Goal: Information Seeking & Learning: Learn about a topic

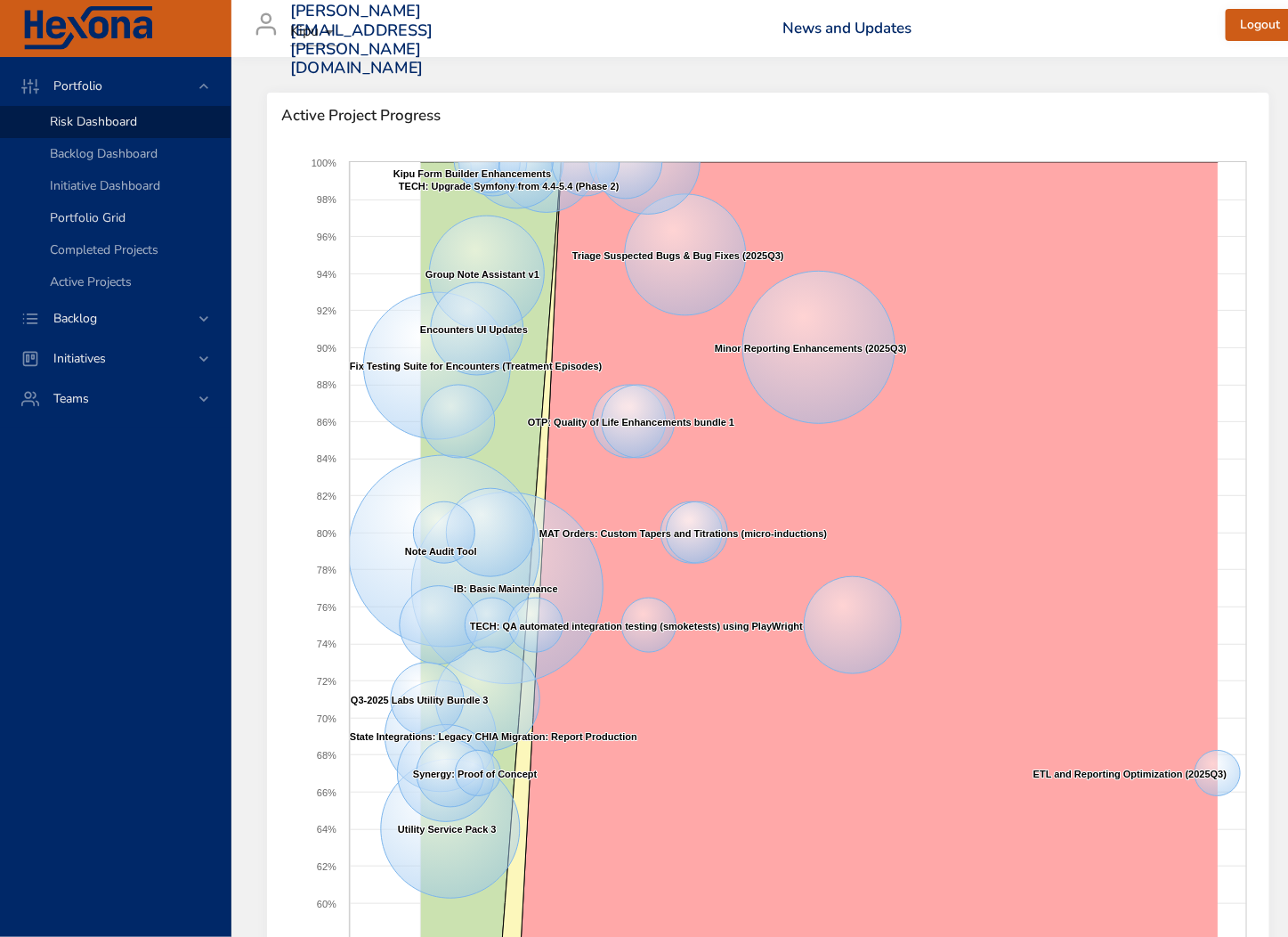
click at [71, 214] on span "Portfolio Grid" at bounding box center [88, 218] width 76 height 17
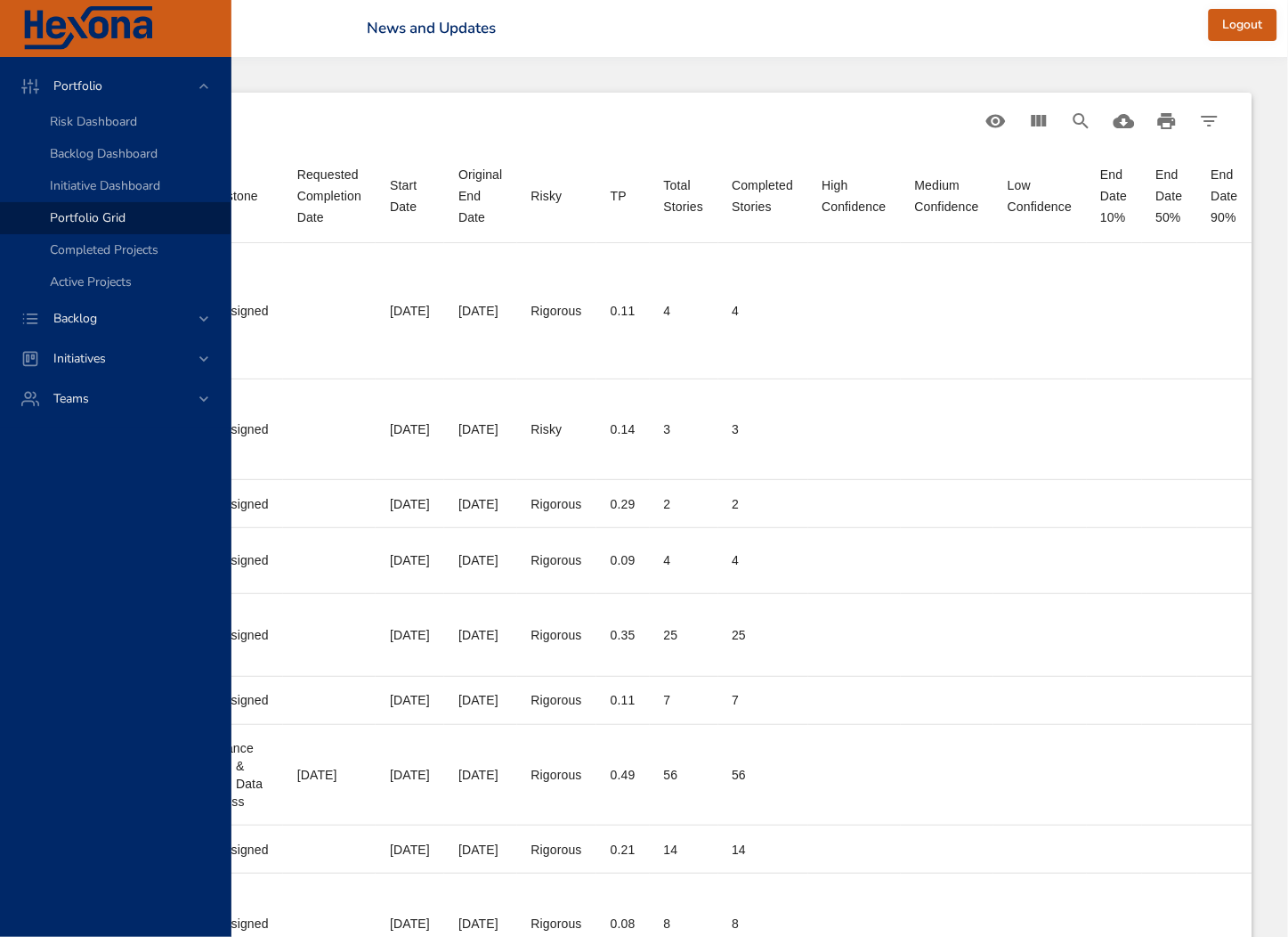
scroll to position [0, 858]
click at [1124, 124] on icon "Download CSV" at bounding box center [1124, 121] width 21 height 21
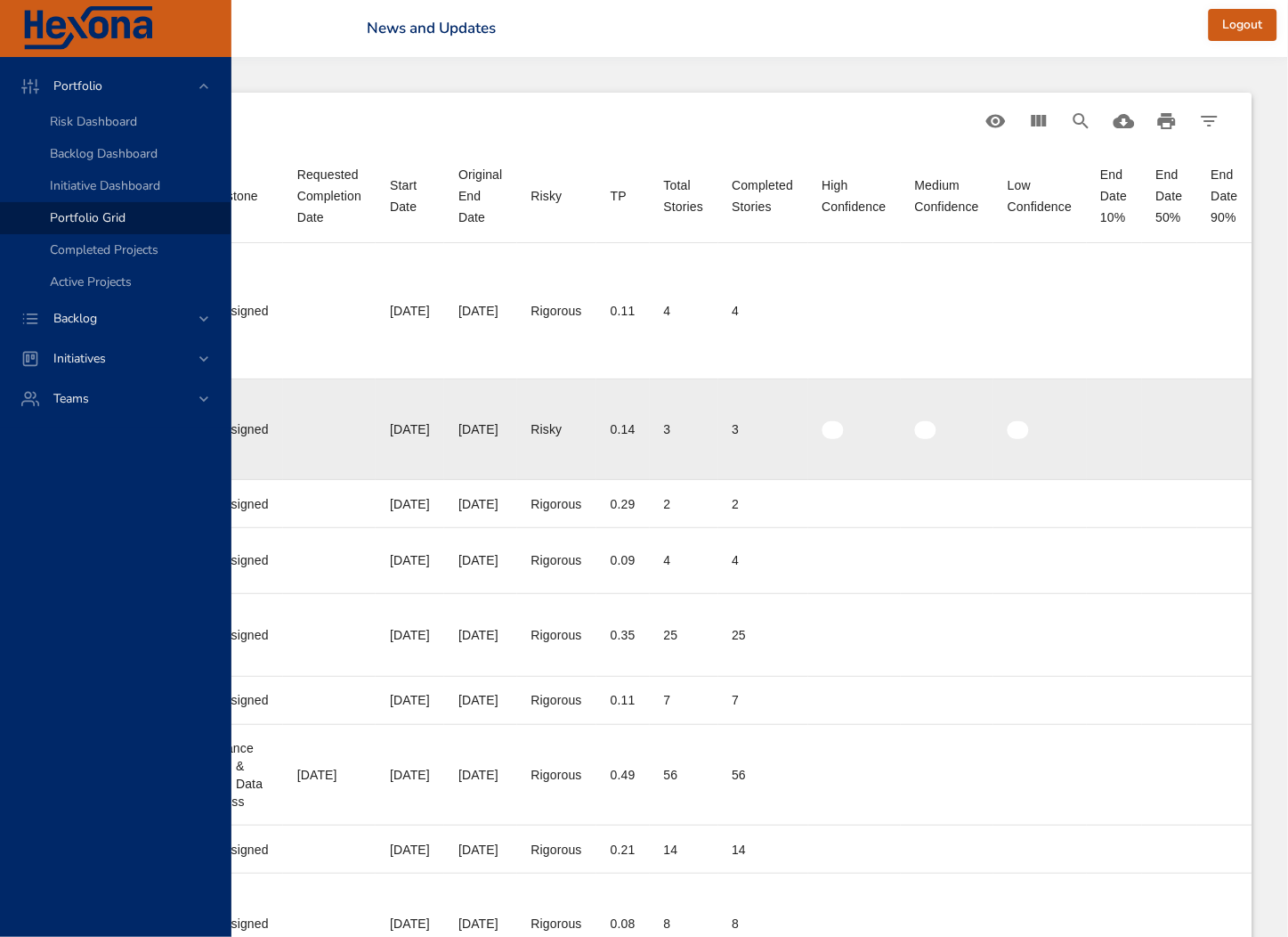
click at [839, 379] on td "High Confidence" at bounding box center [855, 429] width 92 height 100
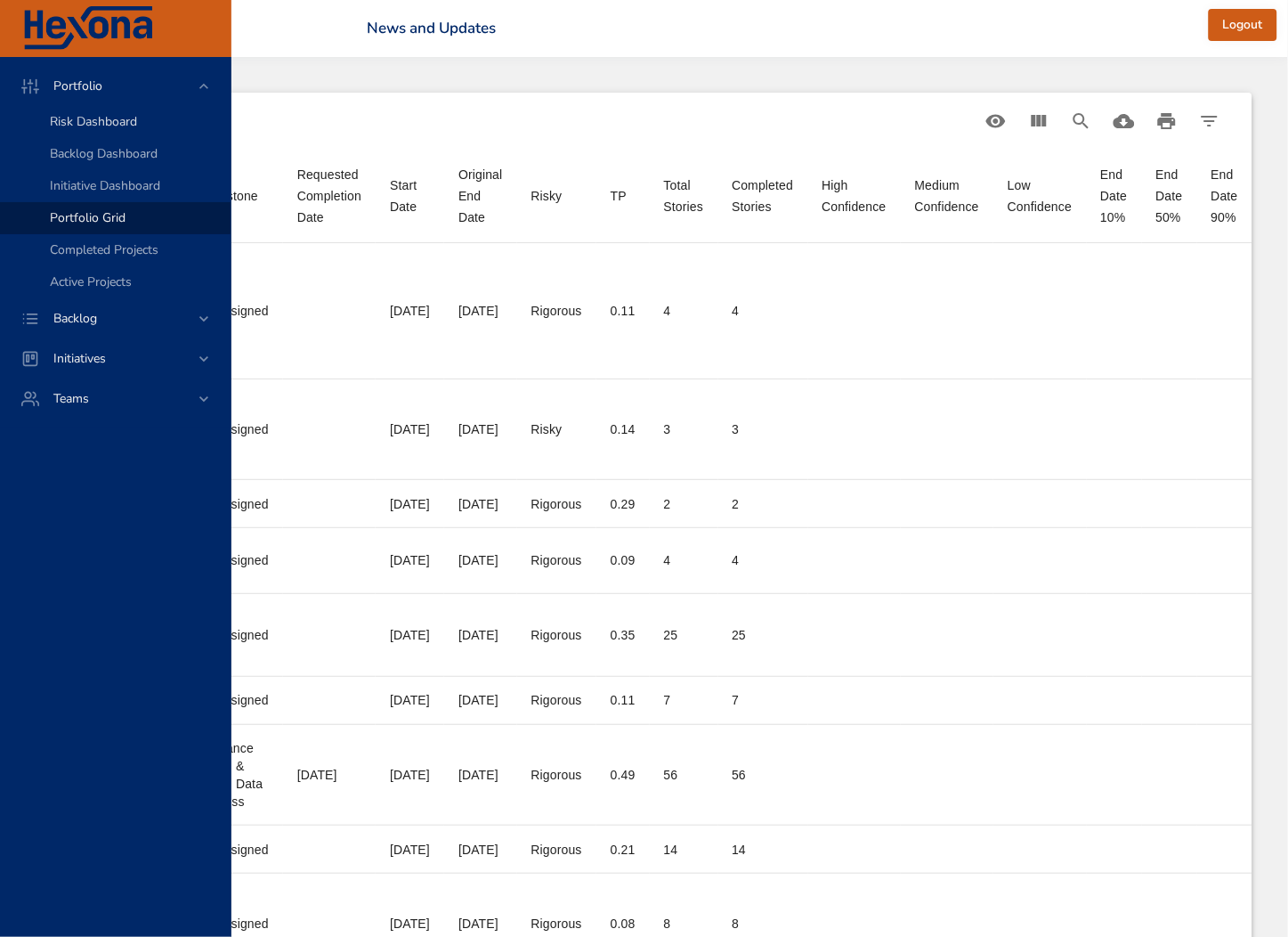
click at [83, 126] on span "Risk Dashboard" at bounding box center [93, 121] width 88 height 17
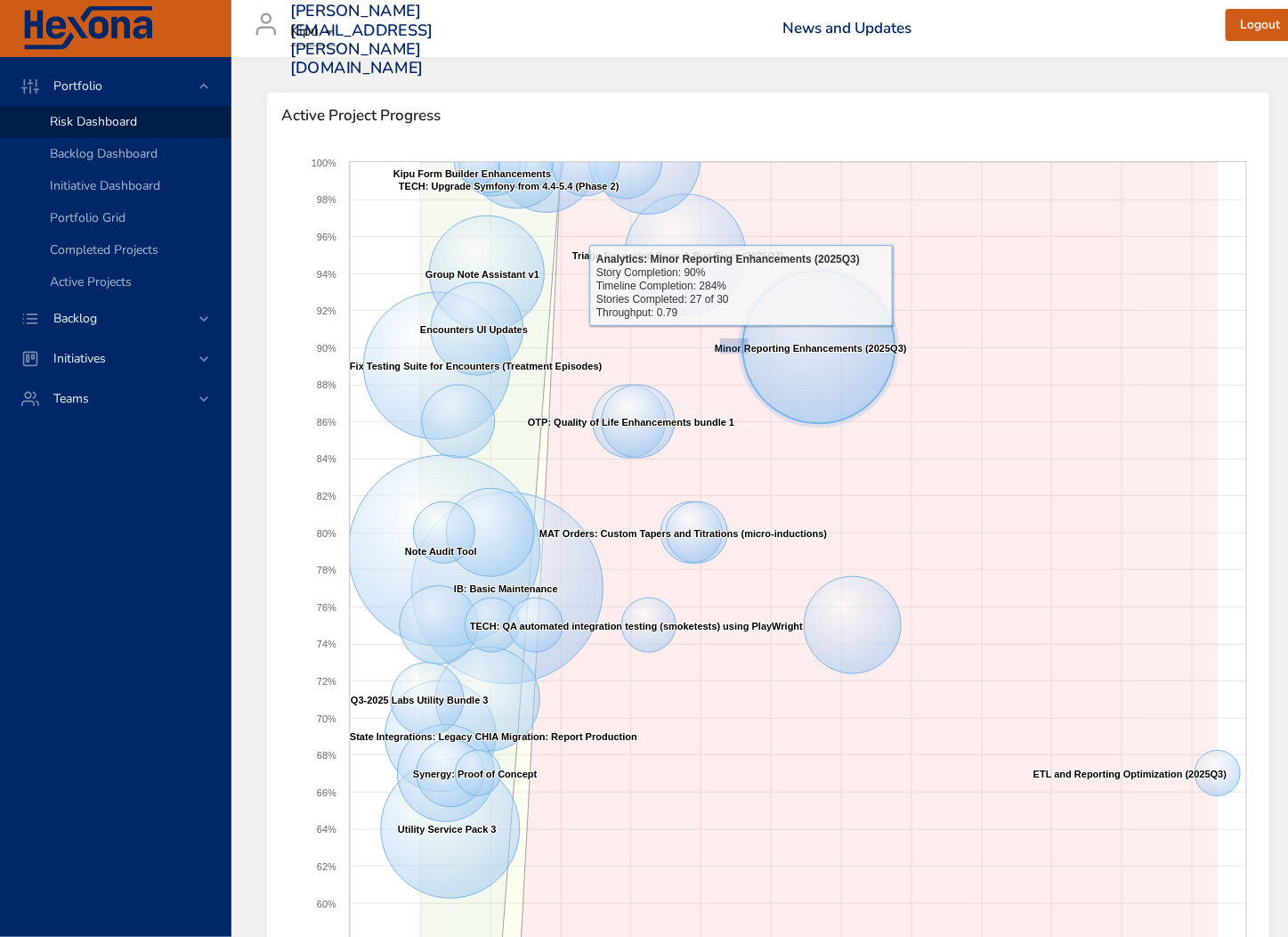
drag, startPoint x: 724, startPoint y: 350, endPoint x: 786, endPoint y: 333, distance: 64.3
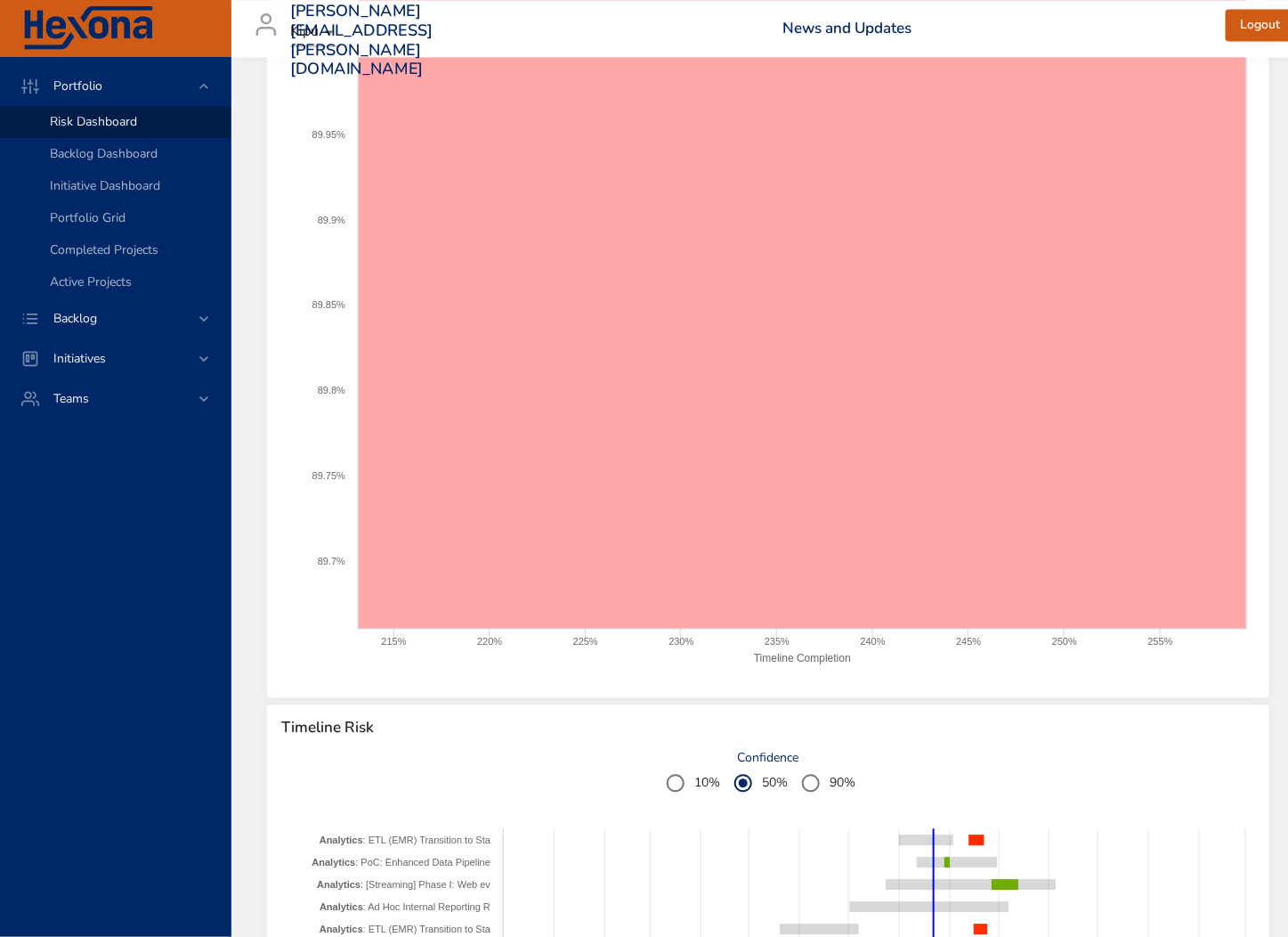
scroll to position [2384, 0]
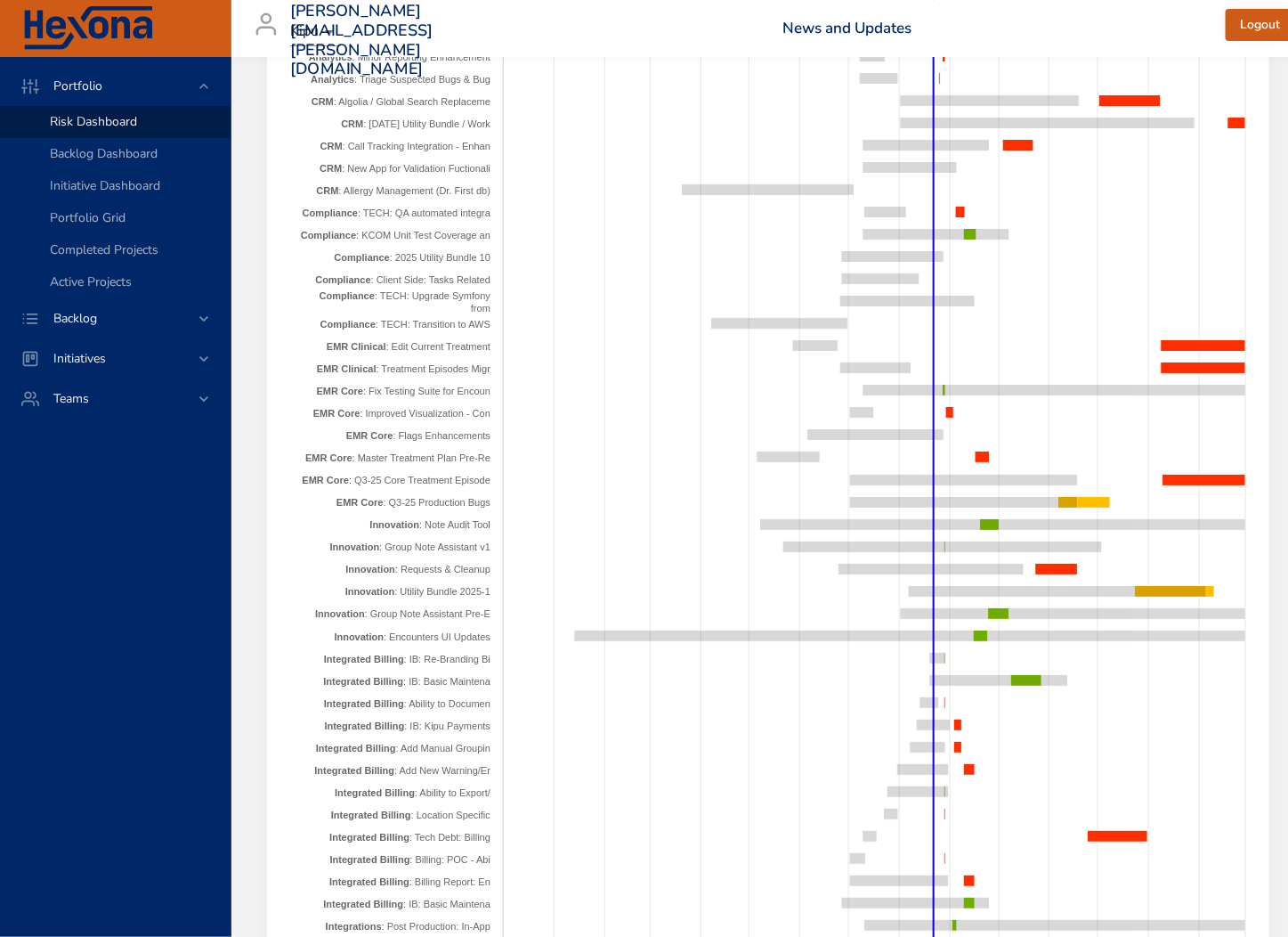
click at [335, 412] on tspan "EMR Core" at bounding box center [337, 413] width 47 height 11
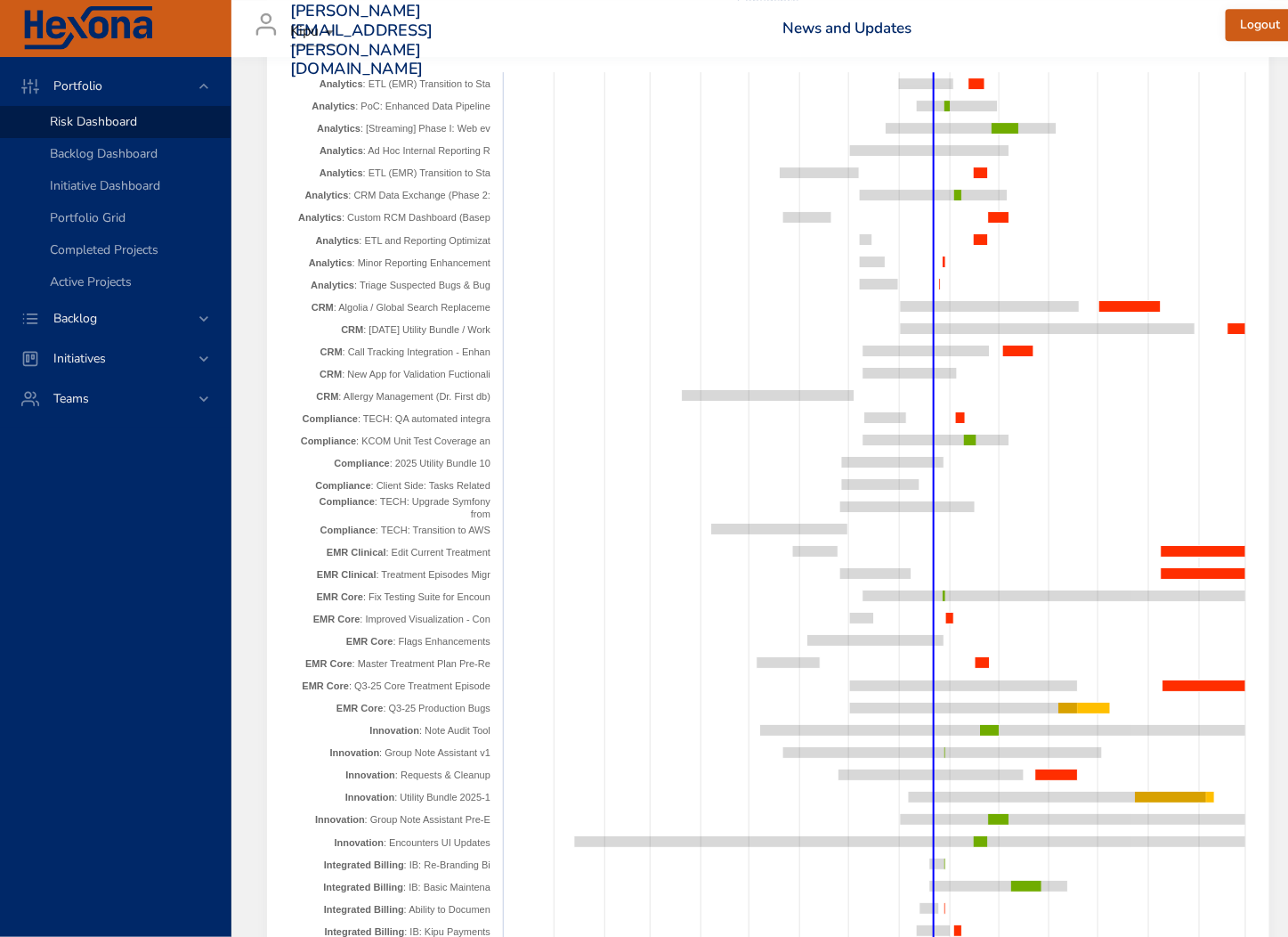
scroll to position [1926, 0]
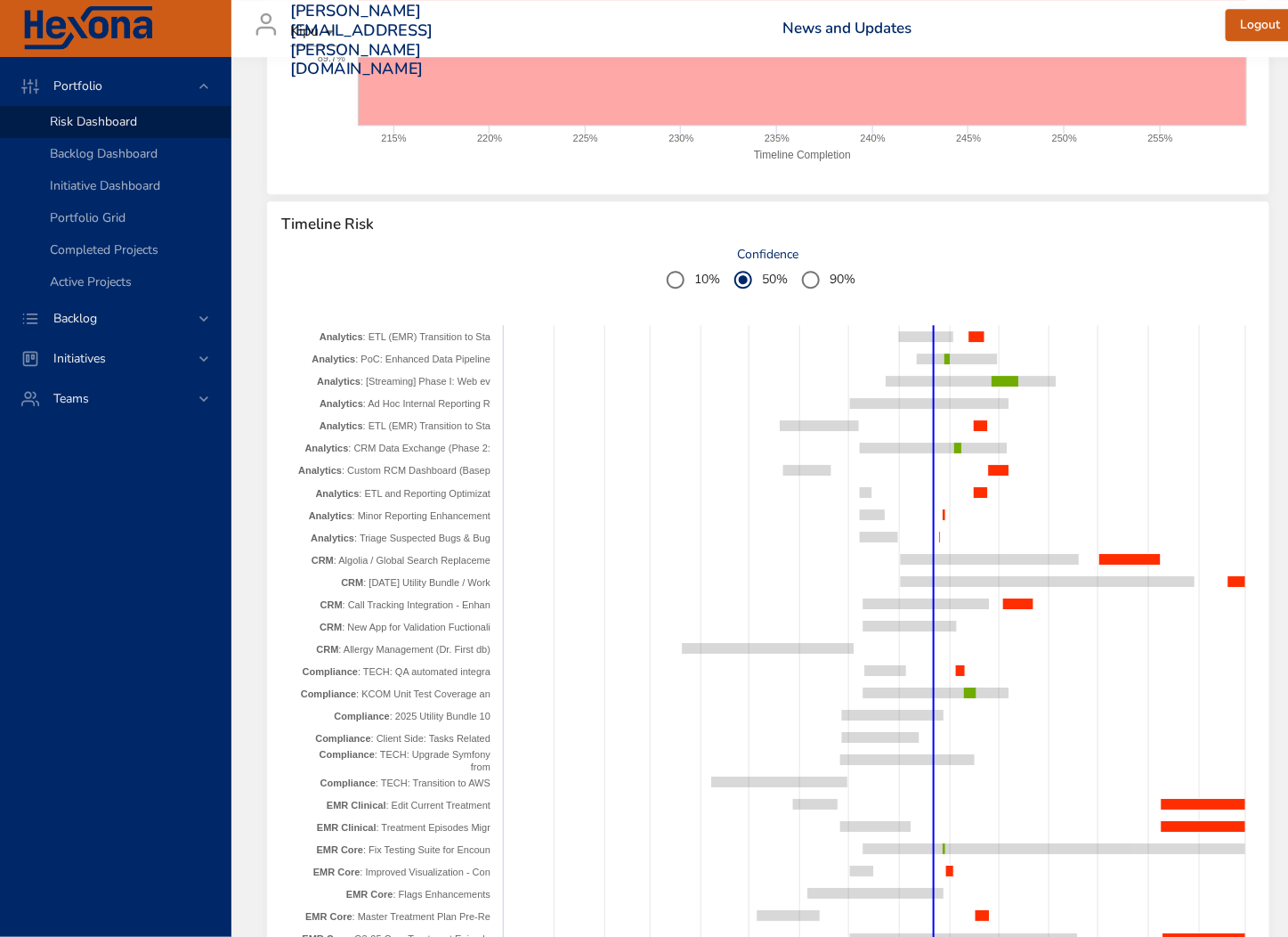
drag, startPoint x: 380, startPoint y: 371, endPoint x: 432, endPoint y: 397, distance: 58.1
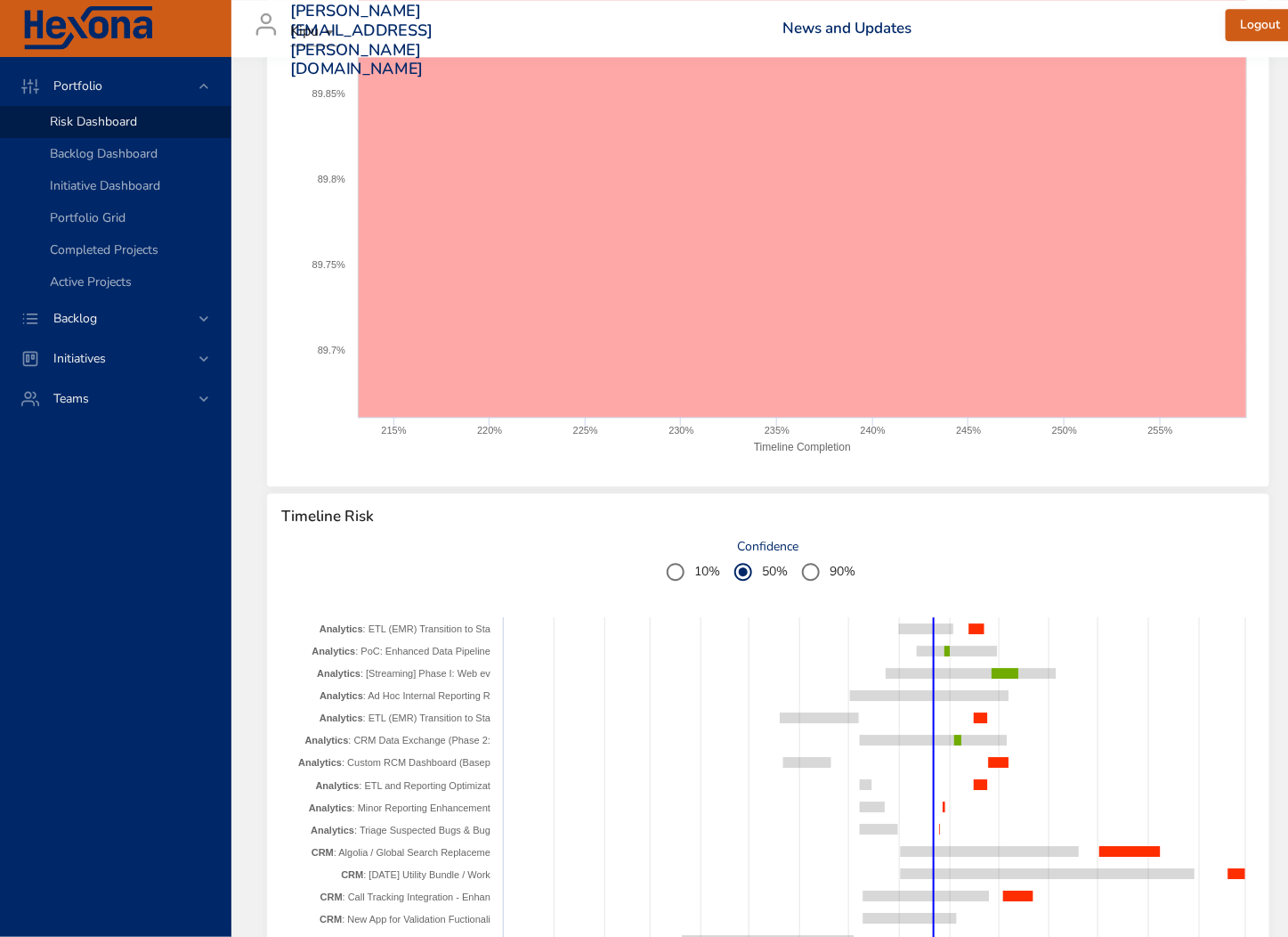
scroll to position [1619, 0]
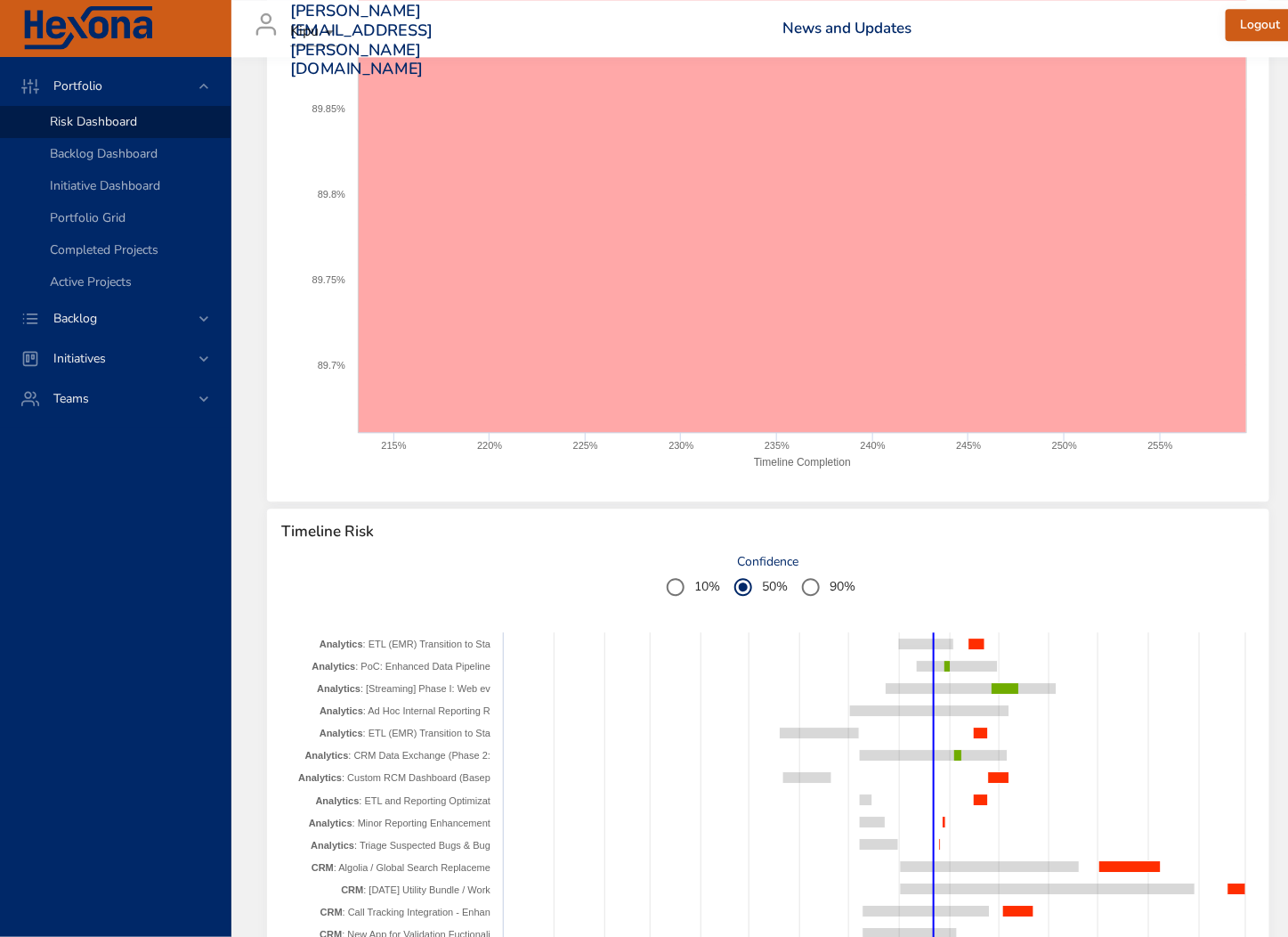
click at [1271, 25] on span "Logout" at bounding box center [1260, 25] width 40 height 22
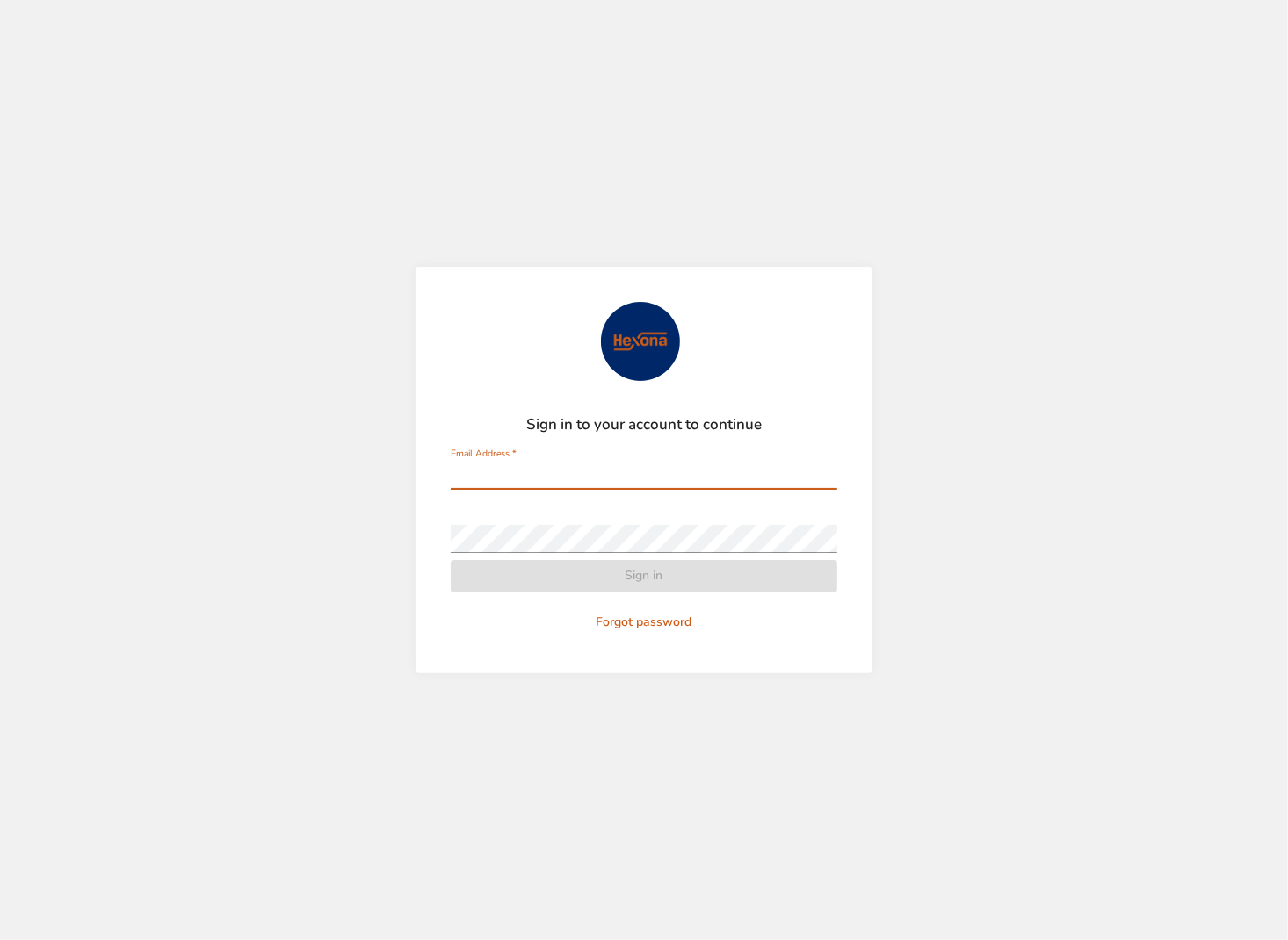
click at [712, 478] on input "Email Address   *" at bounding box center [643, 476] width 387 height 28
click at [0, 939] on com-1password-button at bounding box center [0, 940] width 0 height 0
type input "**********"
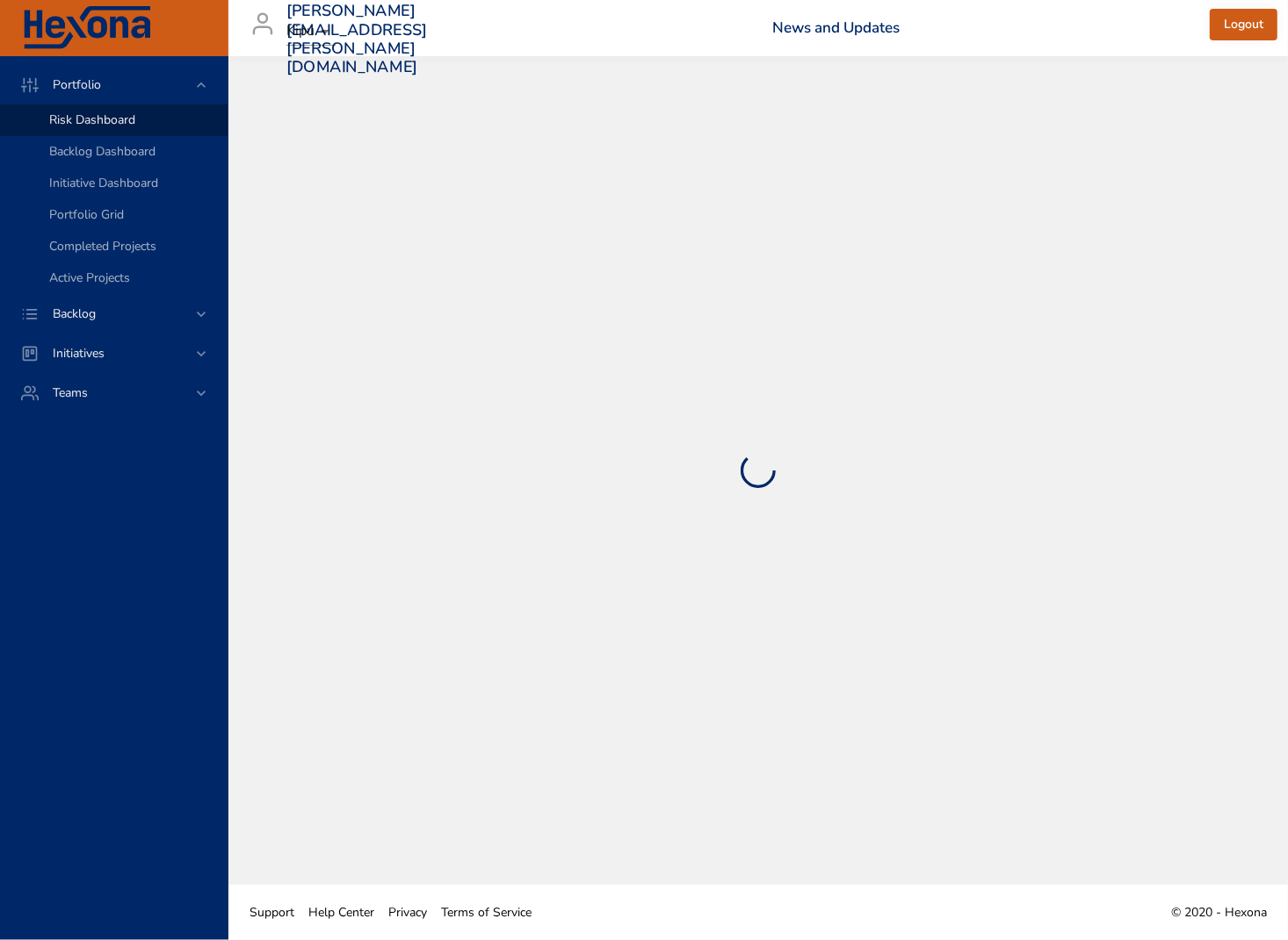
click at [566, 585] on div at bounding box center [757, 470] width 989 height 759
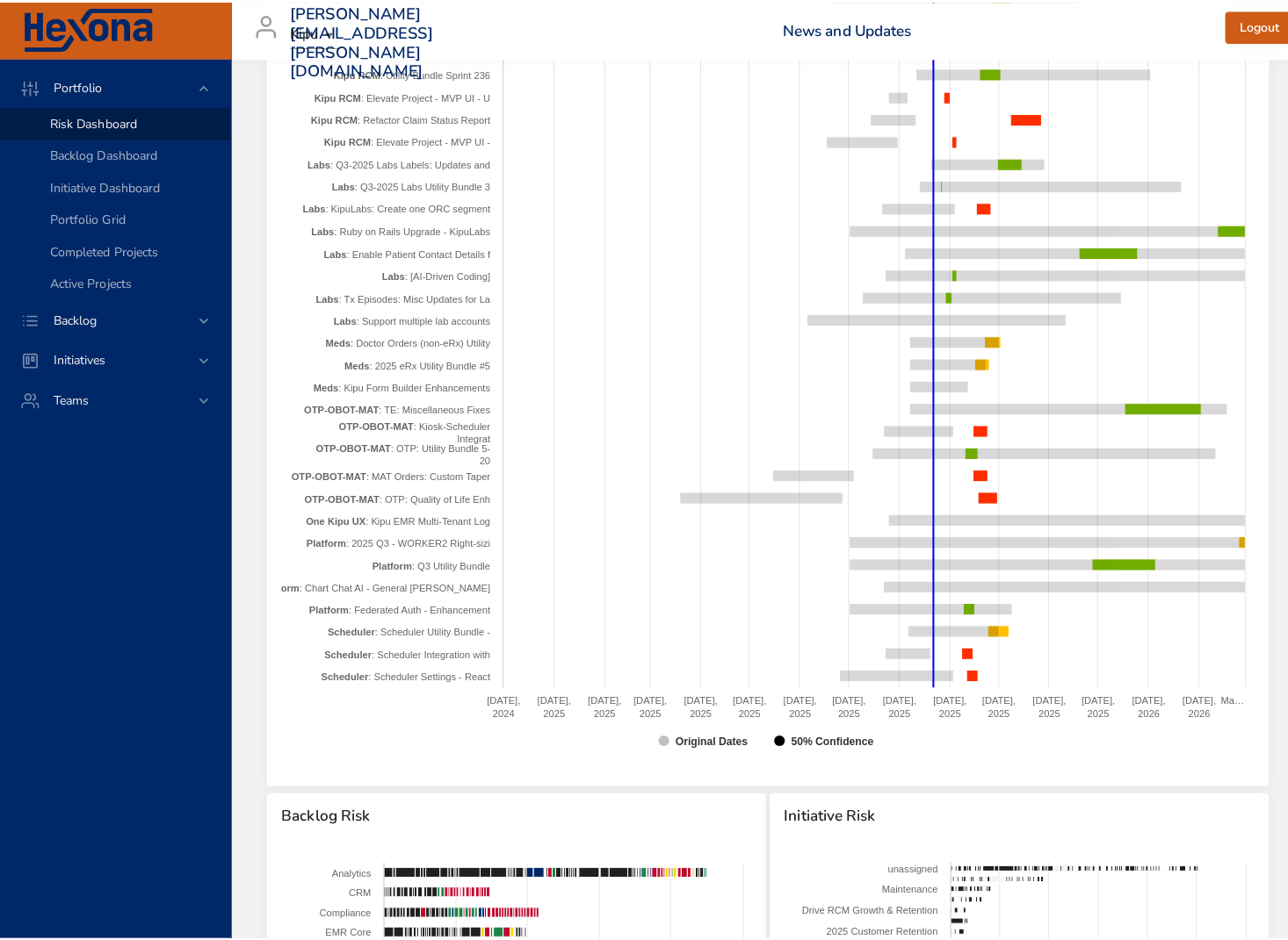
scroll to position [3275, 0]
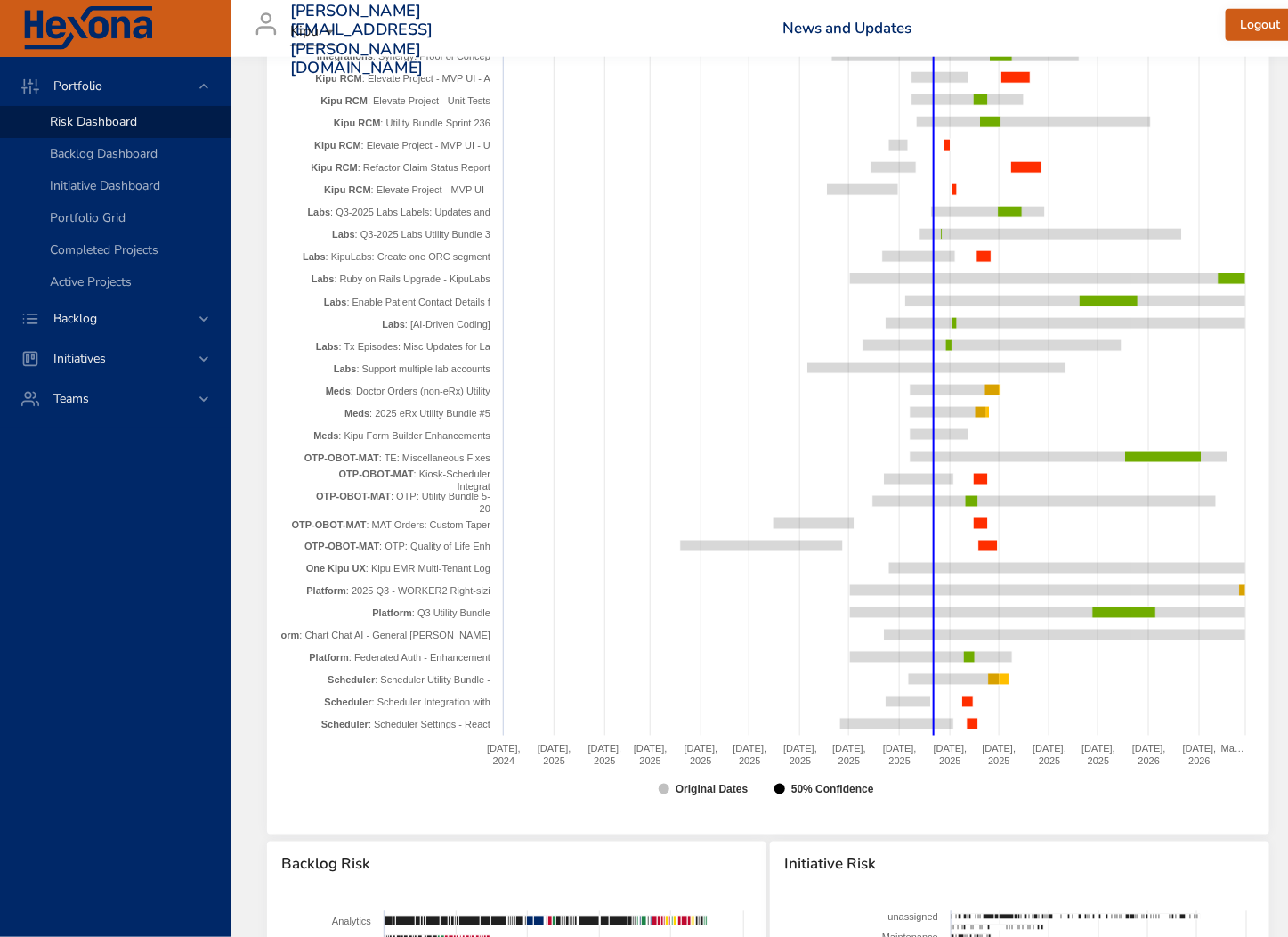
click at [410, 390] on text "Meds : Doctor Orders (non-eRx) Utility" at bounding box center [408, 390] width 166 height 11
click at [409, 385] on text "Meds : Doctor Orders (non-eRx) Utility" at bounding box center [408, 390] width 166 height 11
click at [399, 388] on text "Meds : Doctor Orders (non-eRx) Utility" at bounding box center [408, 390] width 166 height 11
click at [328, 385] on tspan "Meds" at bounding box center [338, 390] width 25 height 11
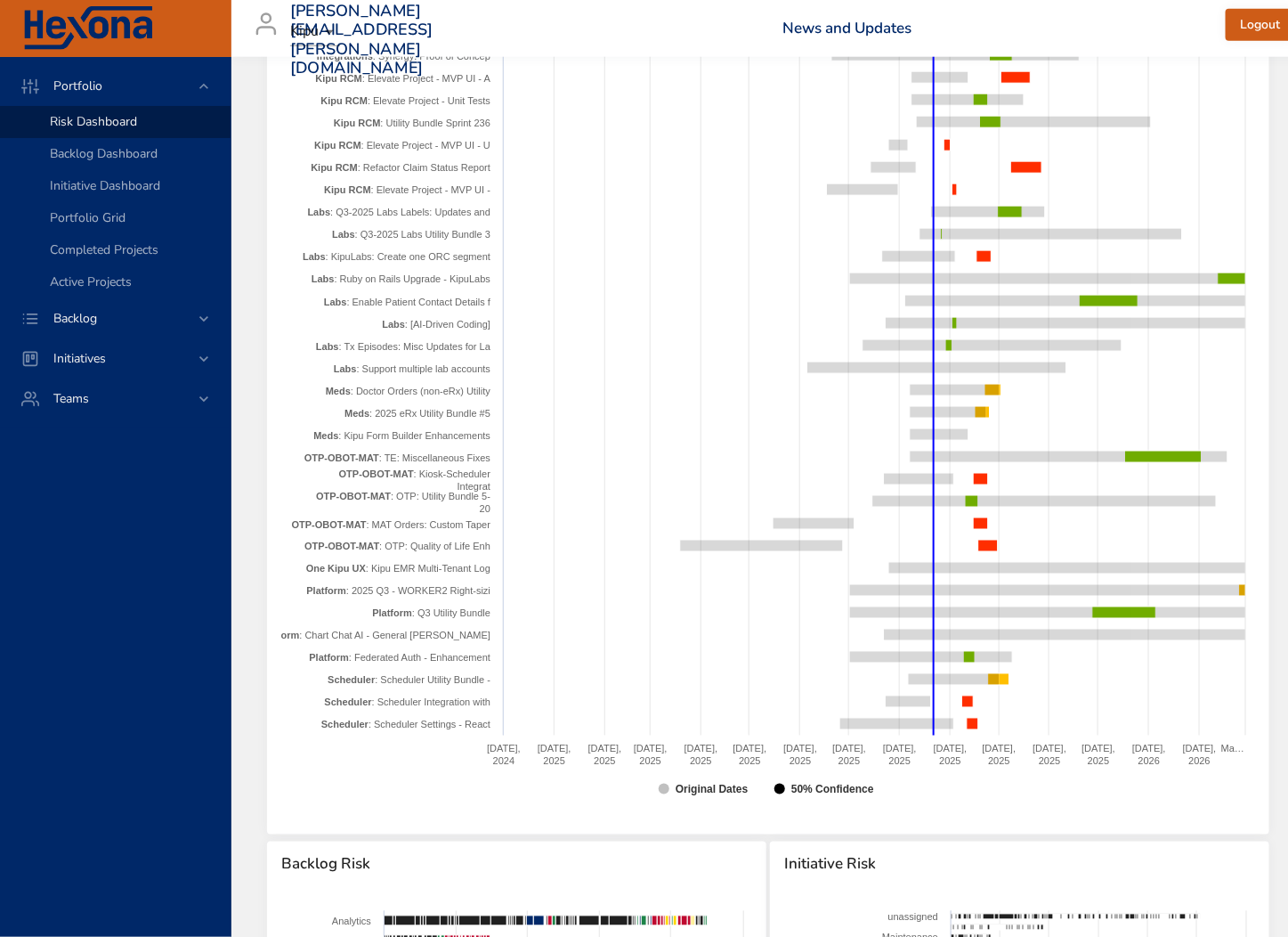
click at [328, 385] on tspan "Meds" at bounding box center [338, 390] width 25 height 11
drag, startPoint x: 335, startPoint y: 384, endPoint x: 458, endPoint y: 384, distance: 123.0
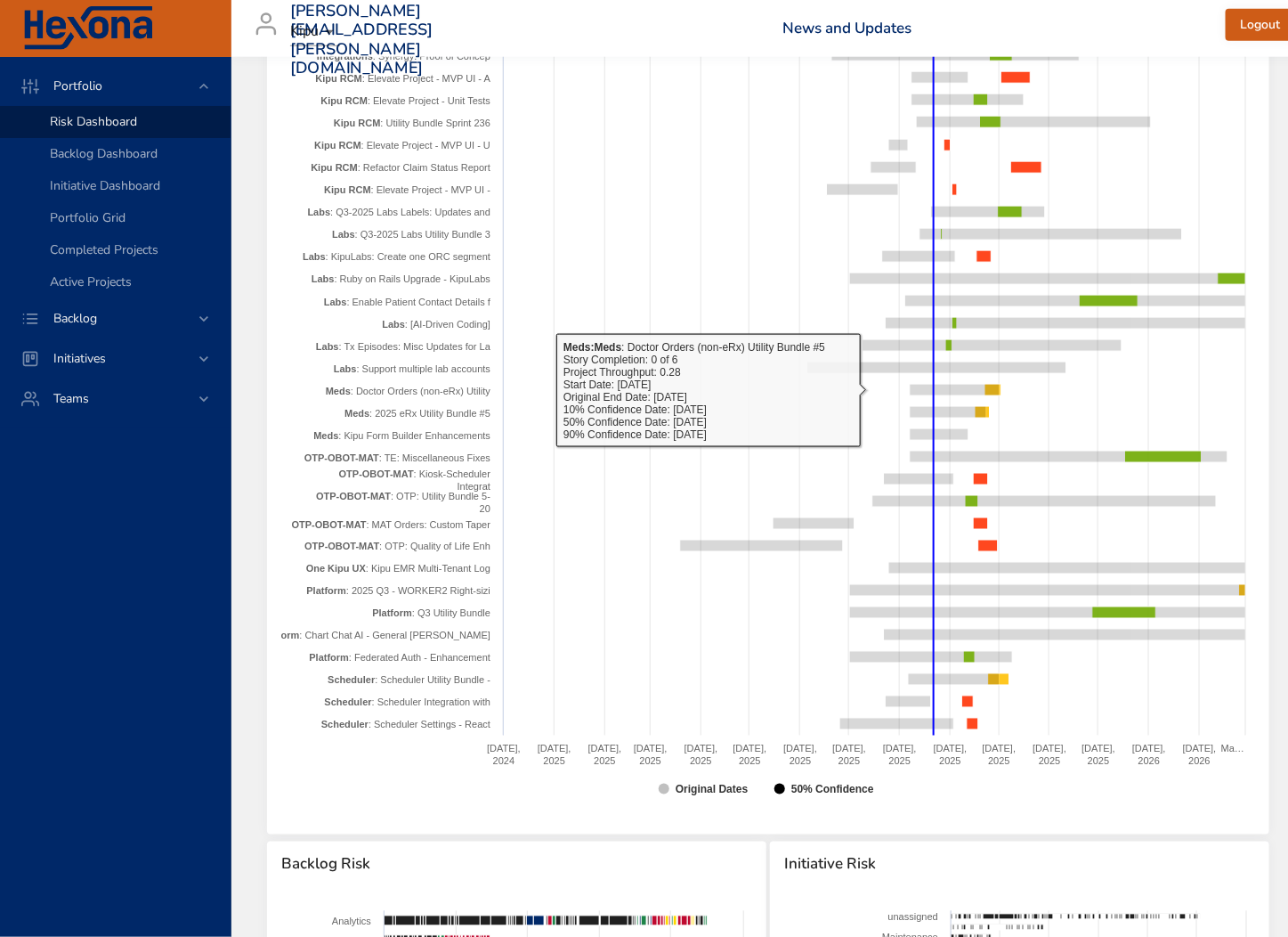
drag, startPoint x: 375, startPoint y: 397, endPoint x: 929, endPoint y: 394, distance: 554.0
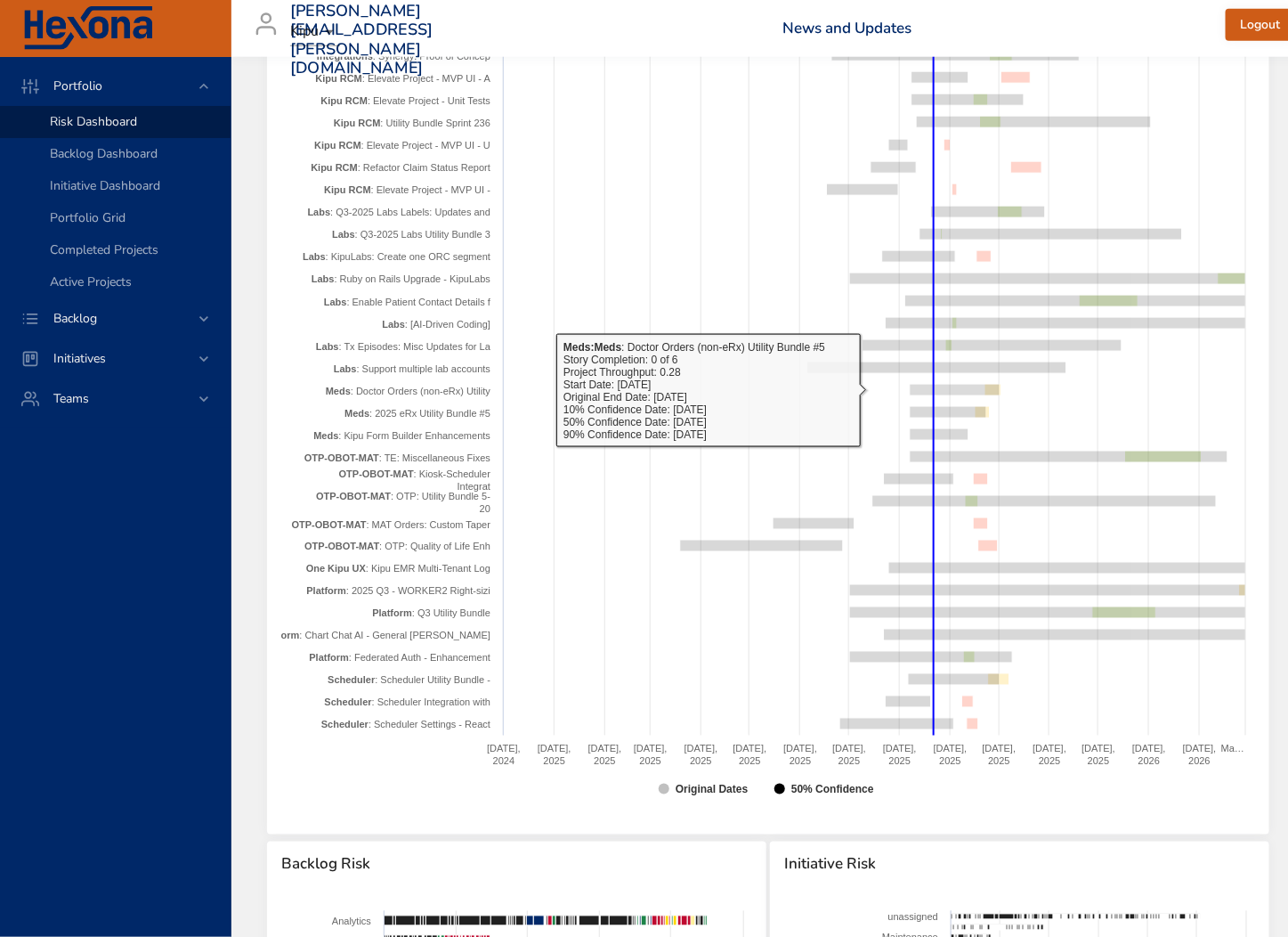
click at [947, 394] on rect at bounding box center [954, 390] width 90 height 12
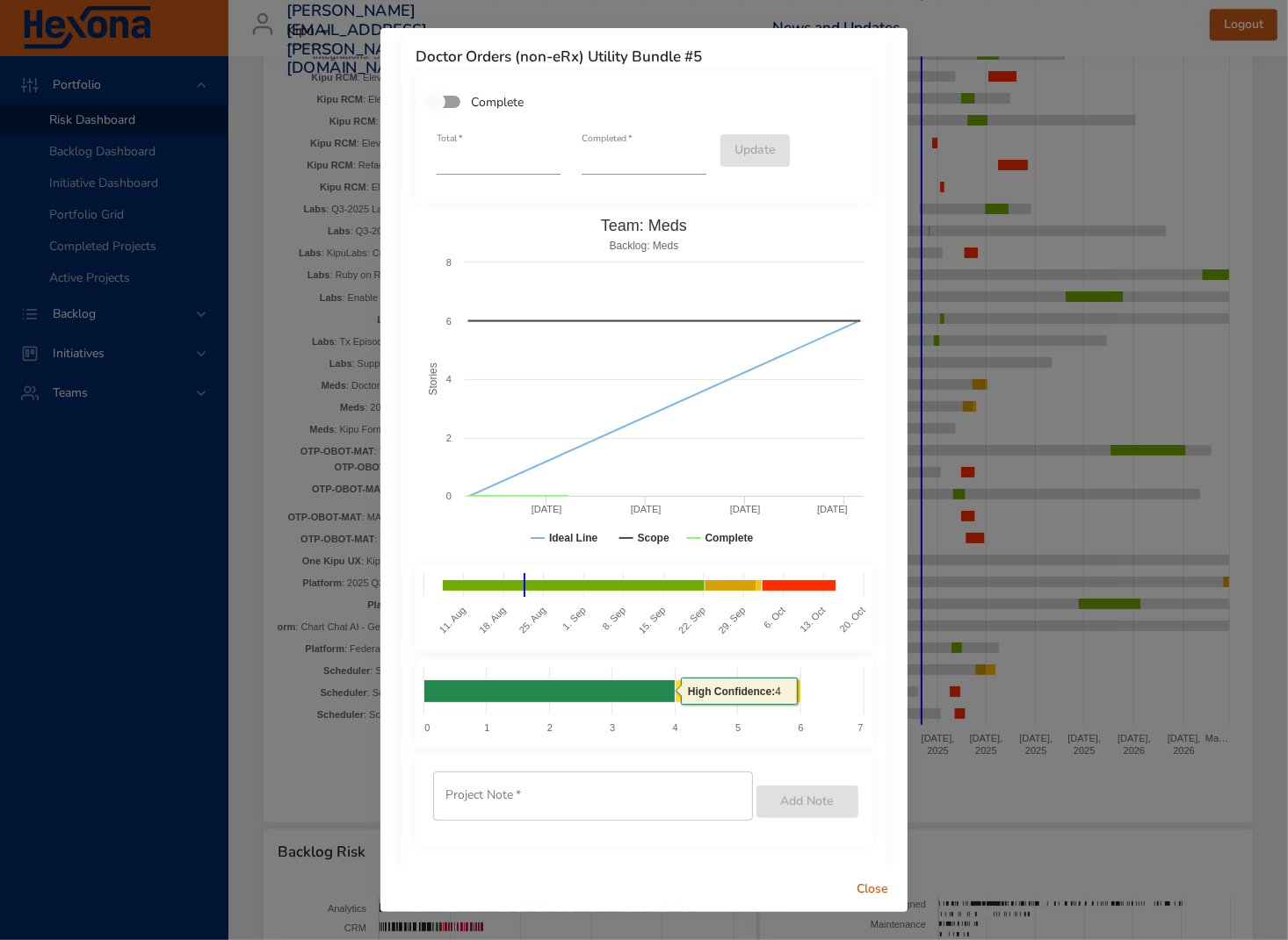
scroll to position [0, 0]
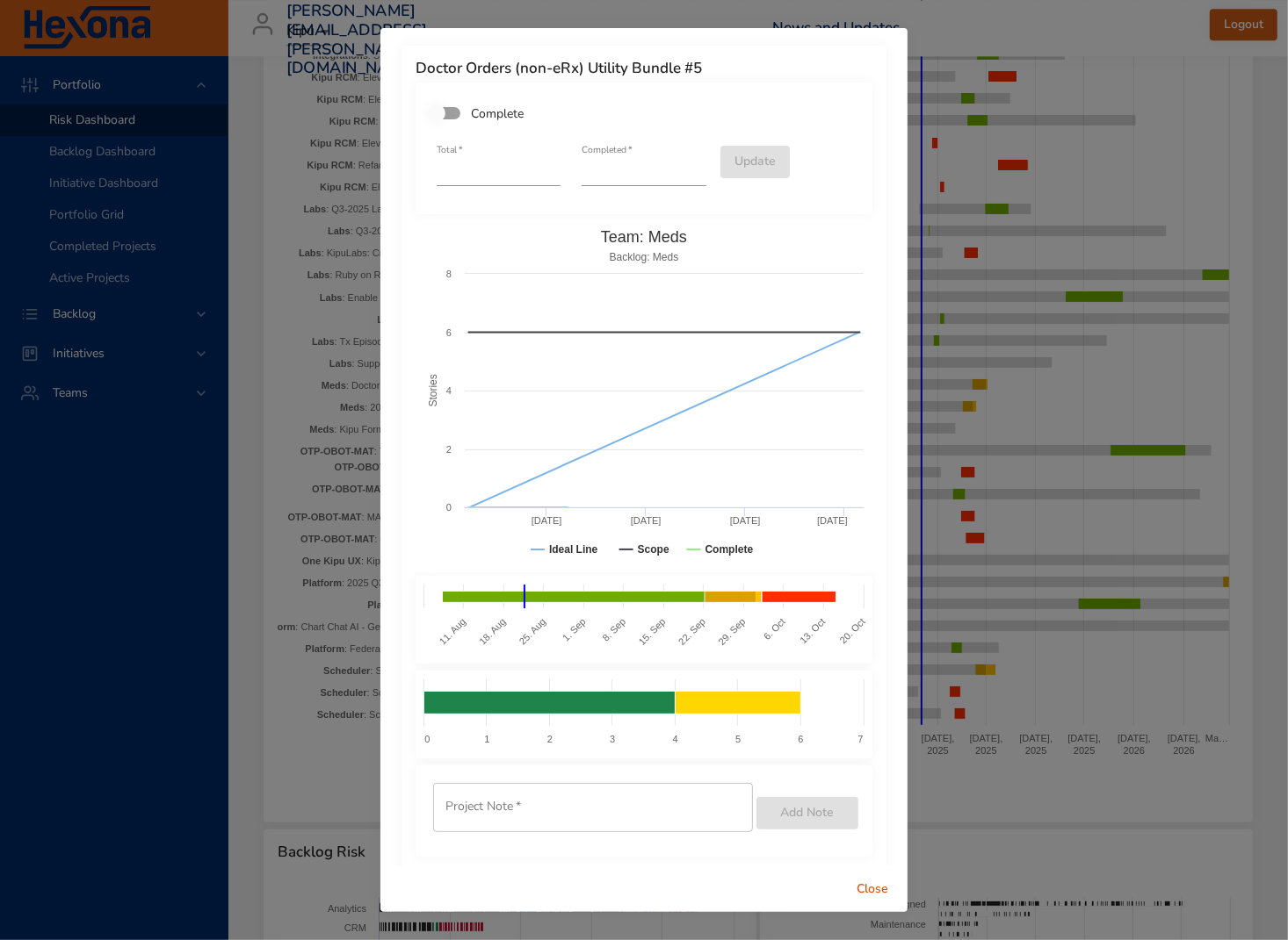
drag, startPoint x: 1146, startPoint y: 103, endPoint x: 1104, endPoint y: 172, distance: 80.8
click at [1146, 106] on div "Doctor Orders (non-eRx) Utility Bundle #5 Complete Total   * * Completed   * * …" at bounding box center [644, 470] width 1288 height 940
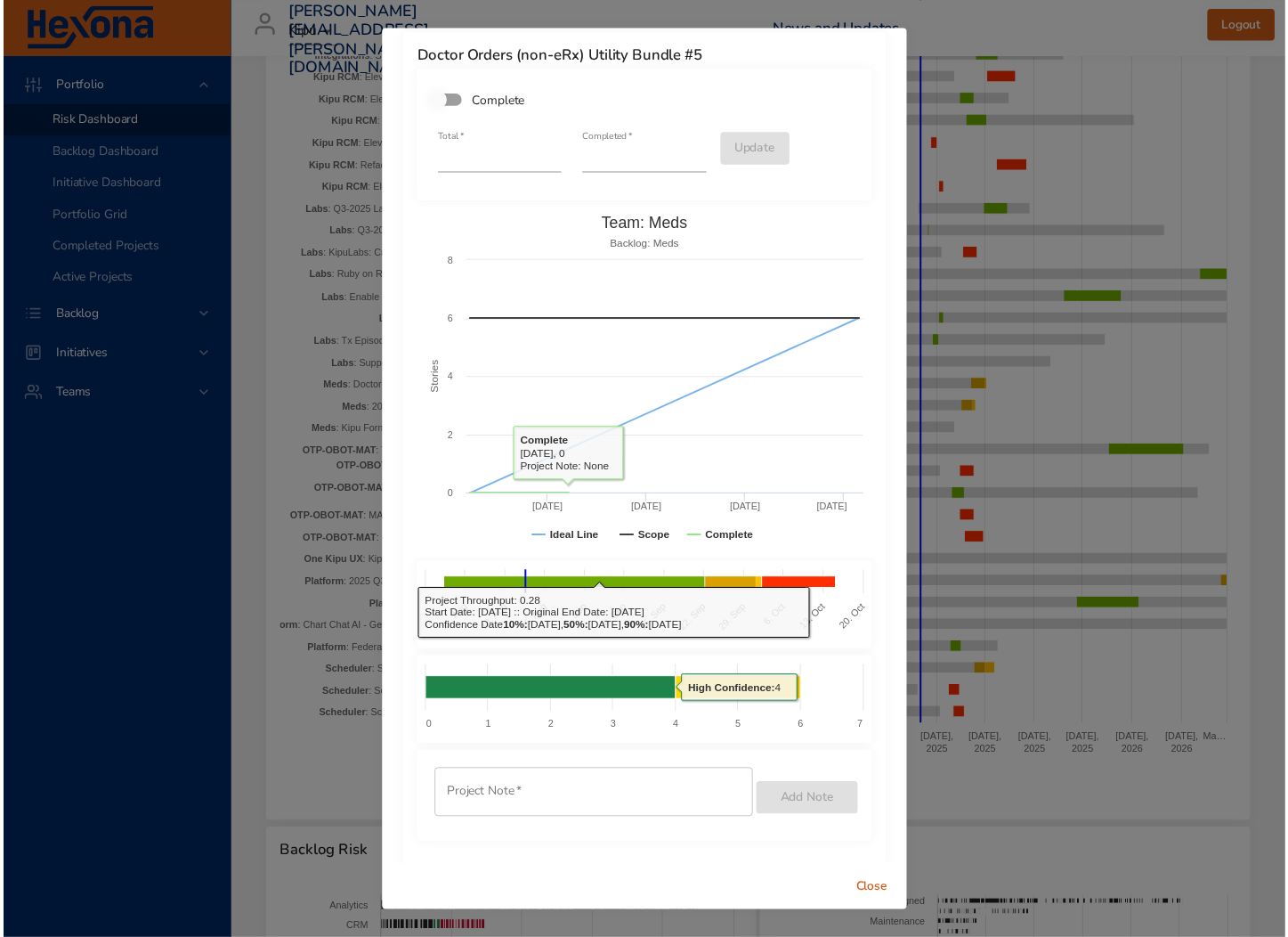
scroll to position [25, 0]
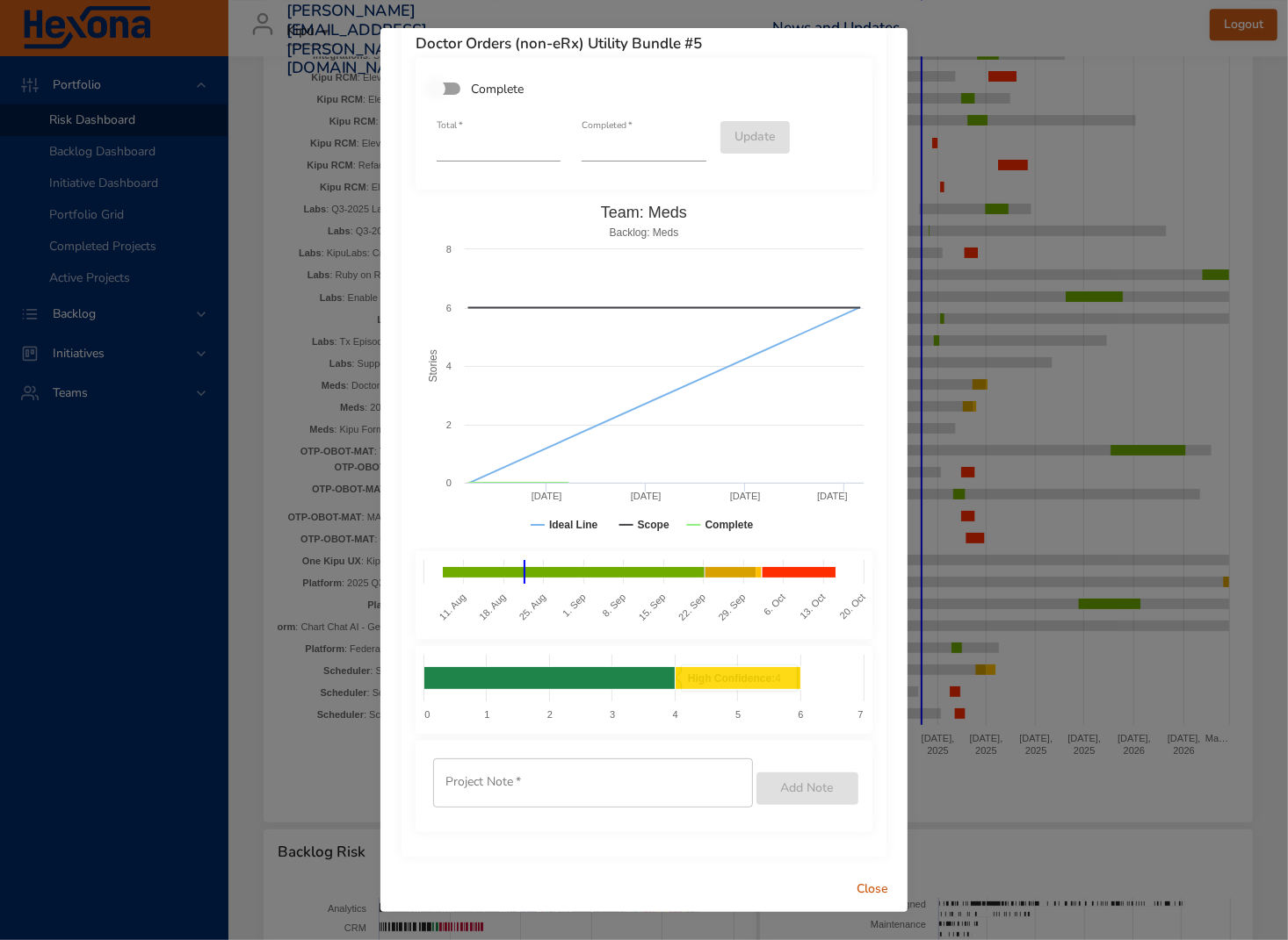
click at [878, 886] on span "Close" at bounding box center [872, 890] width 42 height 22
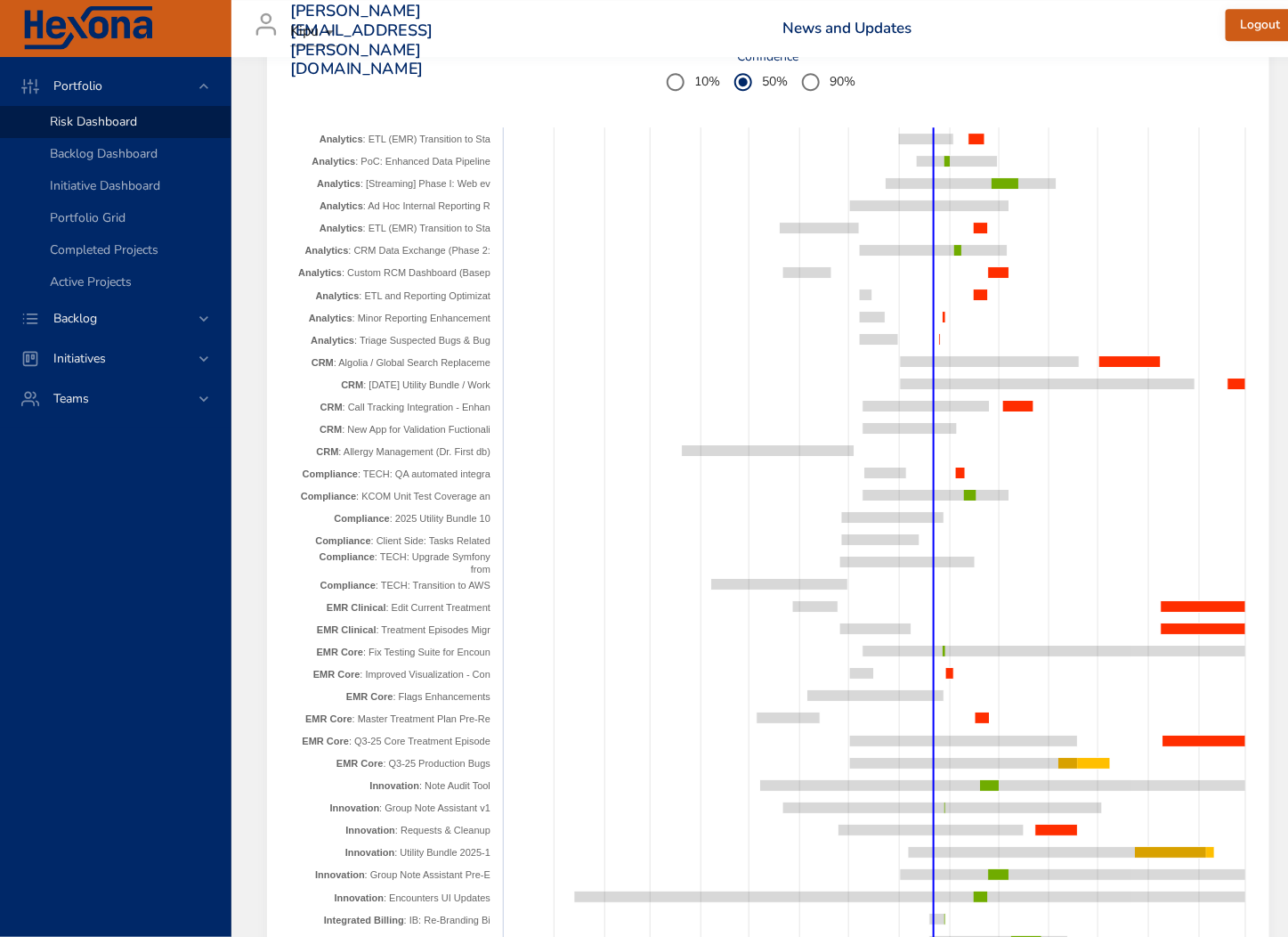
scroll to position [2125, 0]
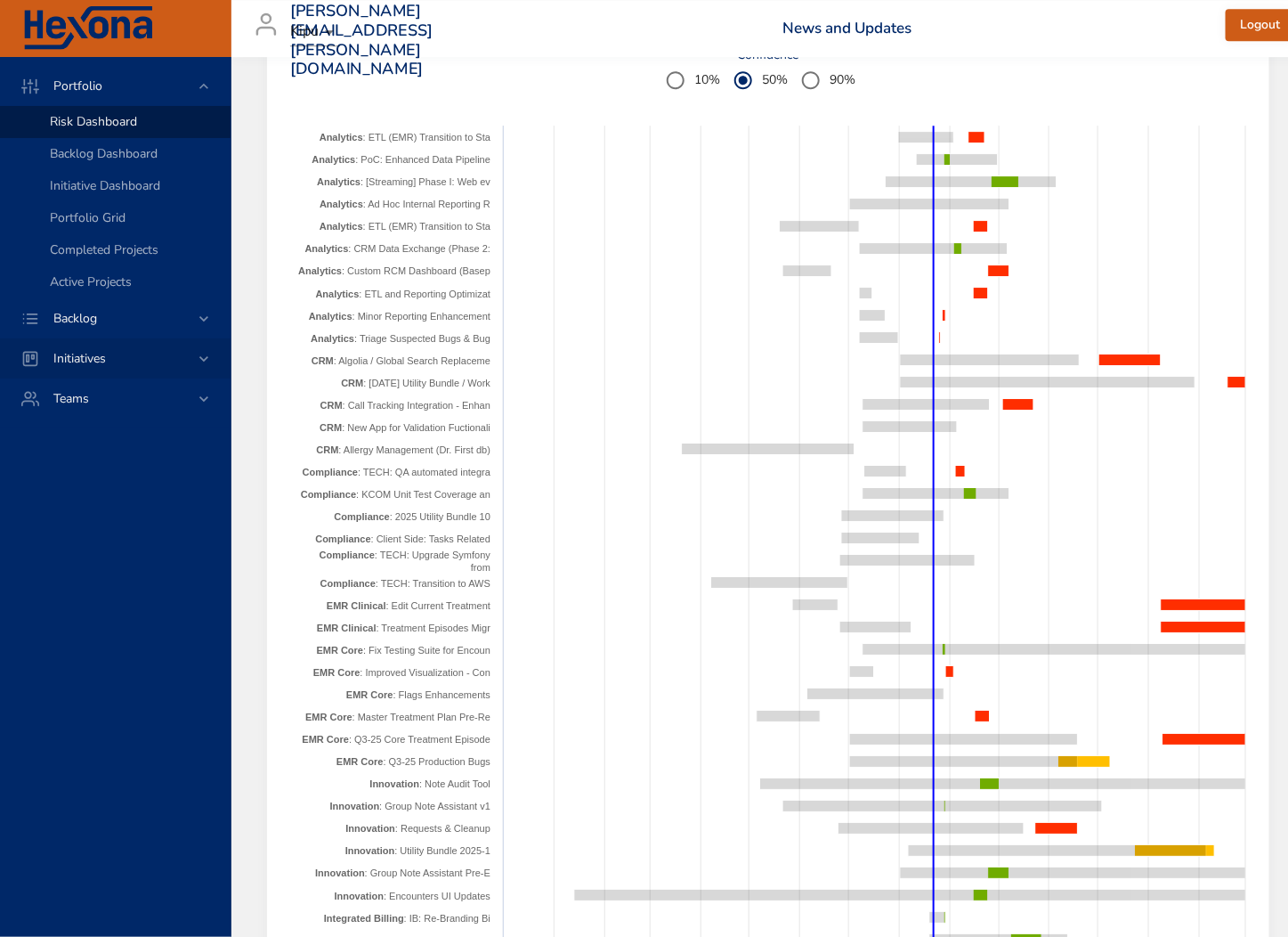
click at [79, 362] on span "Initiatives" at bounding box center [80, 358] width 81 height 17
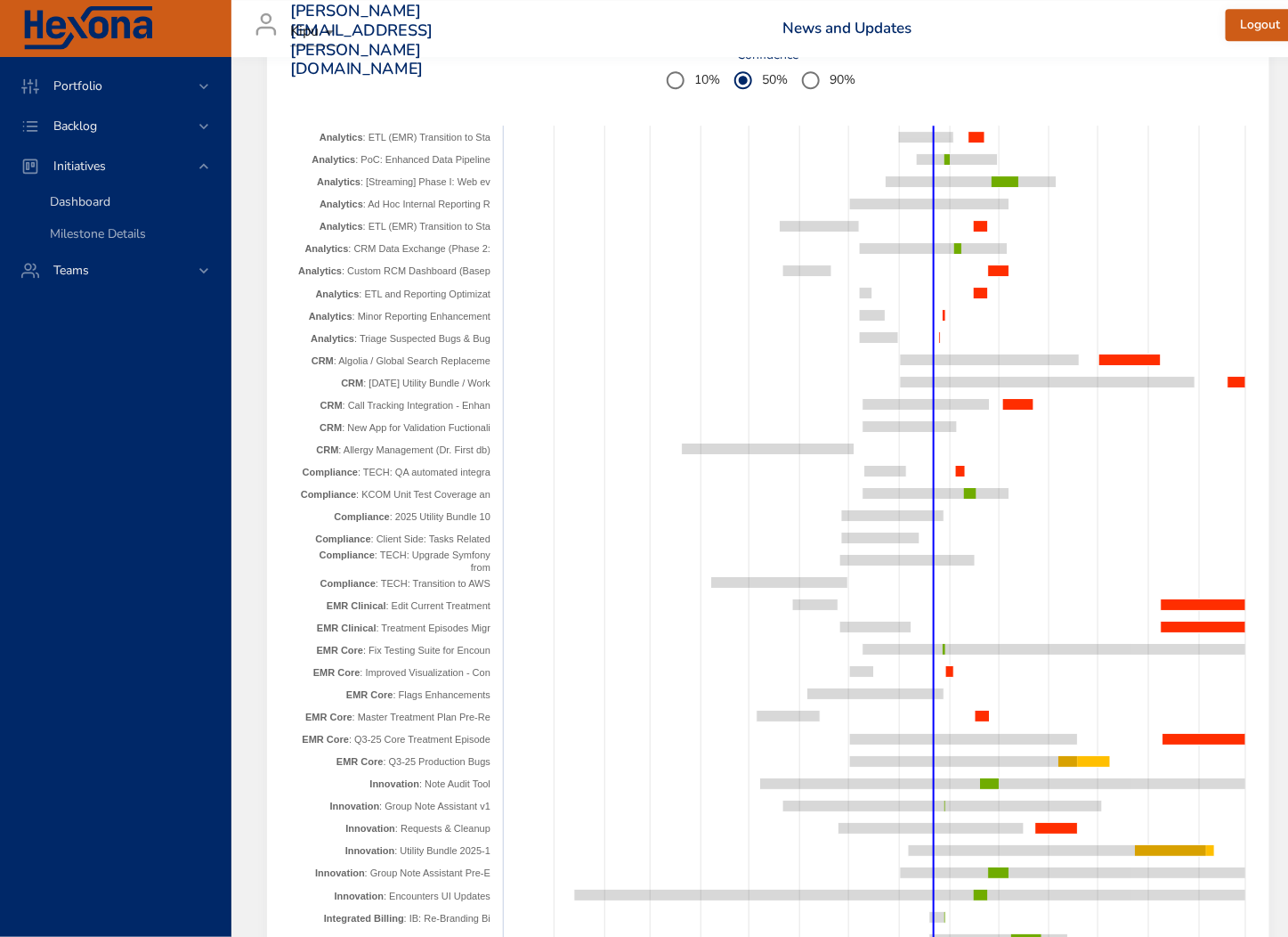
click at [97, 200] on span "Dashboard" at bounding box center [80, 202] width 61 height 17
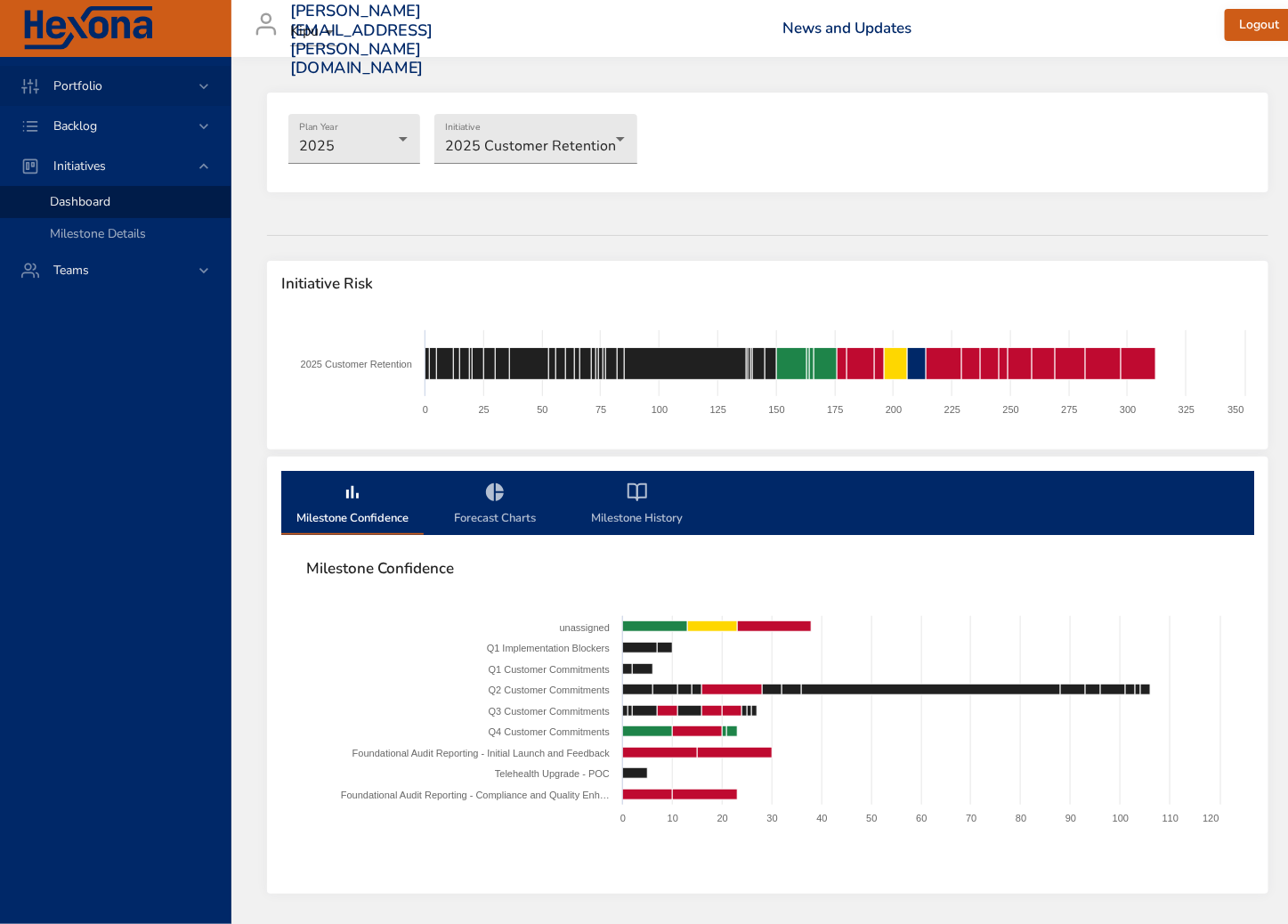
drag, startPoint x: 92, startPoint y: 57, endPoint x: 87, endPoint y: 68, distance: 12.1
click at [91, 59] on div "Portfolio Backlog Initiatives Dashboard Milestone Details Teams" at bounding box center [116, 178] width 231 height 243
click at [79, 83] on span "Portfolio" at bounding box center [78, 86] width 77 height 17
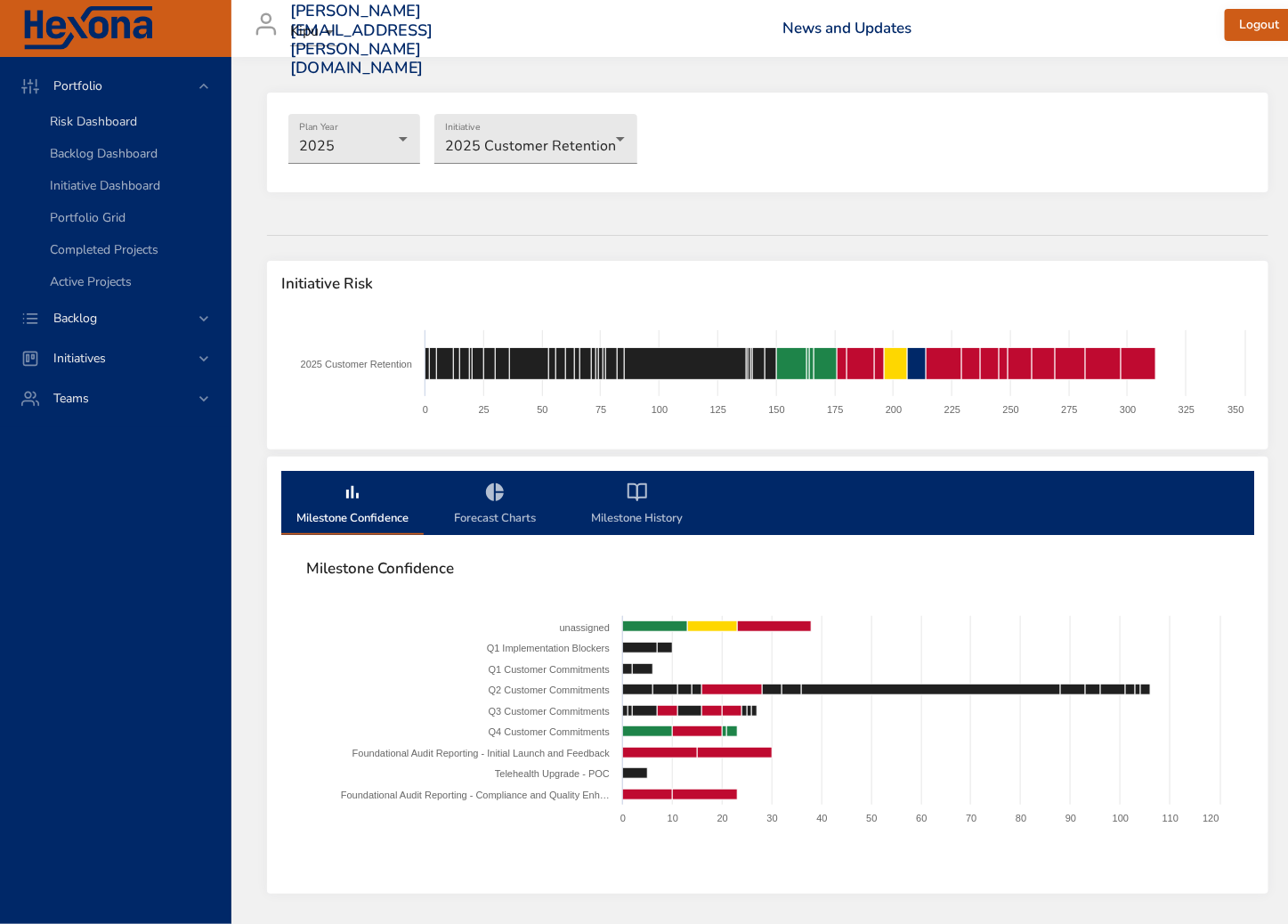
click at [100, 122] on span "Risk Dashboard" at bounding box center [93, 121] width 88 height 17
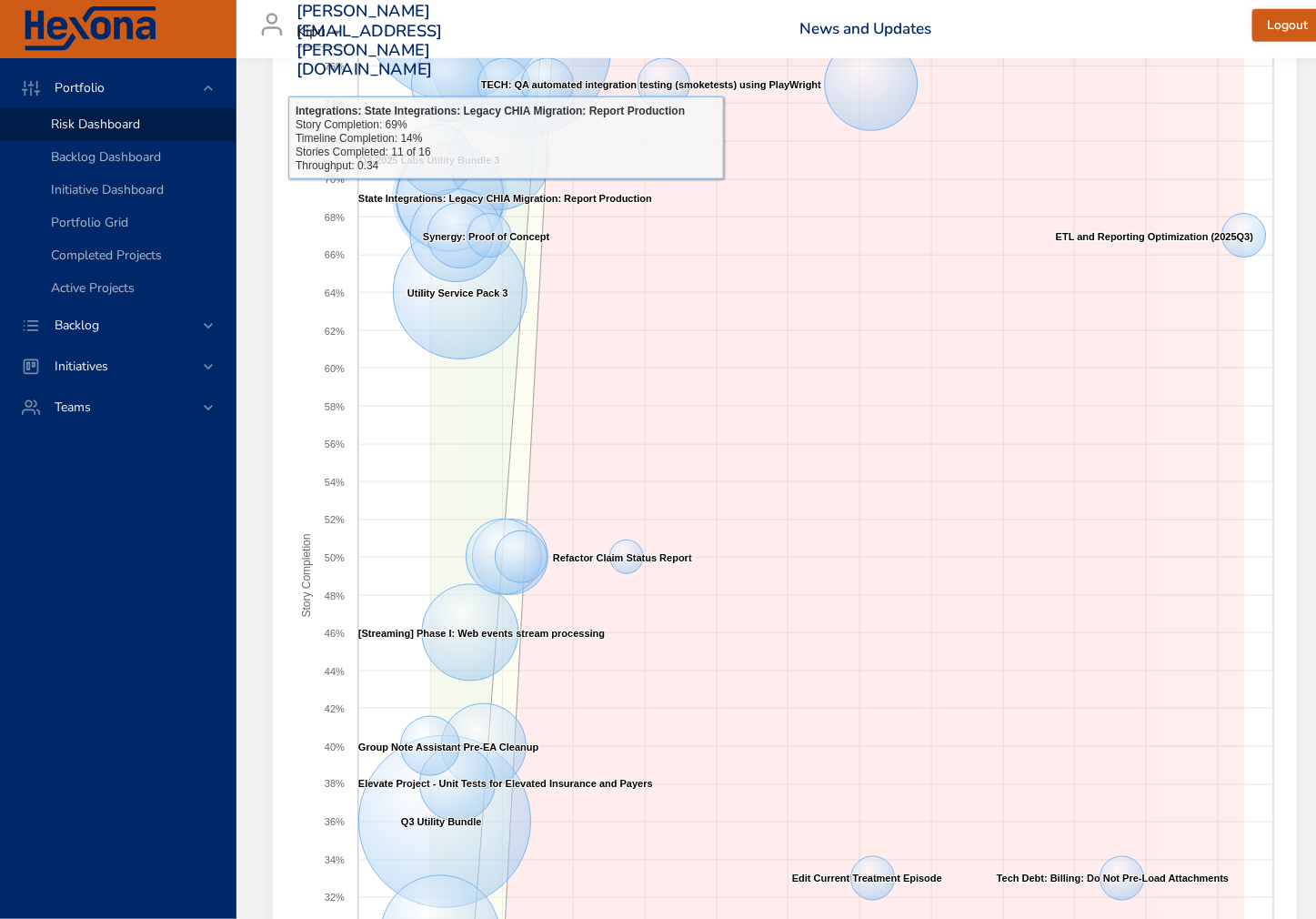
scroll to position [1419, 0]
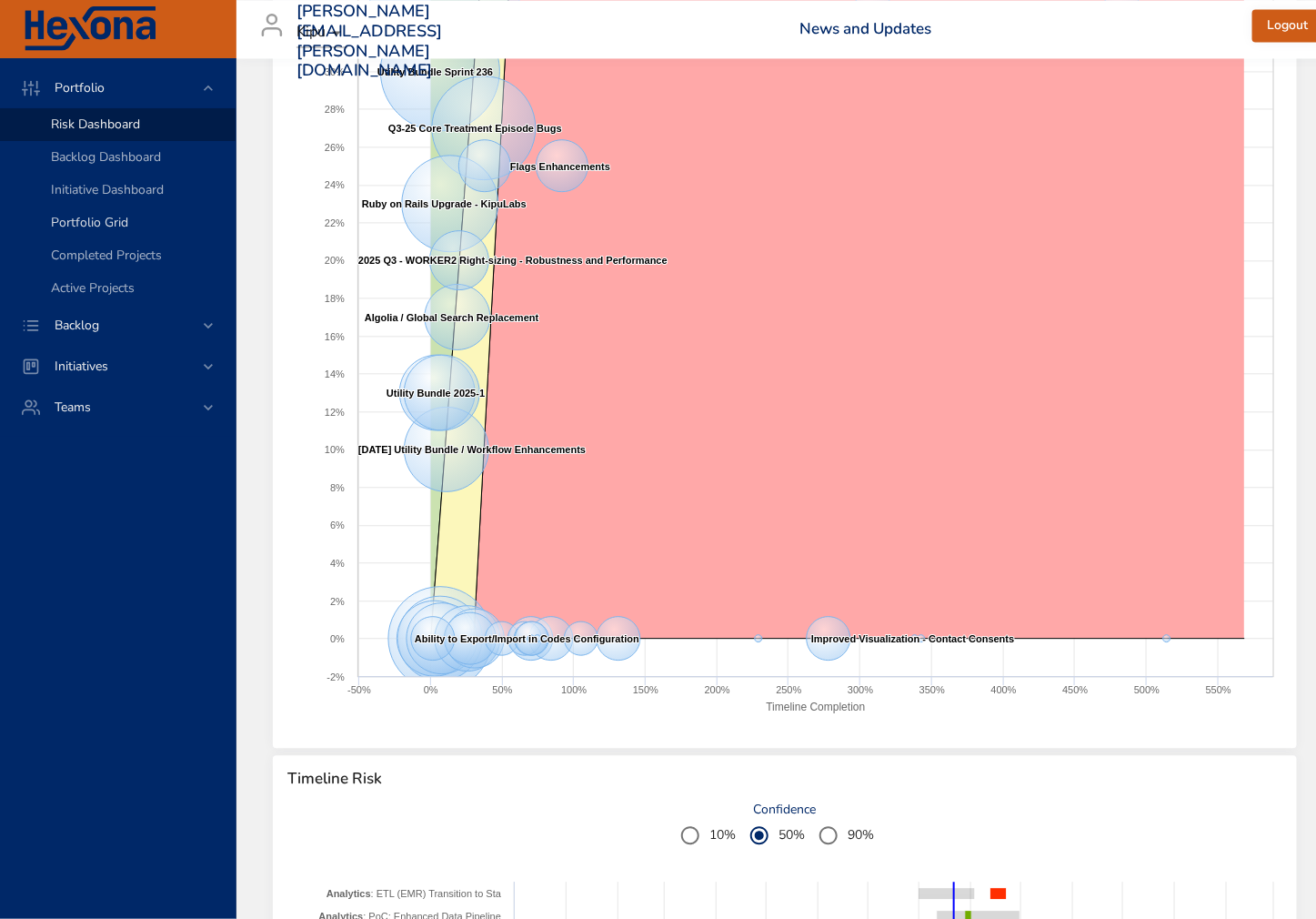
click at [69, 223] on span "Portfolio Grid" at bounding box center [90, 222] width 78 height 18
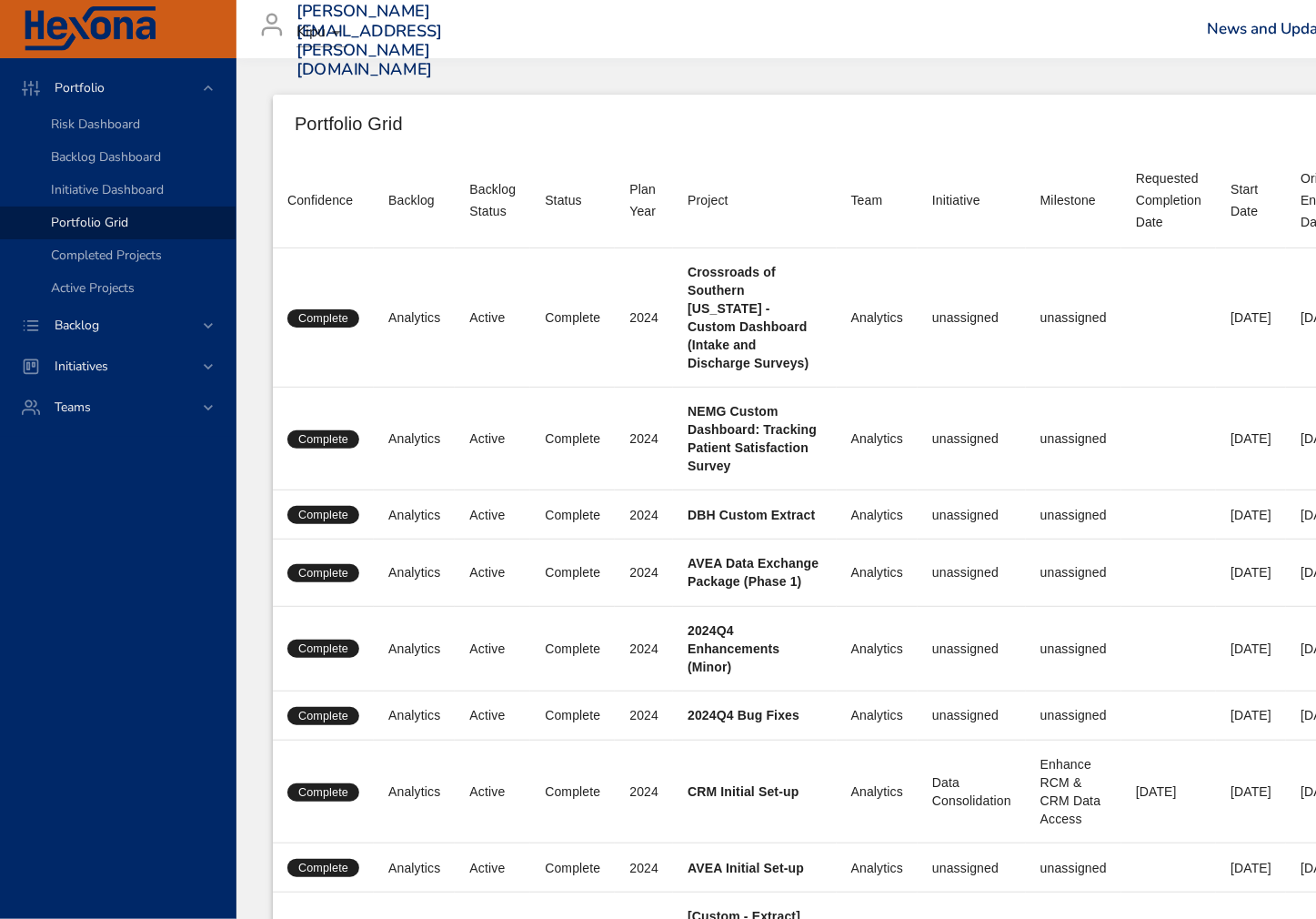
click at [878, 208] on div "Team" at bounding box center [867, 200] width 31 height 22
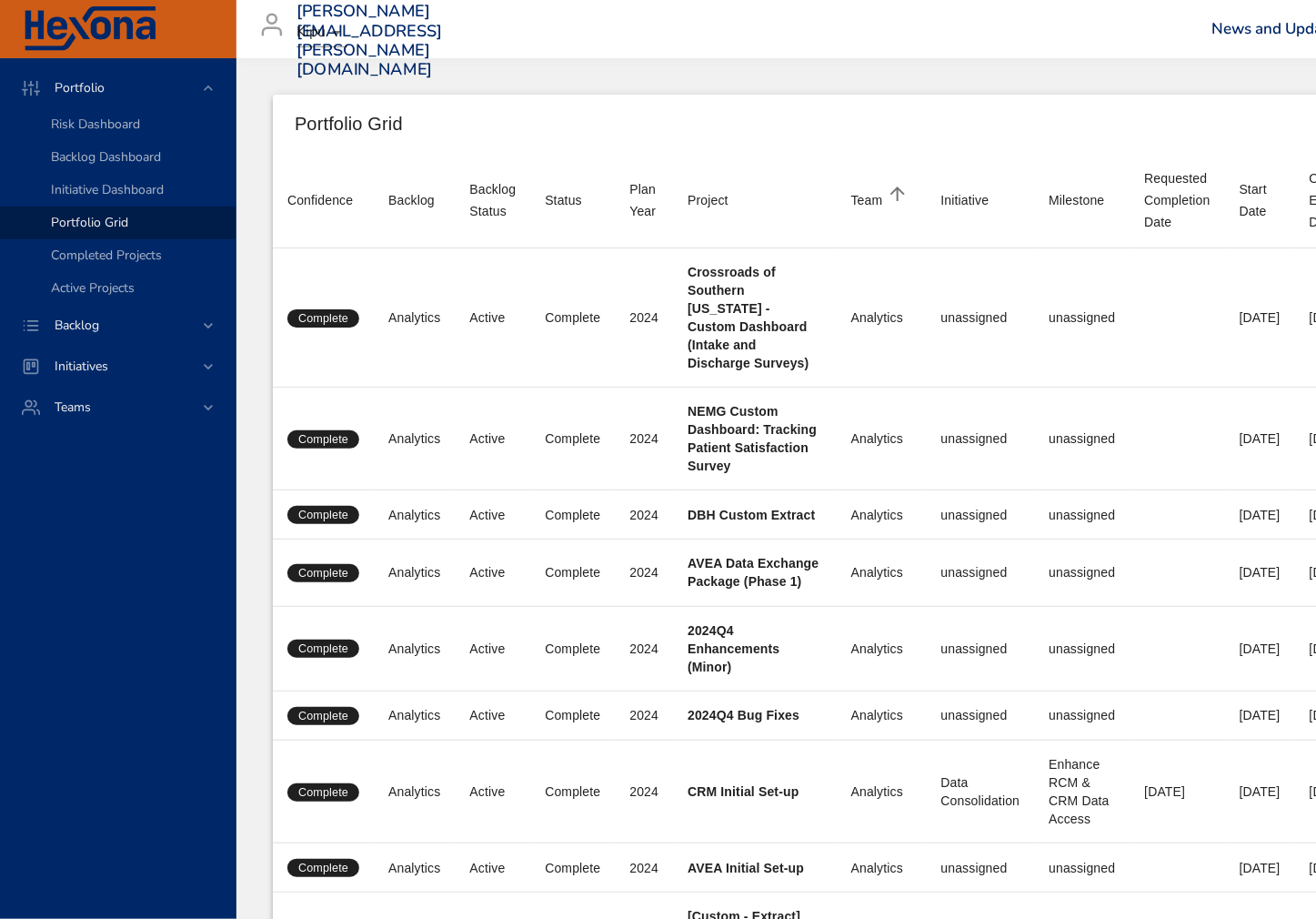
click at [877, 208] on div "Team" at bounding box center [867, 200] width 31 height 22
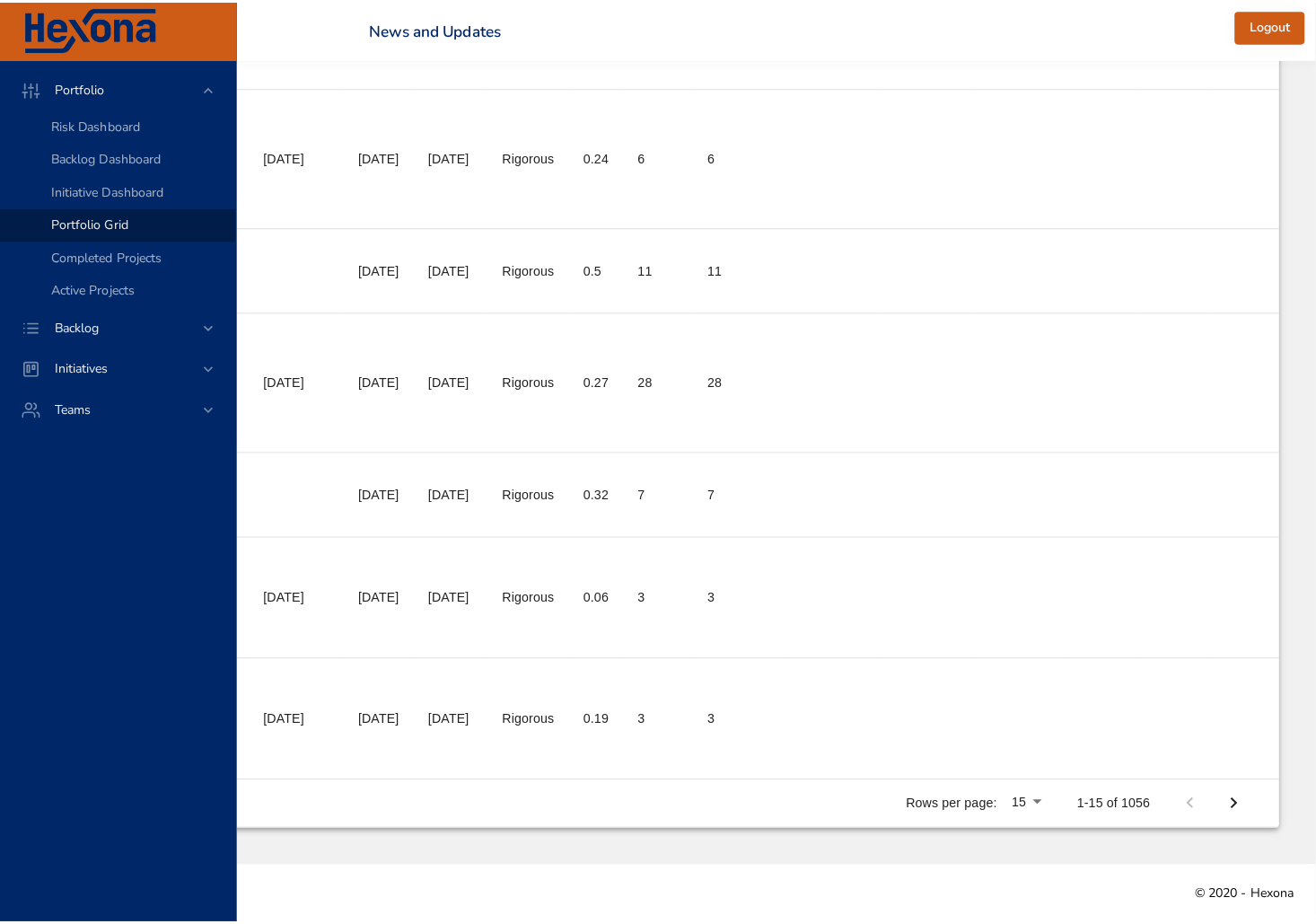
scroll to position [1158, 930]
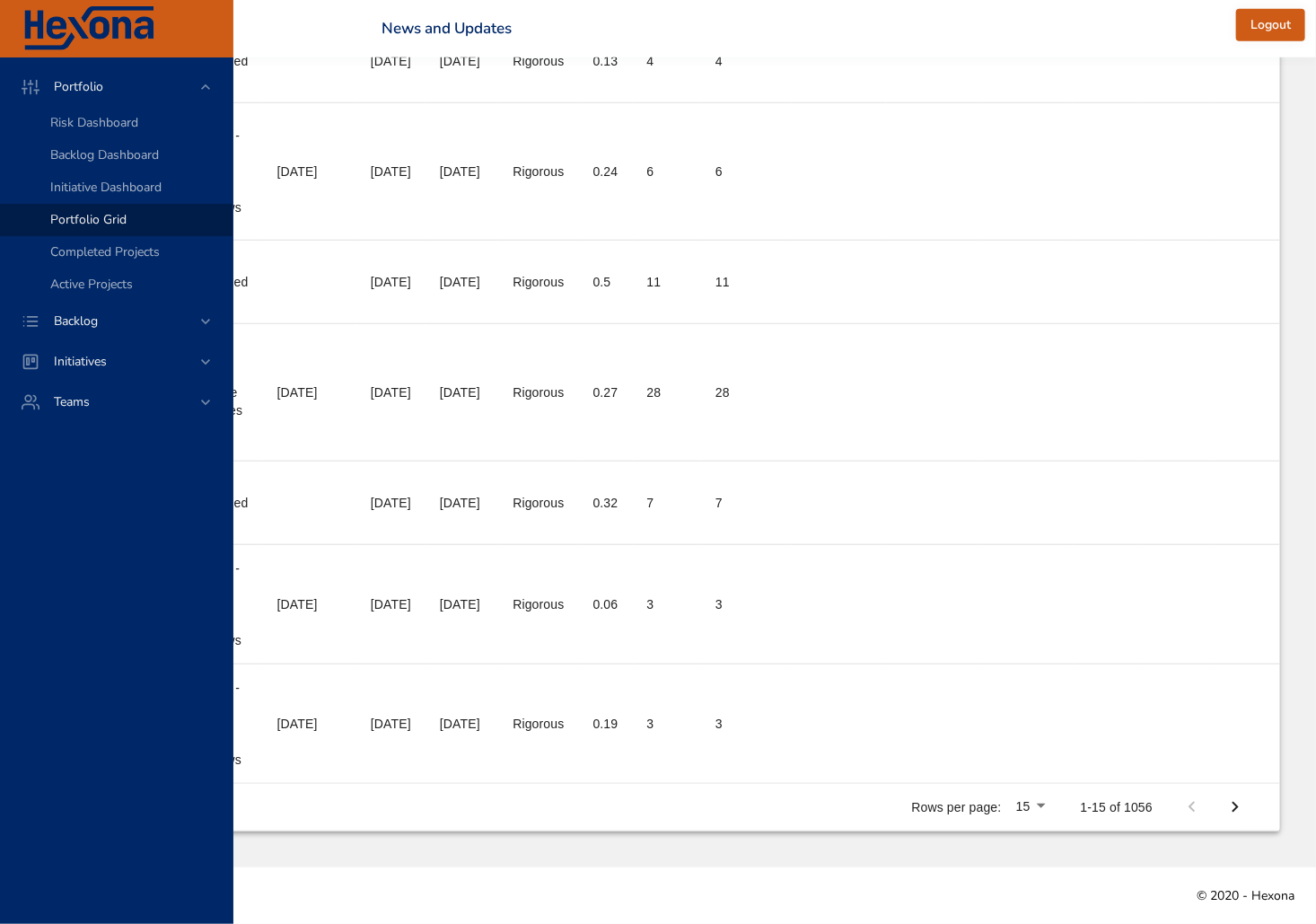
click at [1038, 840] on li "100" at bounding box center [1035, 839] width 53 height 32
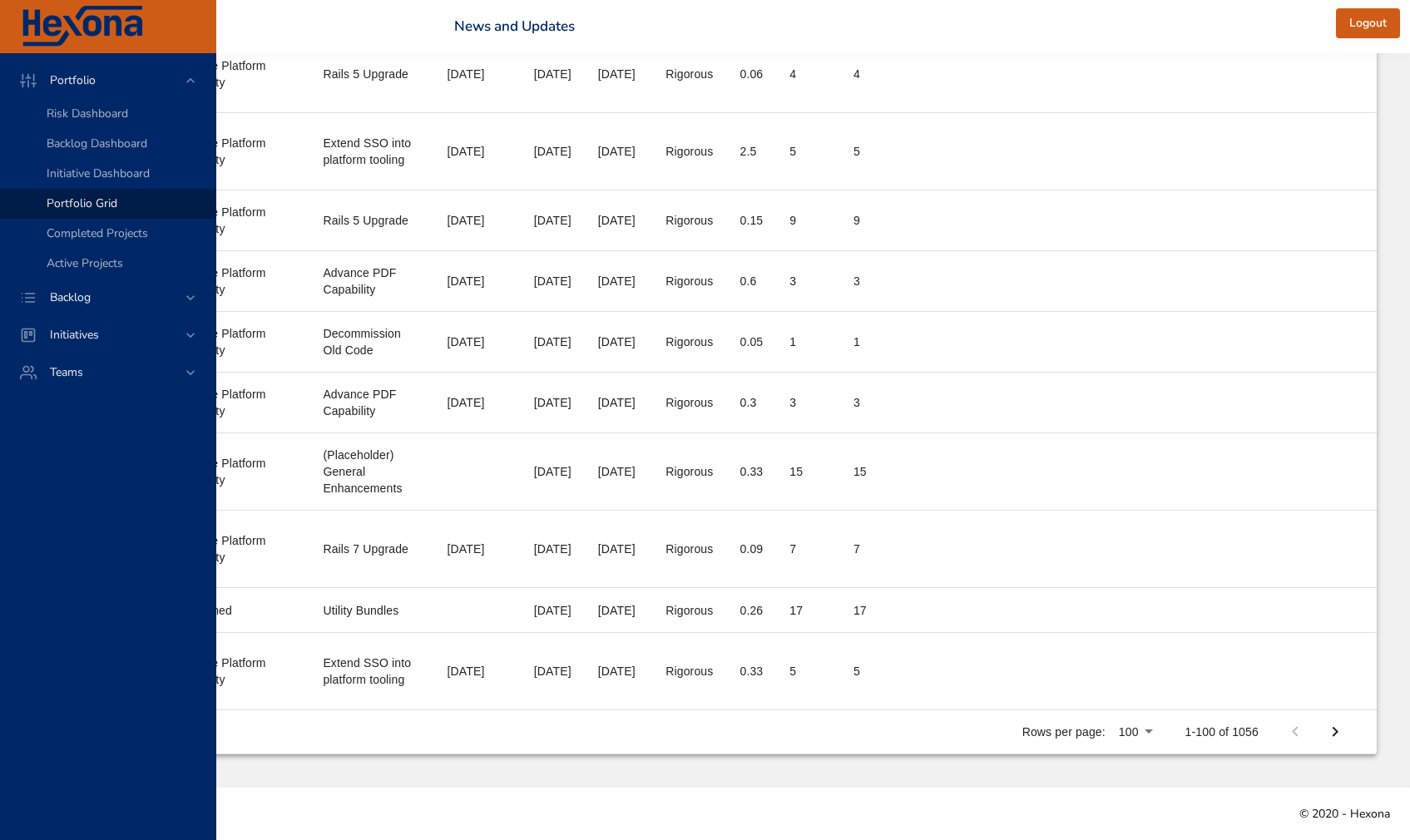
scroll to position [6826, 834]
click at [1219, 730] on icon "Next Page" at bounding box center [1335, 731] width 5 height 10
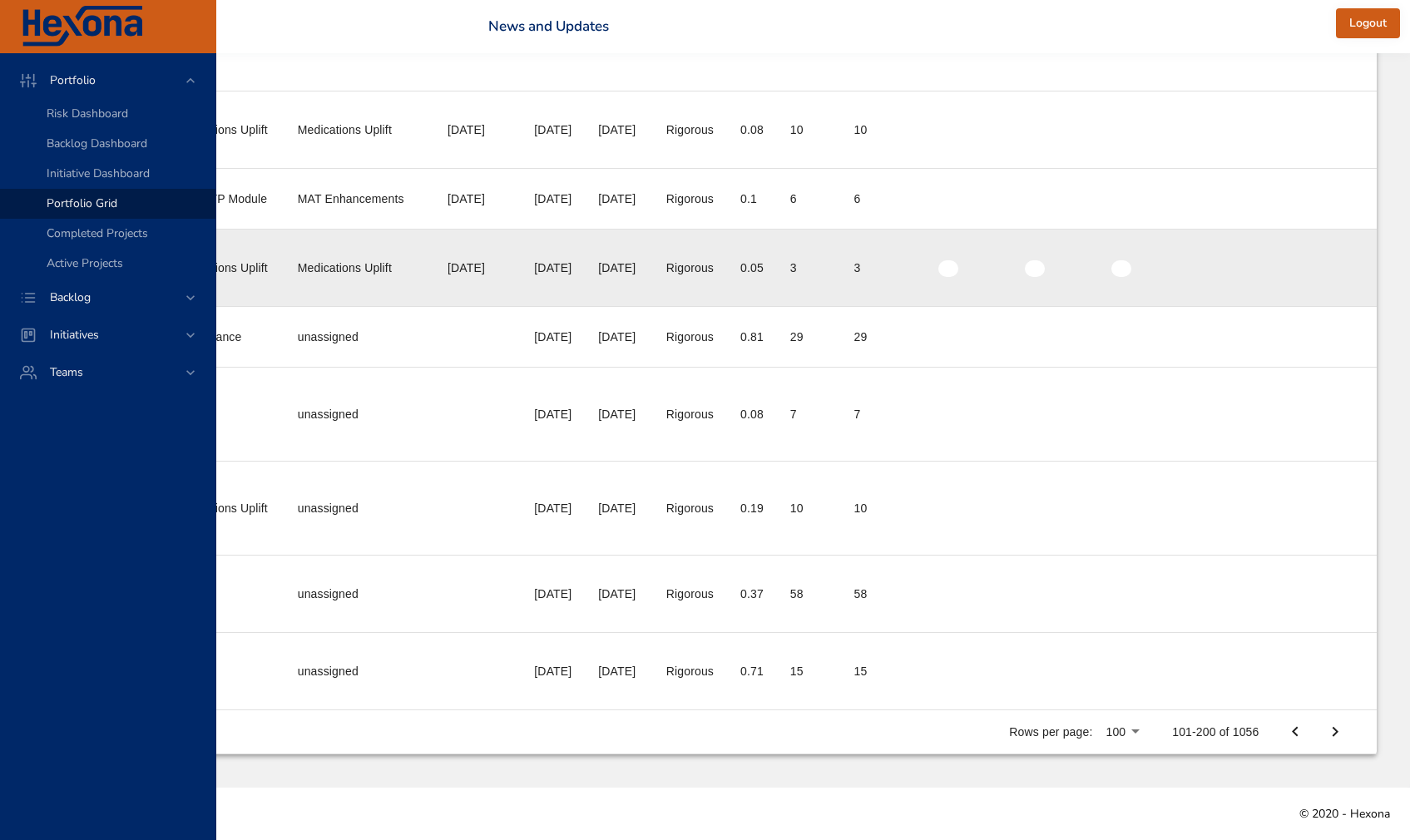
scroll to position [7940, 724]
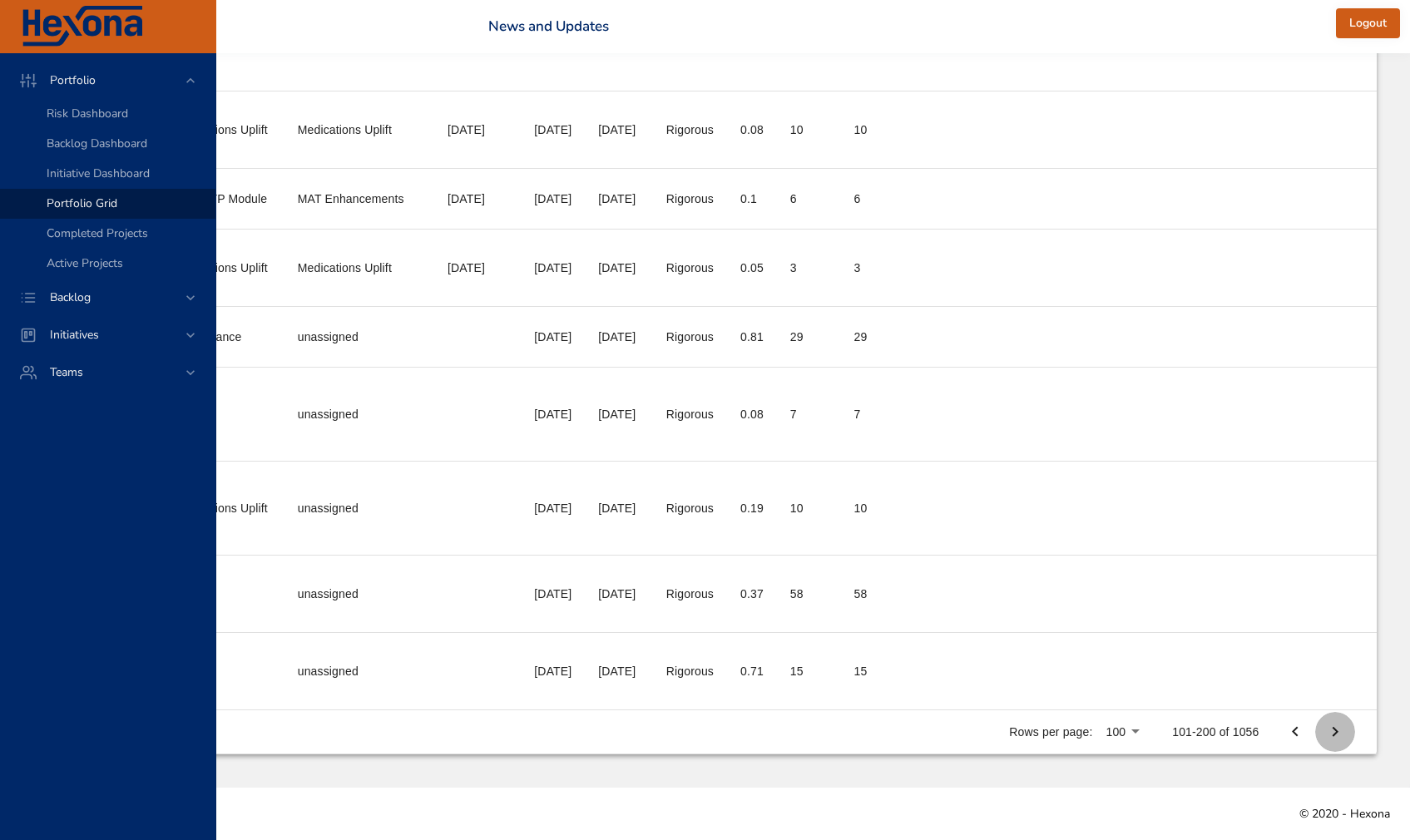
click at [1219, 725] on icon "Next Page" at bounding box center [1335, 732] width 20 height 20
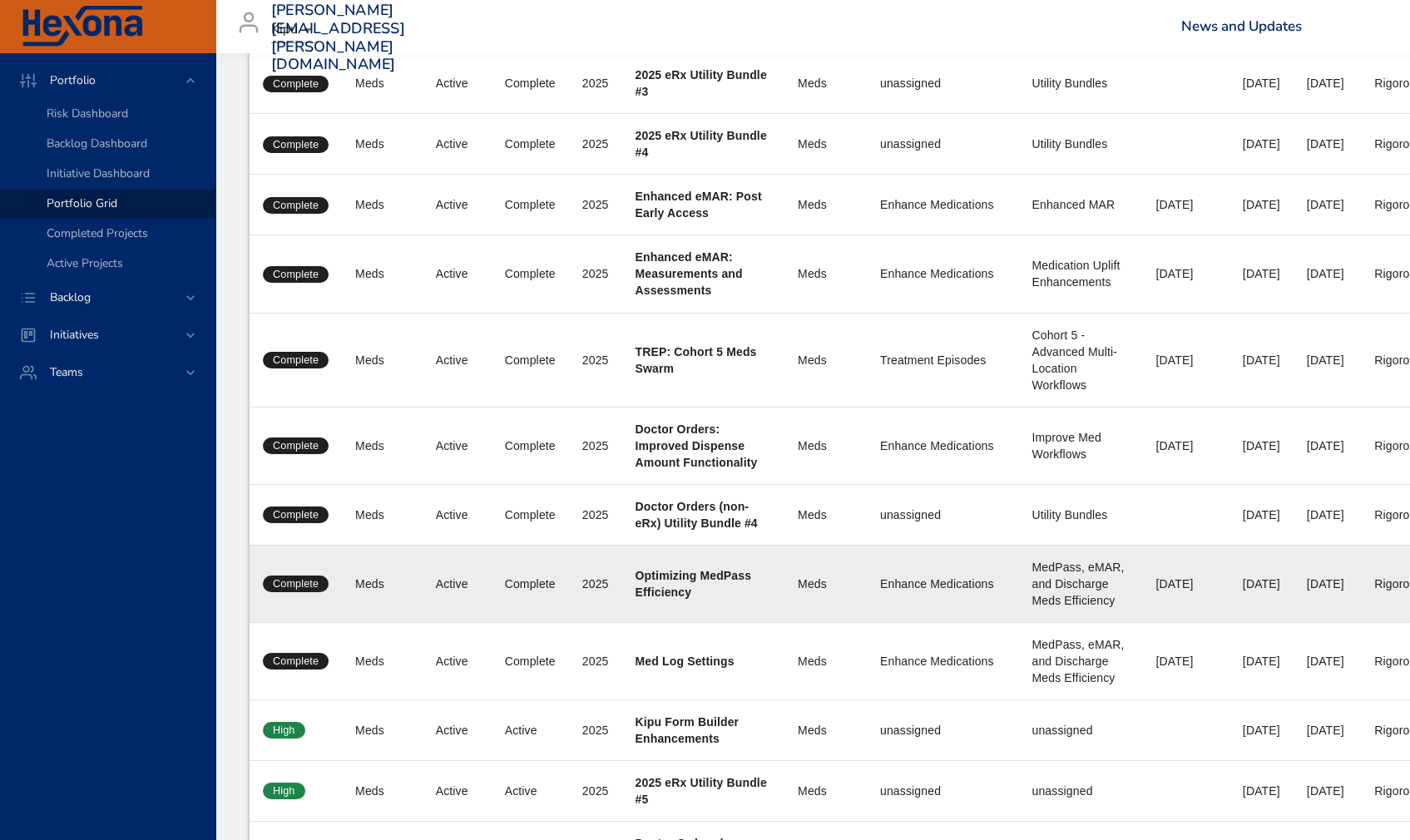
scroll to position [3787, 0]
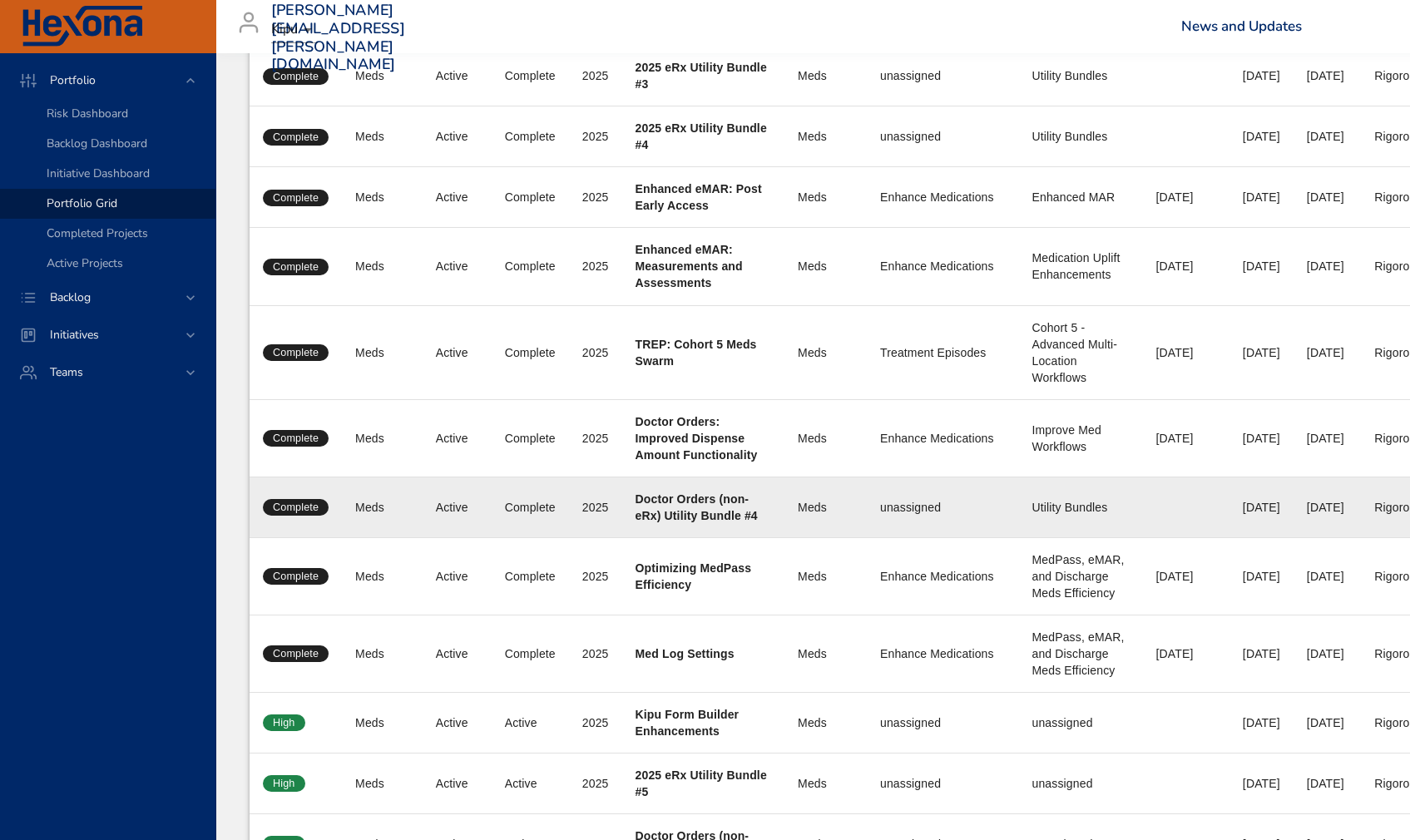
click at [658, 523] on b "Doctor Orders (non-eRx) Utility Bundle #4" at bounding box center [697, 506] width 122 height 30
click at [839, 515] on div "Meds" at bounding box center [826, 507] width 56 height 16
click at [838, 515] on div "Meds" at bounding box center [826, 507] width 56 height 16
drag, startPoint x: 421, startPoint y: 739, endPoint x: 399, endPoint y: 725, distance: 26.1
click at [399, 537] on td "Backlog Meds" at bounding box center [382, 507] width 81 height 61
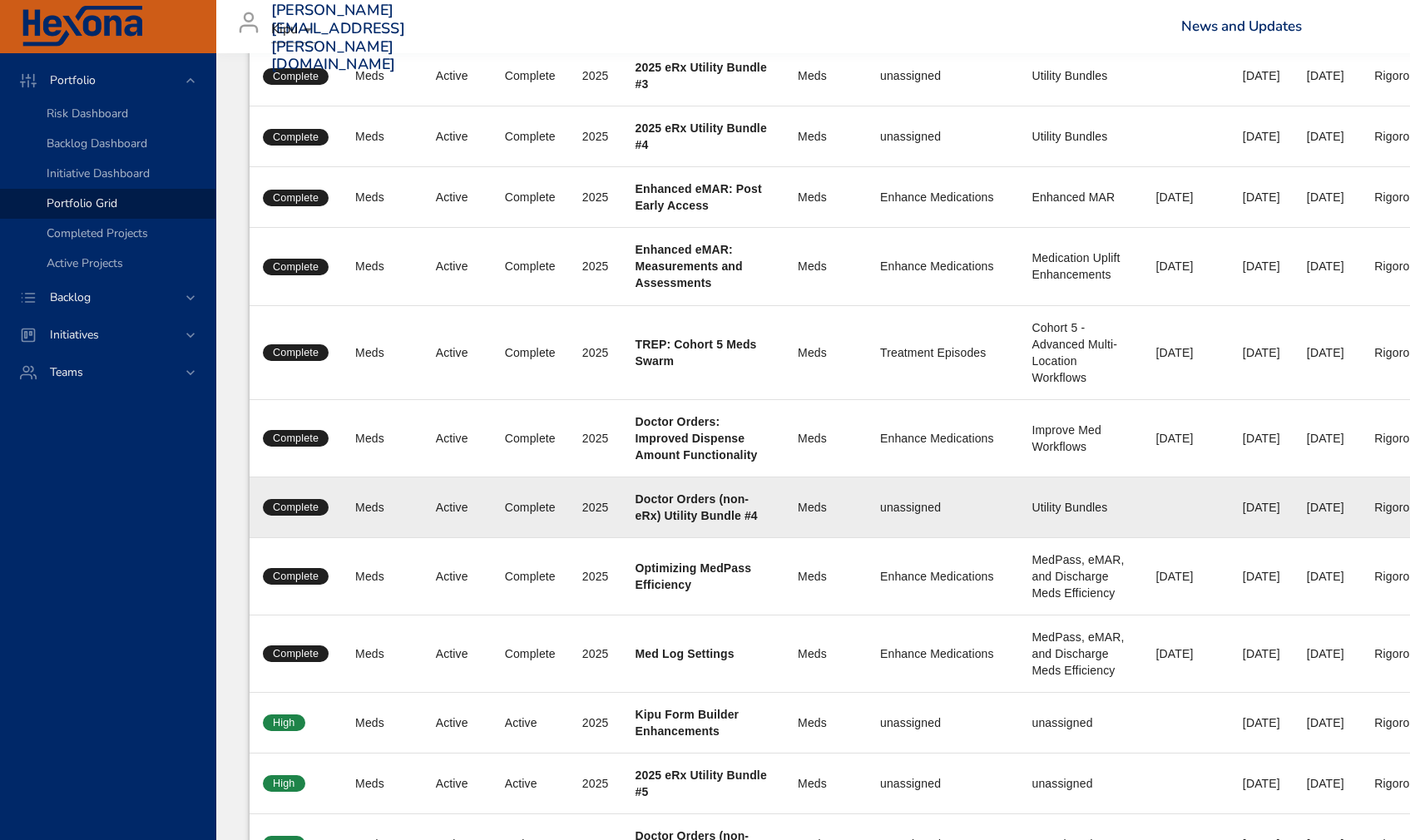
click at [367, 515] on div "Meds" at bounding box center [382, 507] width 54 height 16
click at [276, 514] on span "Complete" at bounding box center [295, 507] width 66 height 15
click at [696, 523] on b "Doctor Orders (non-eRx) Utility Bundle #4" at bounding box center [697, 506] width 122 height 30
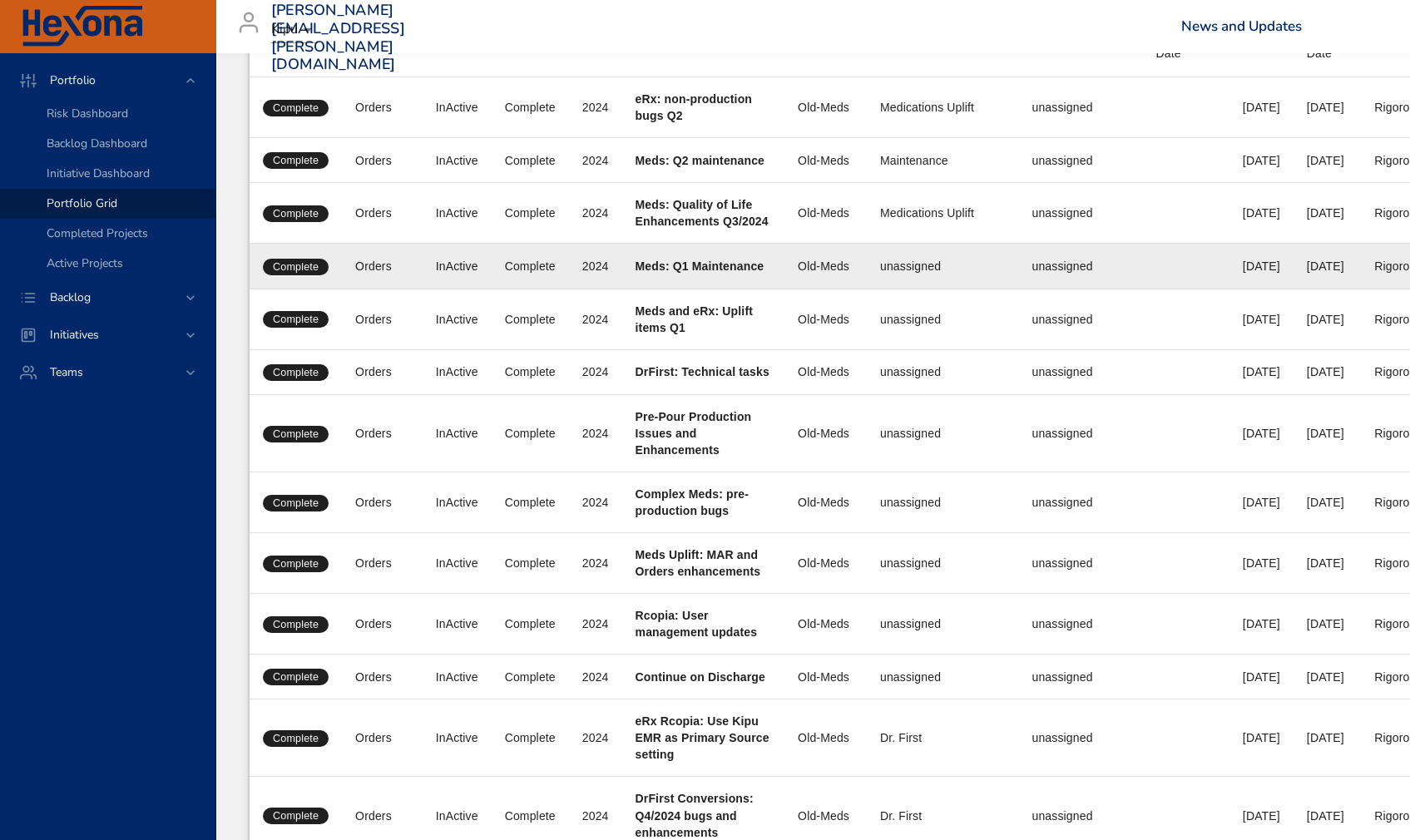
scroll to position [0, 0]
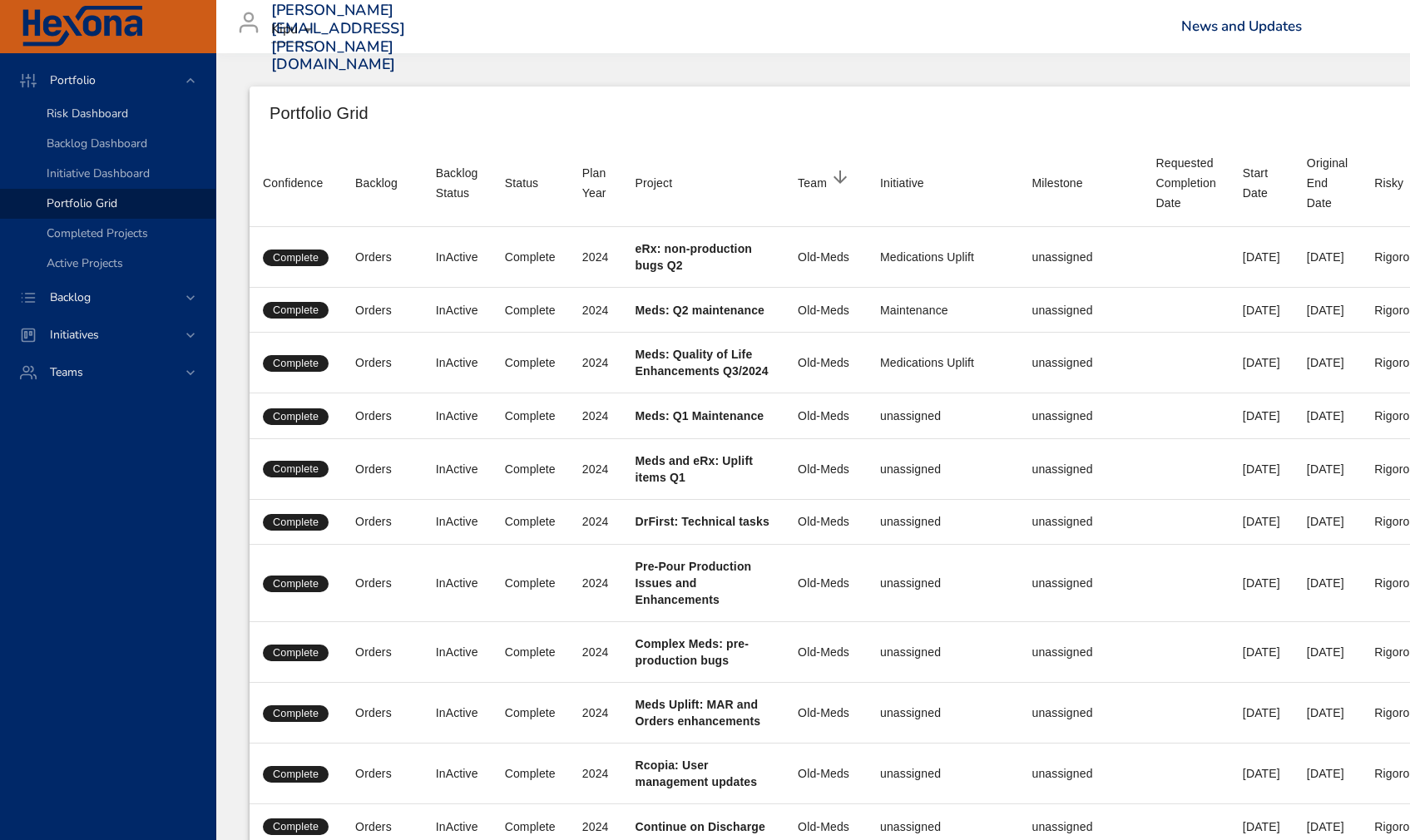
click at [85, 116] on span "Risk Dashboard" at bounding box center [87, 113] width 82 height 16
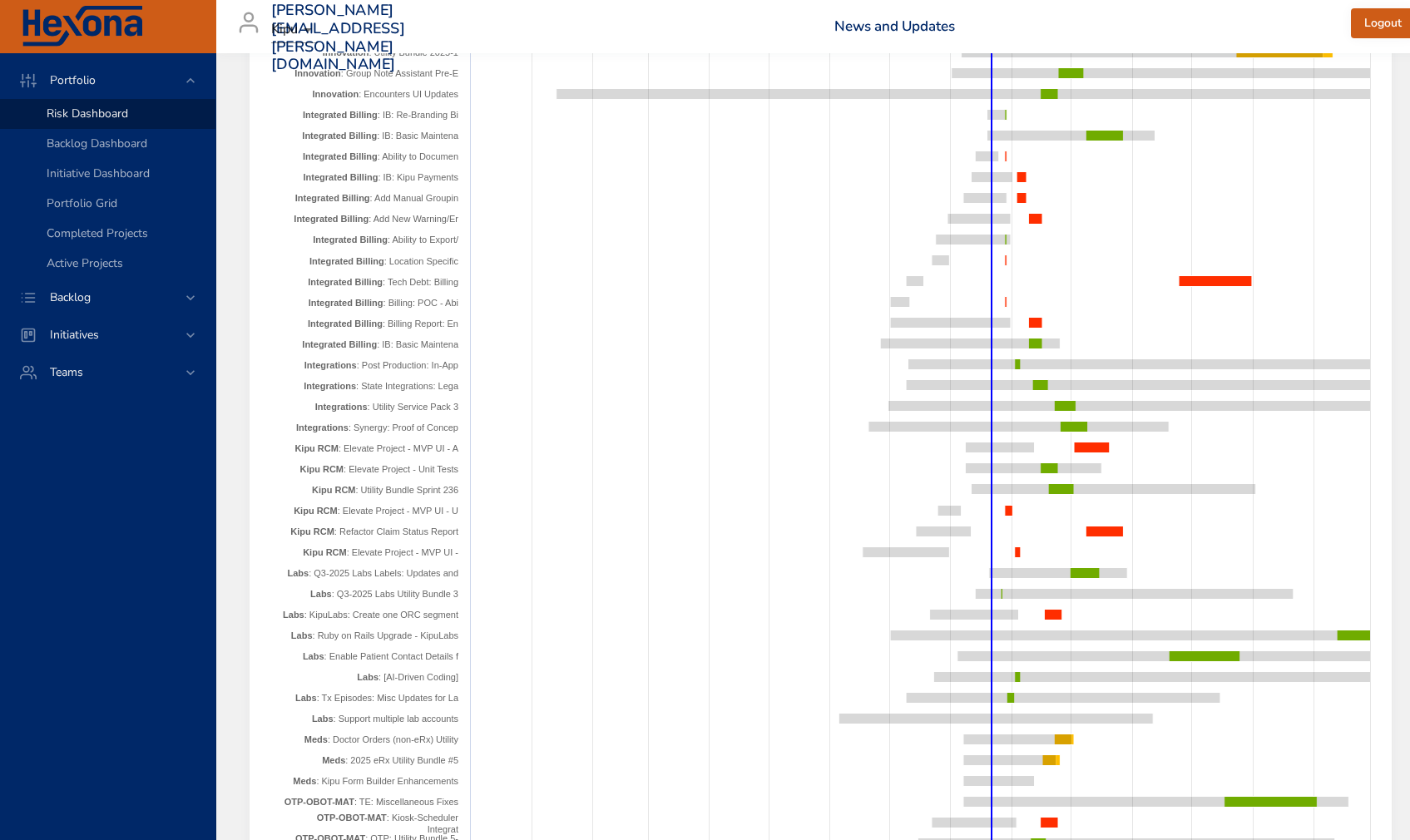
scroll to position [3033, 0]
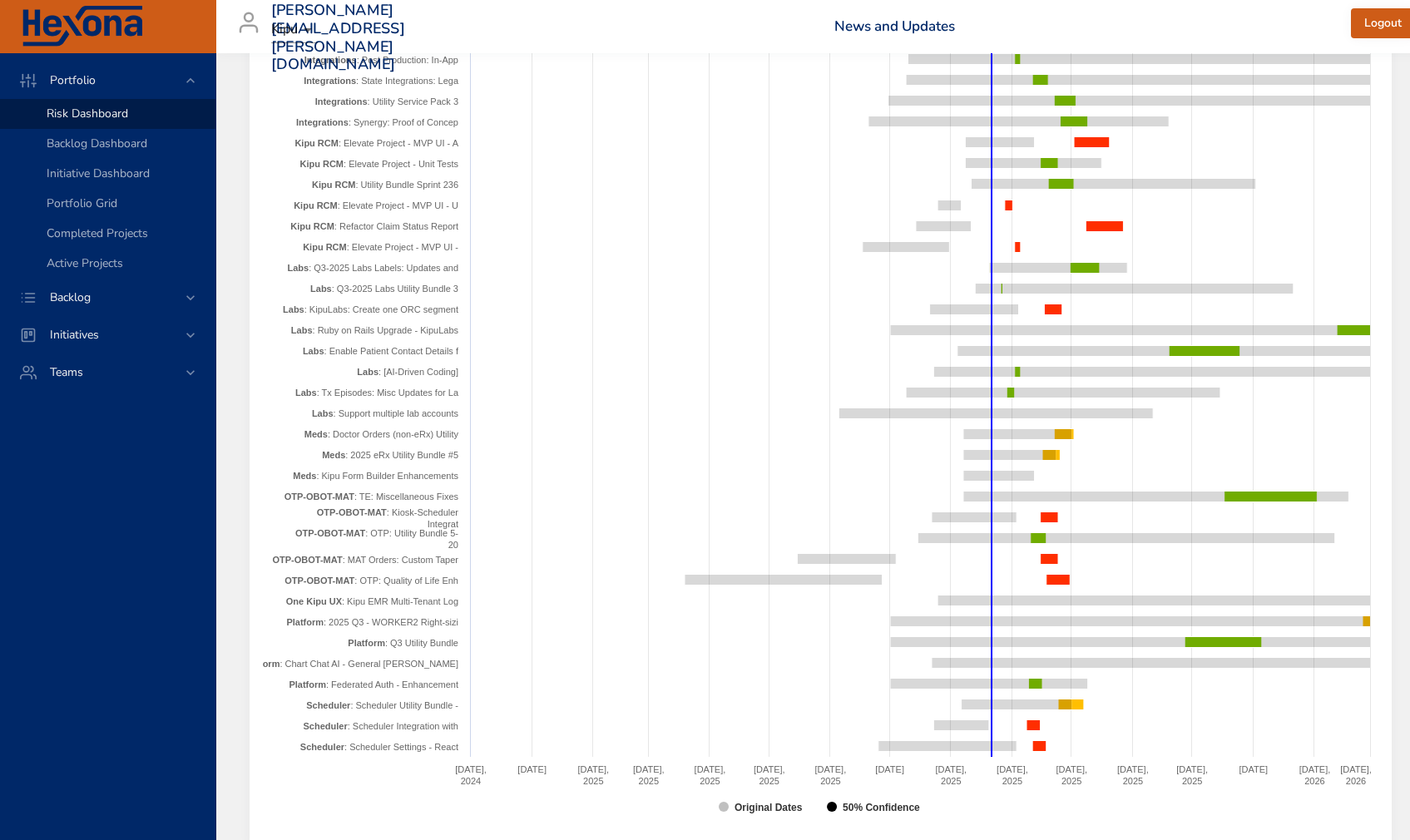
click at [423, 415] on text "Labs : Support multiple lab accounts" at bounding box center [386, 413] width 148 height 10
click at [420, 392] on text "Labs : Tx Episodes: Misc Updates for La" at bounding box center [377, 392] width 164 height 10
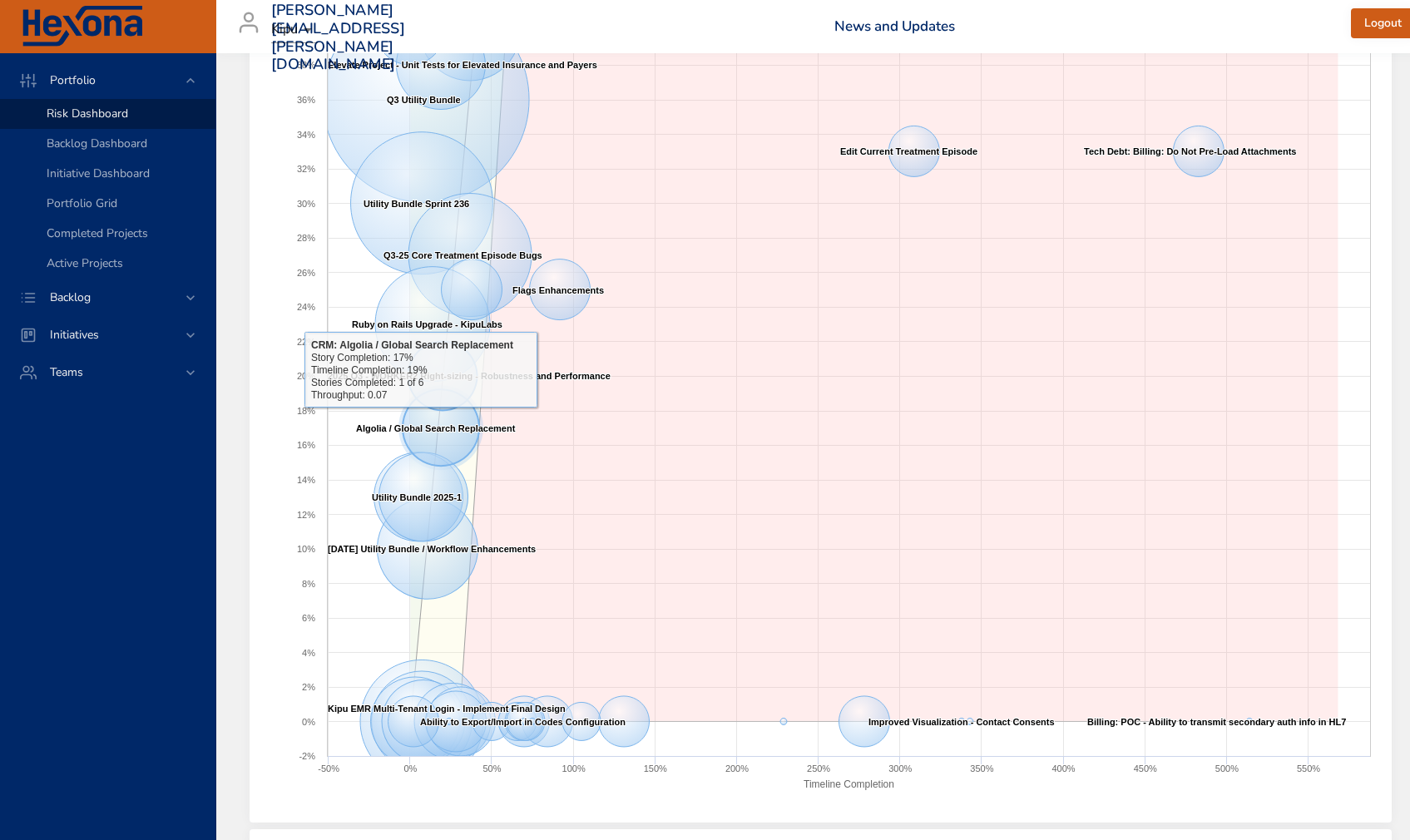
scroll to position [1560, 0]
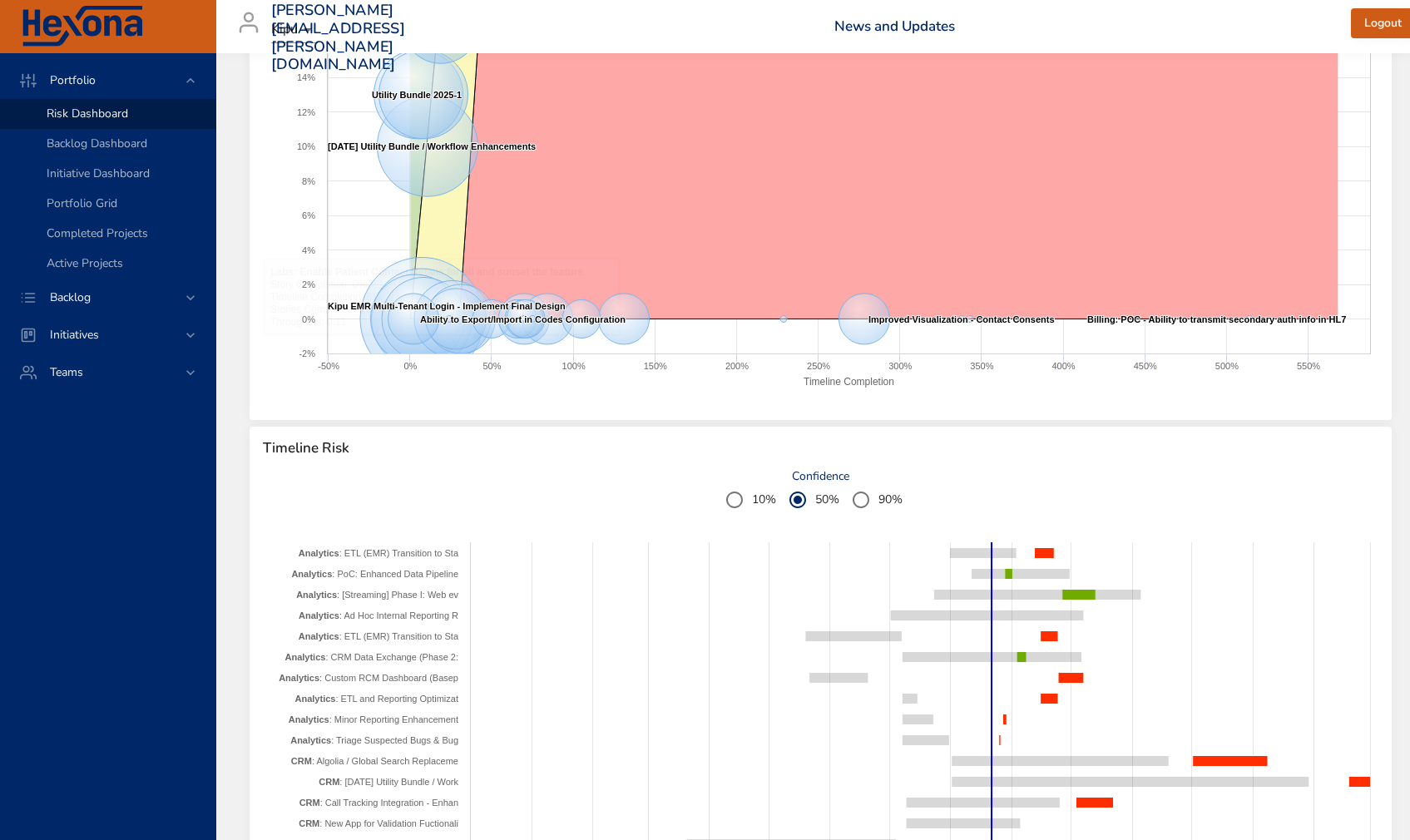
drag, startPoint x: 468, startPoint y: 541, endPoint x: 472, endPoint y: 553, distance: 12.6
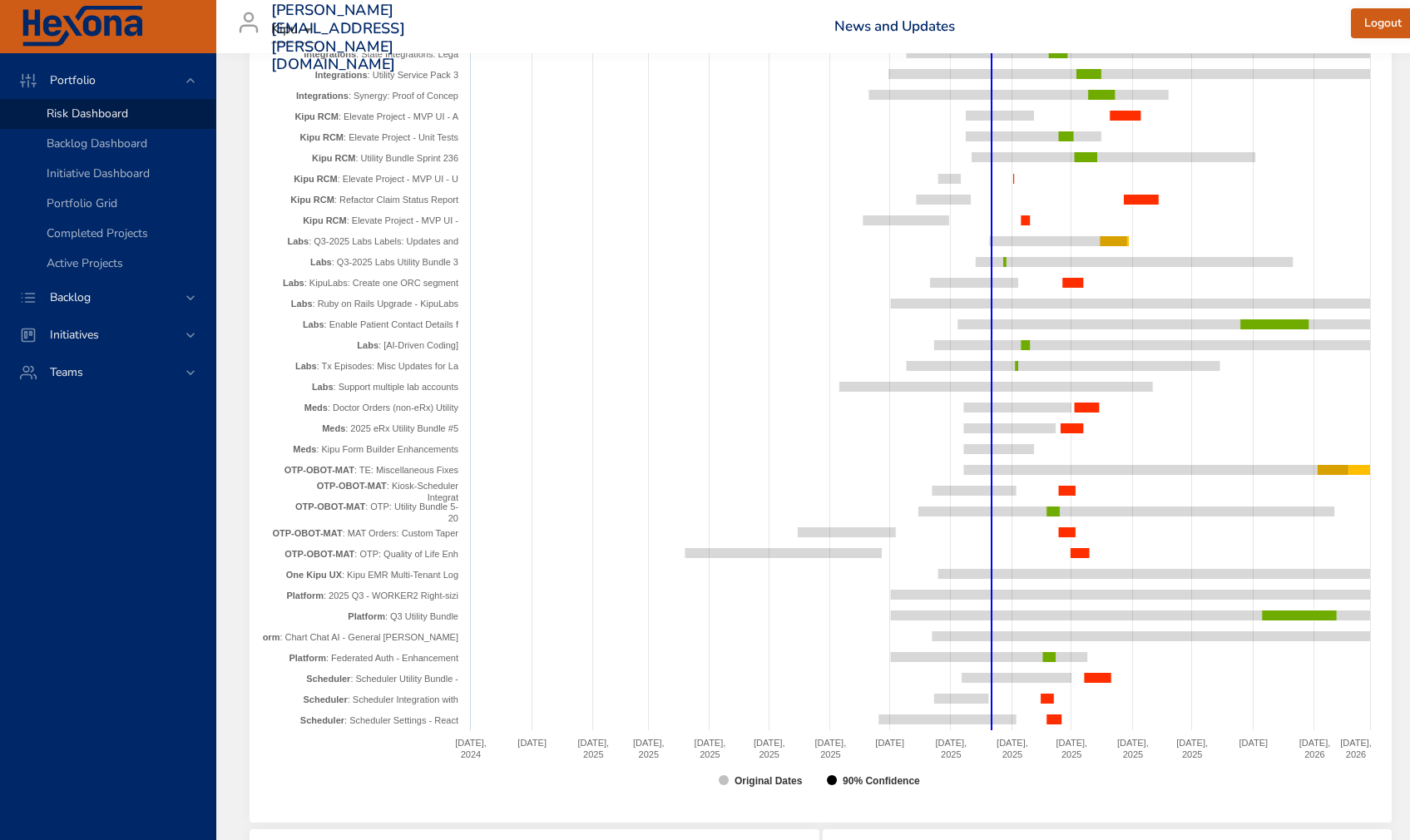
scroll to position [3059, 0]
click at [74, 235] on span "Completed Projects" at bounding box center [97, 234] width 102 height 16
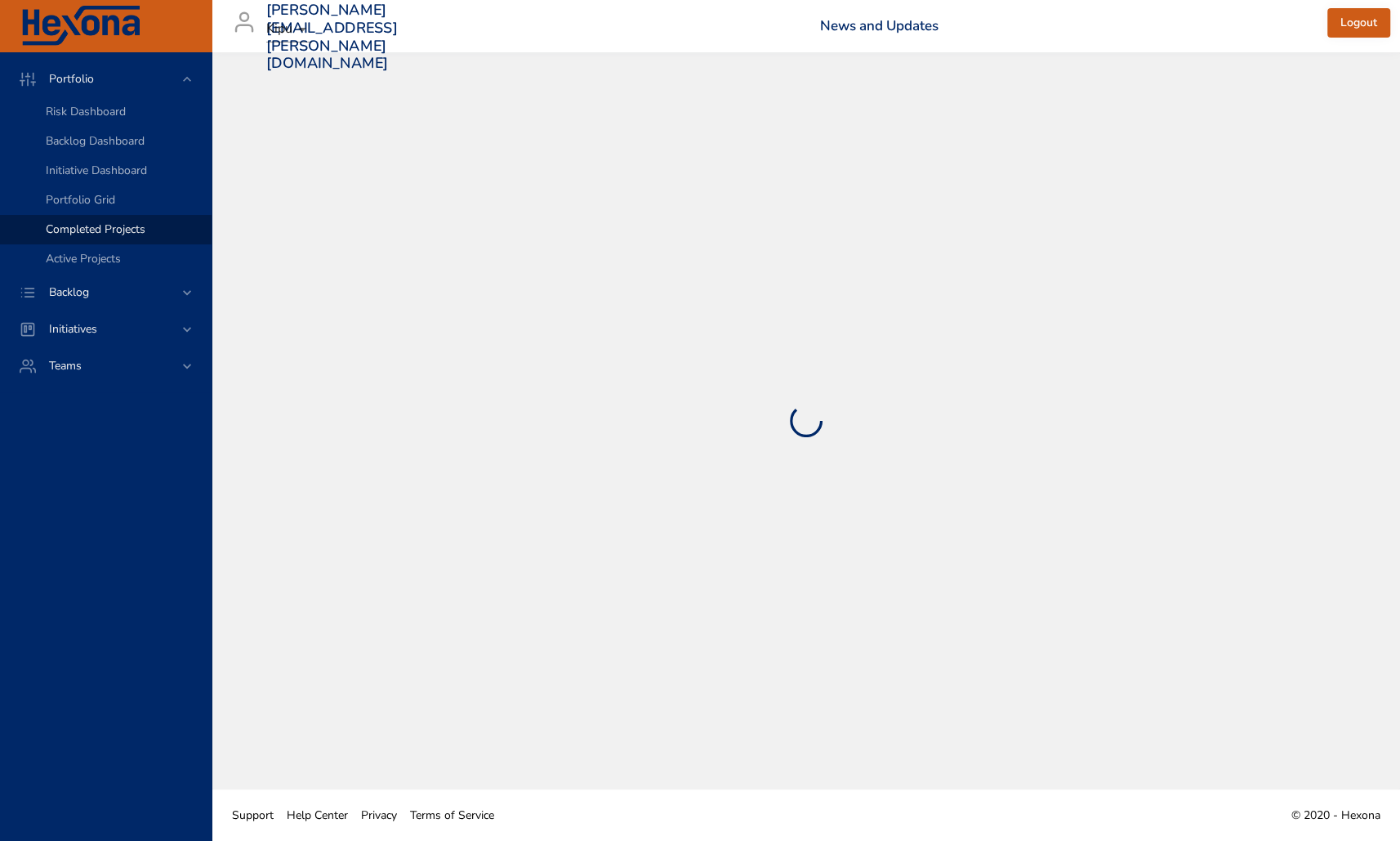
select select "***"
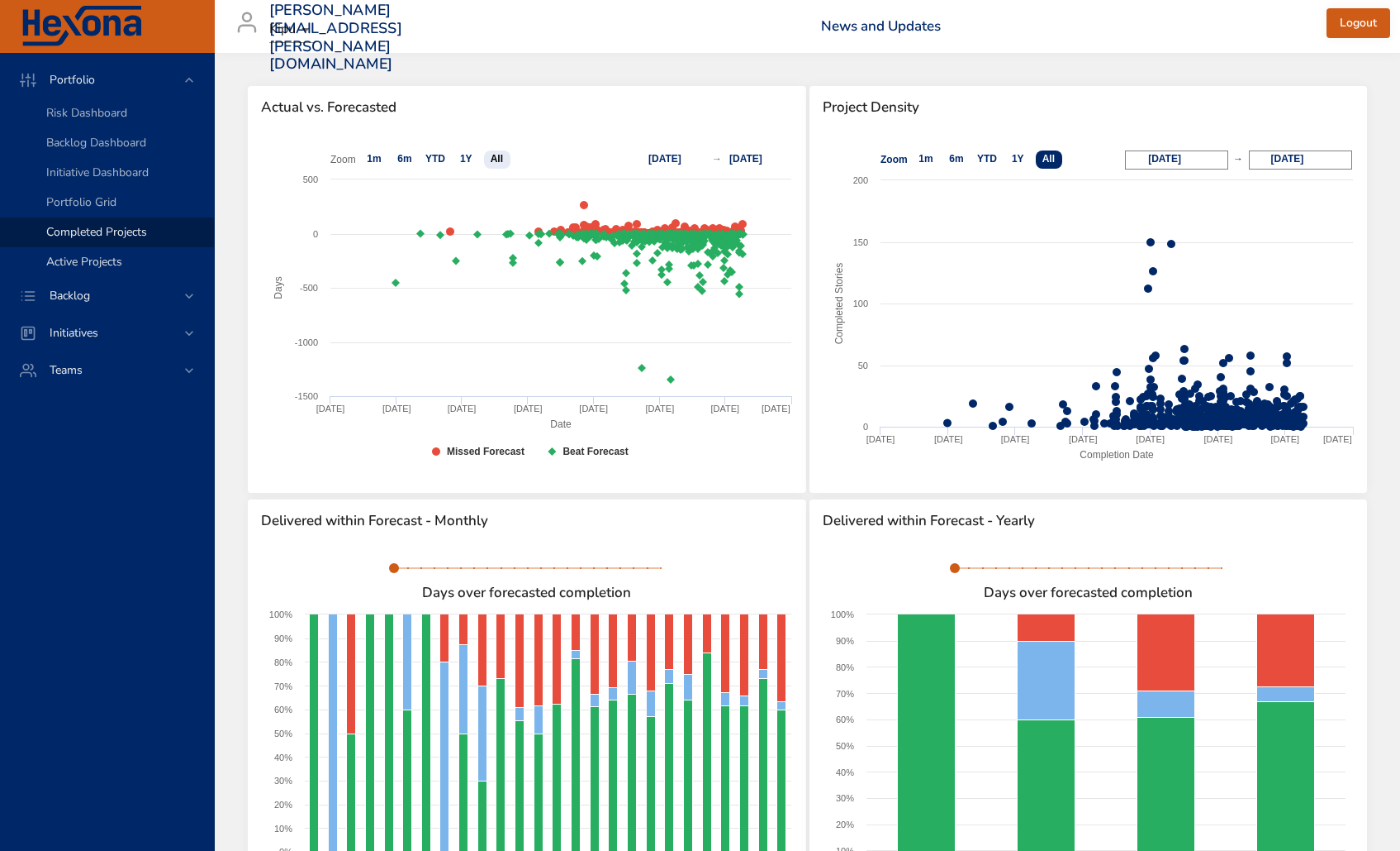
click at [80, 261] on span "Active Projects" at bounding box center [84, 262] width 76 height 16
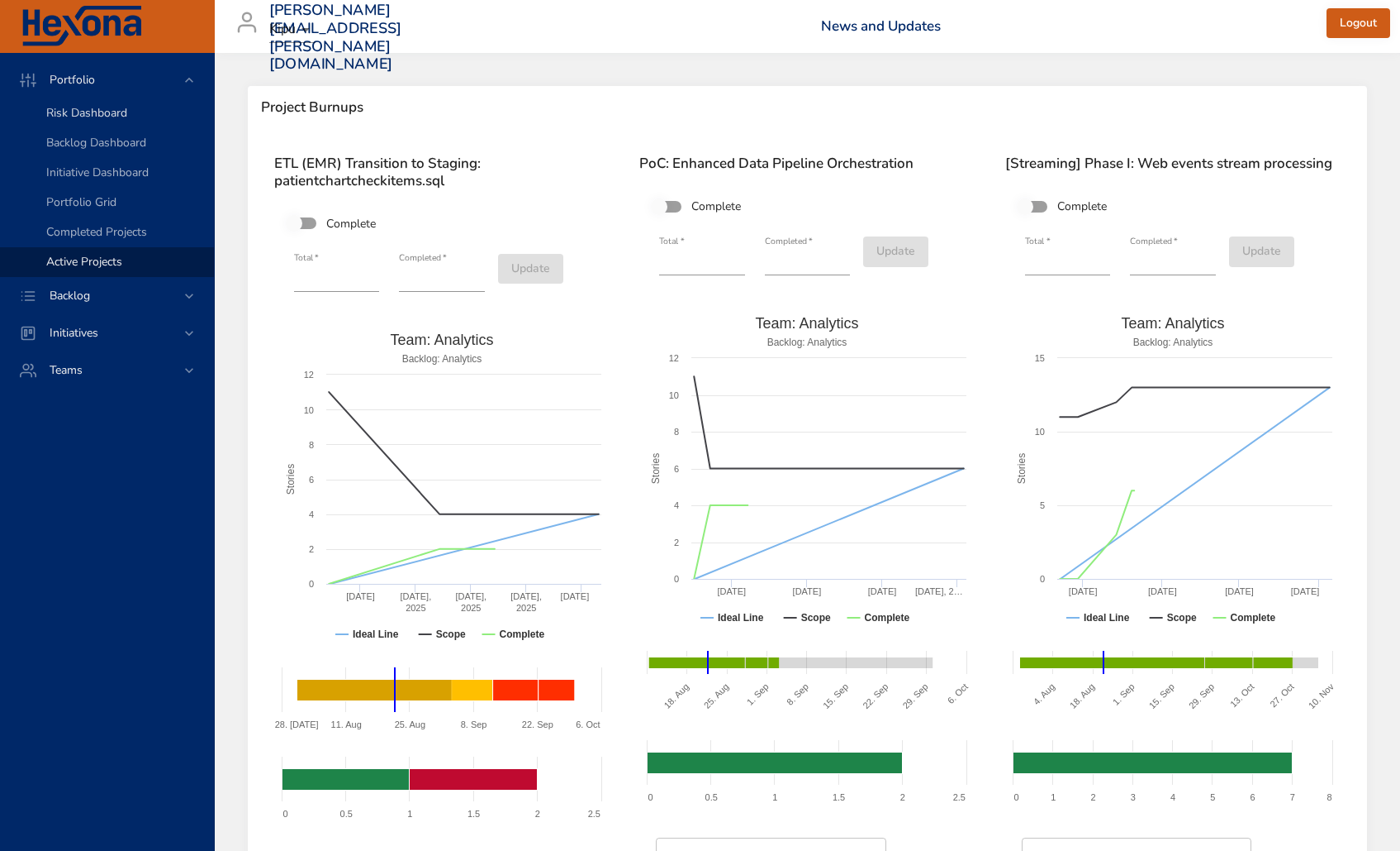
click at [64, 118] on span "Risk Dashboard" at bounding box center [87, 113] width 81 height 16
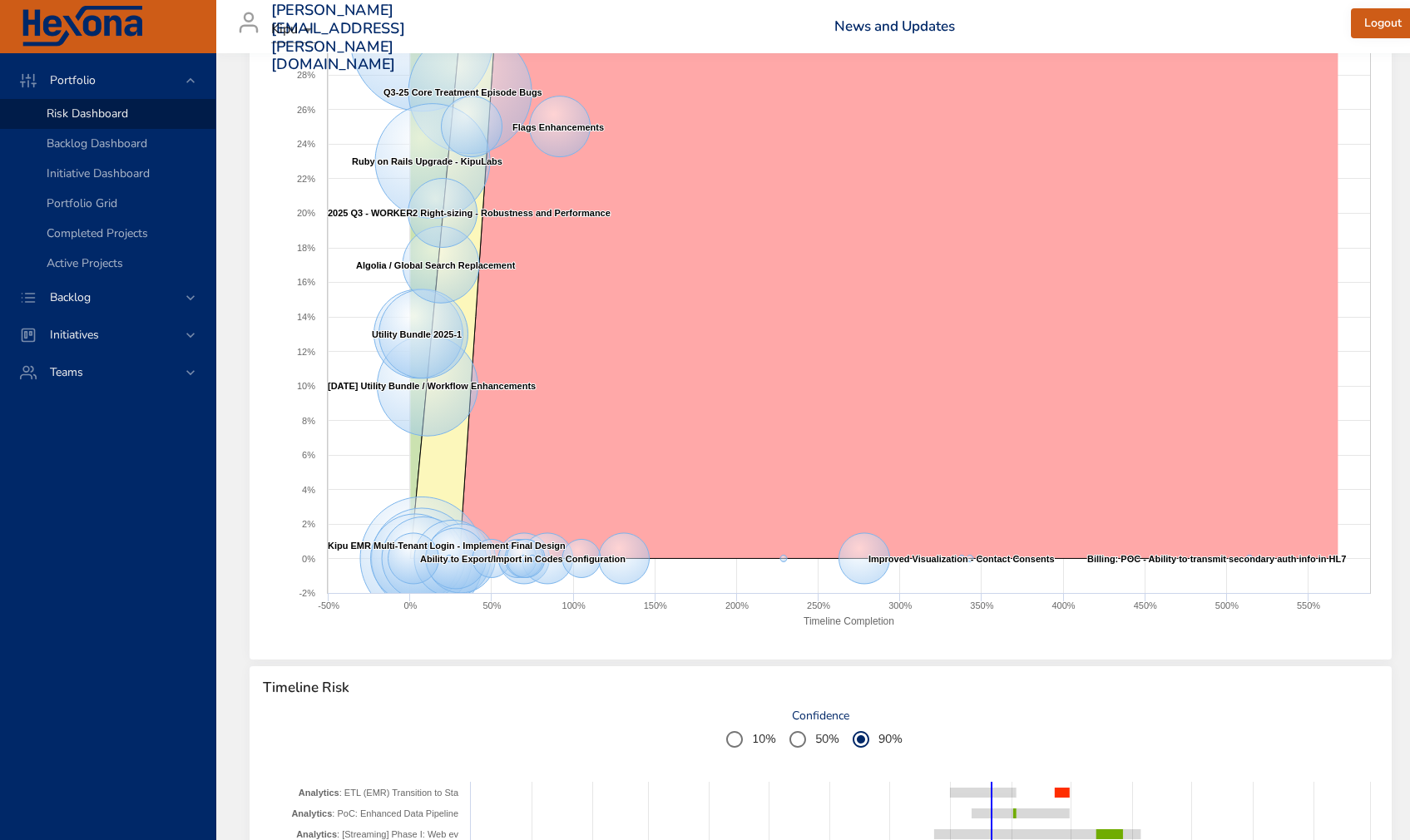
scroll to position [1073, 0]
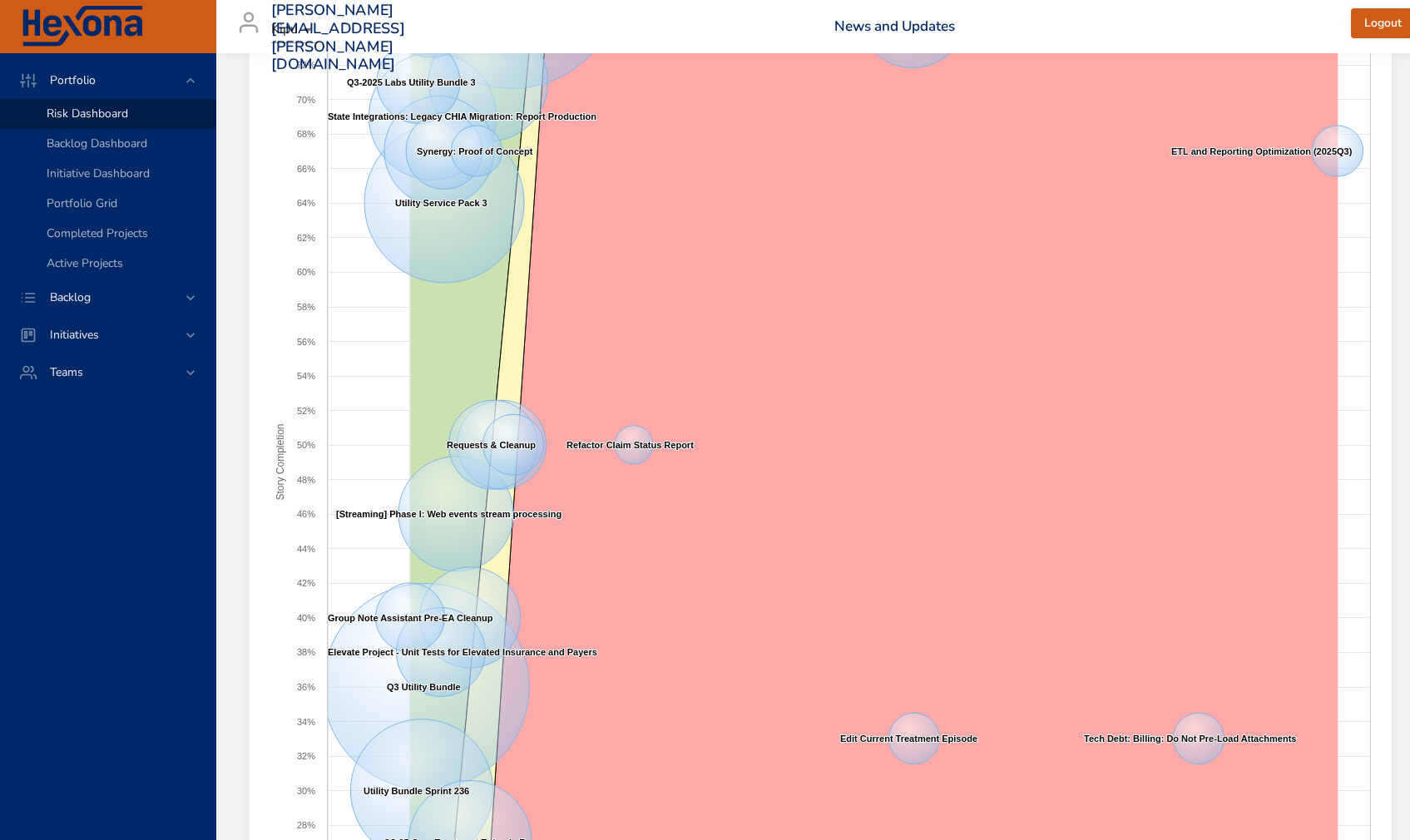
scroll to position [0, 0]
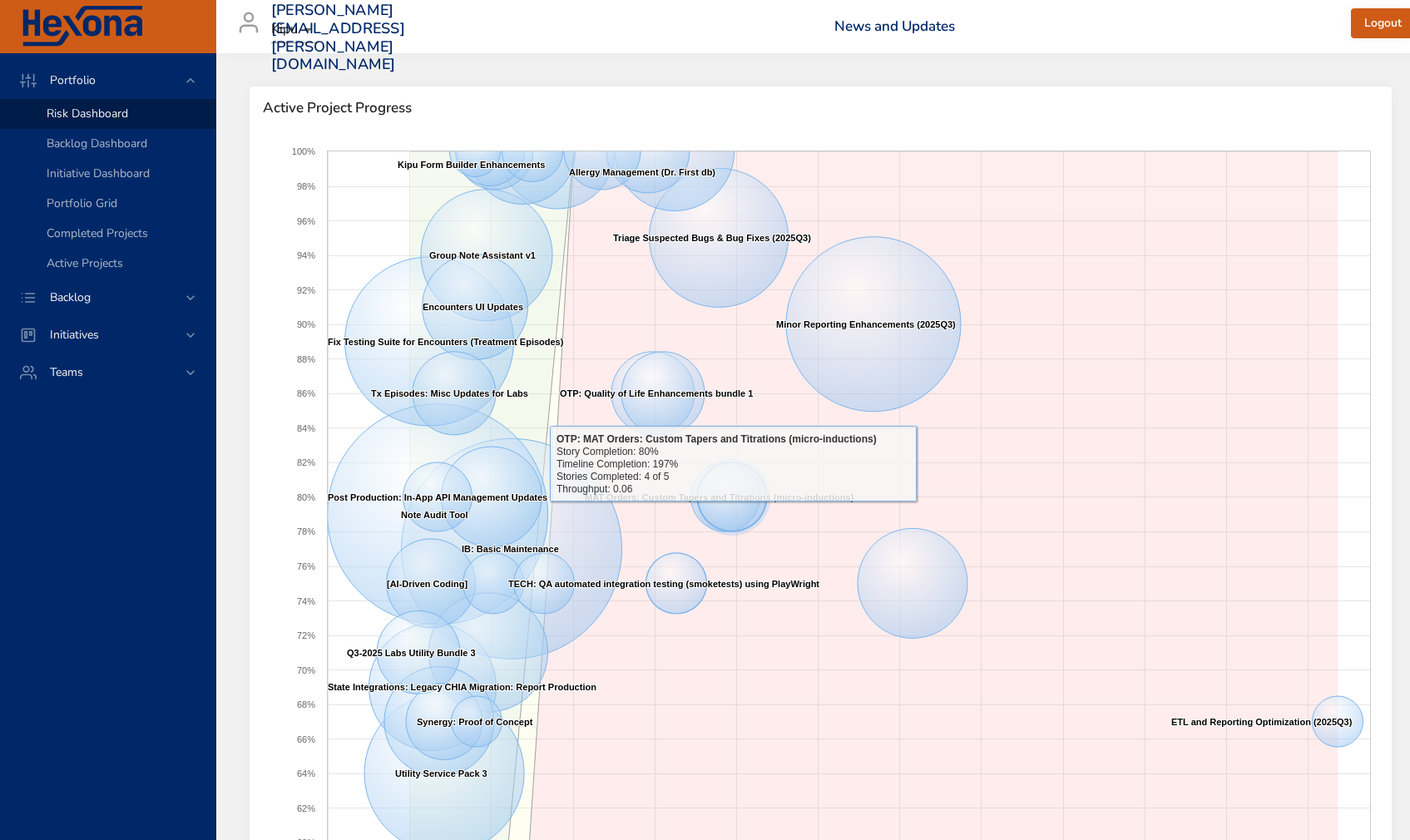
click at [732, 514] on icon at bounding box center [732, 496] width 69 height 69
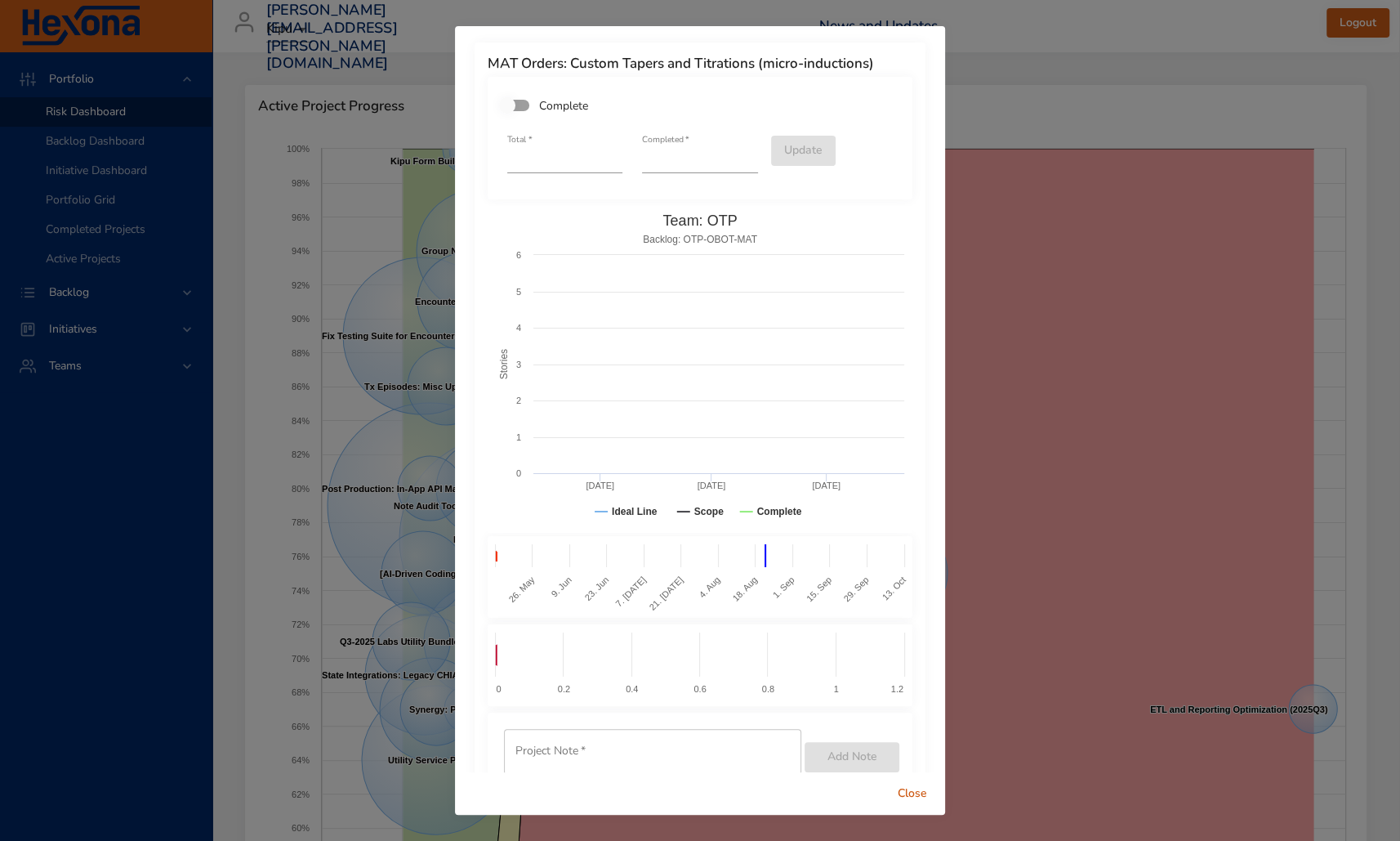
click at [718, 504] on rect at bounding box center [700, 369] width 425 height 327
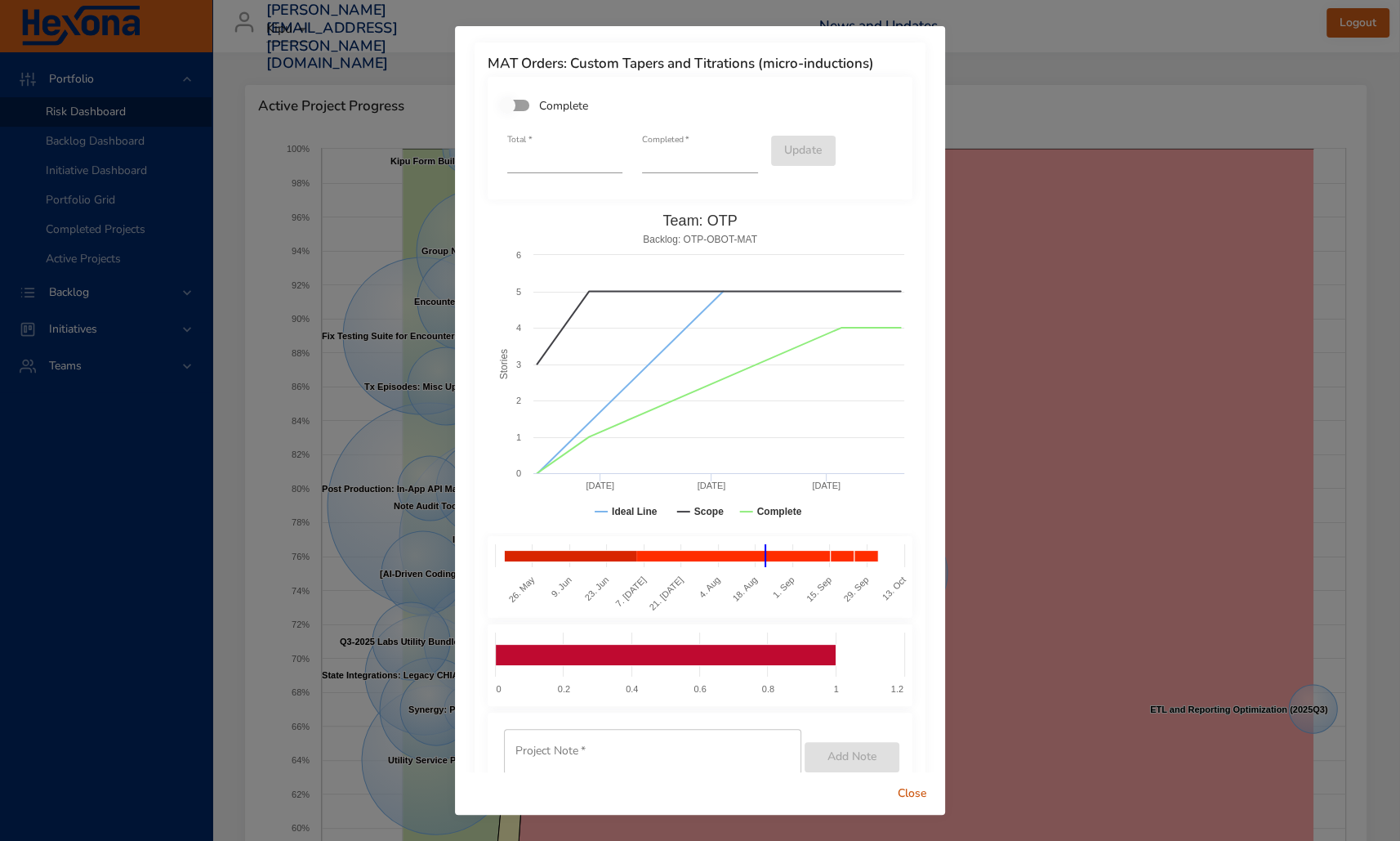
click at [918, 794] on span "Close" at bounding box center [912, 793] width 39 height 20
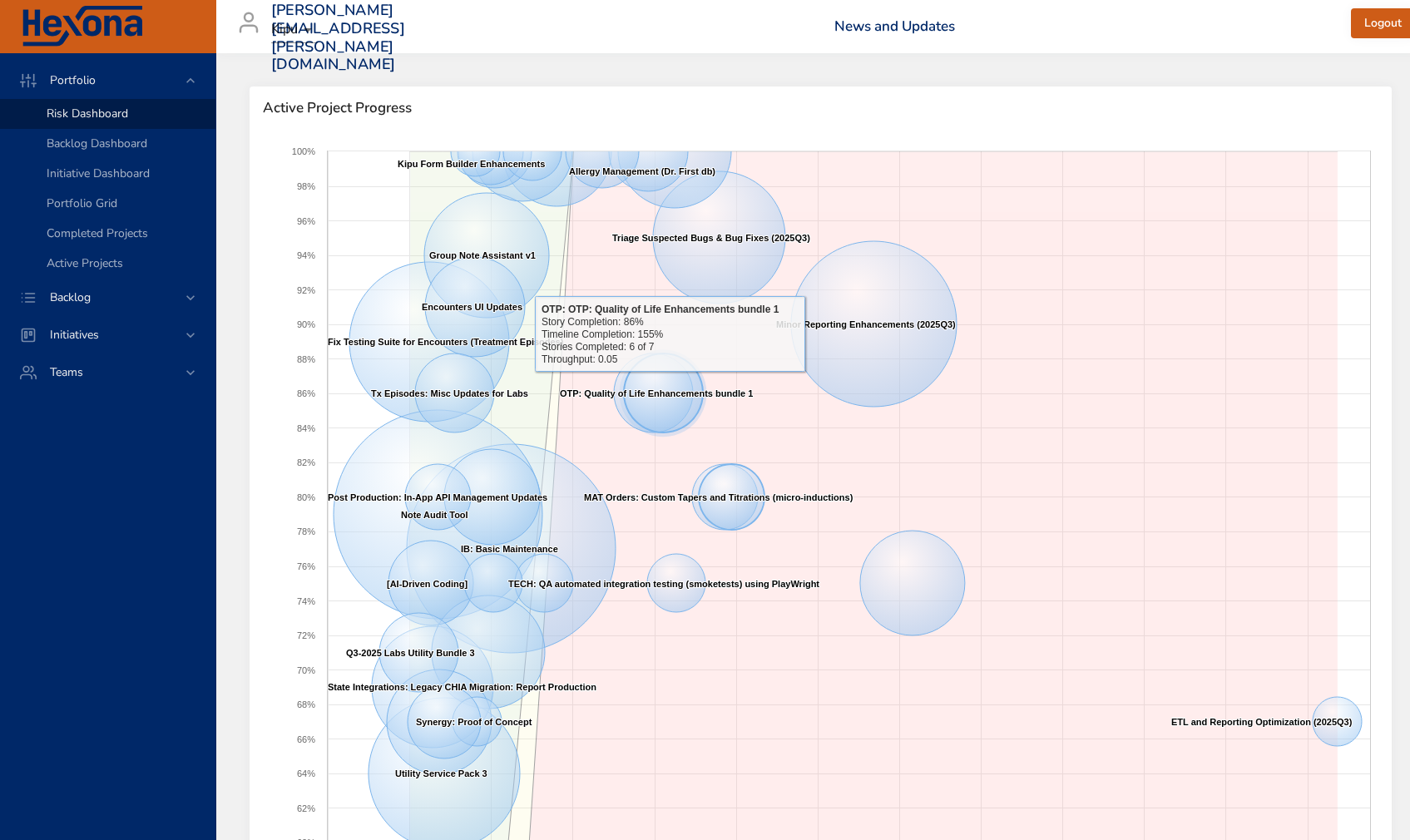
click at [669, 384] on icon at bounding box center [664, 393] width 79 height 79
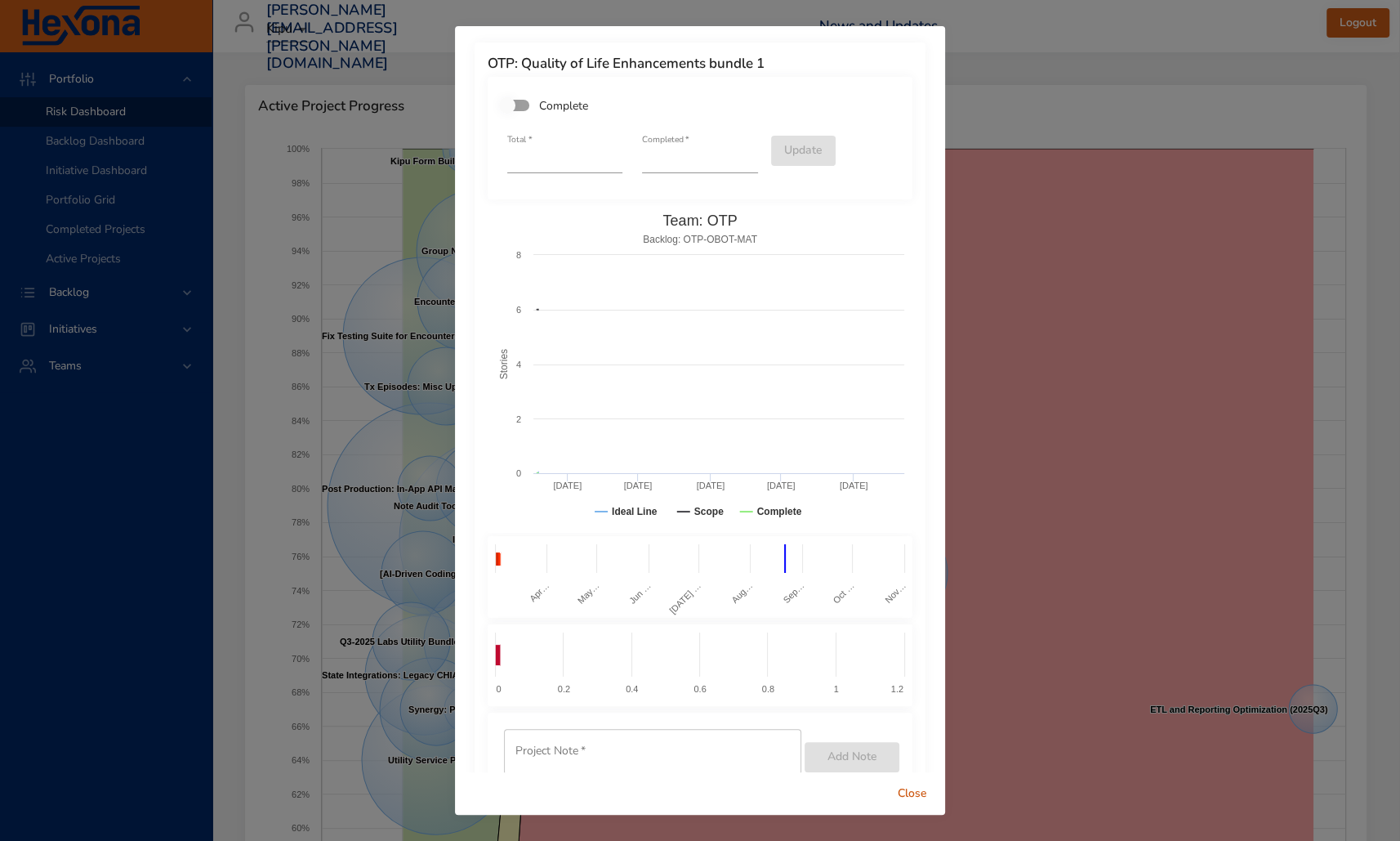
click at [656, 377] on rect at bounding box center [700, 369] width 425 height 327
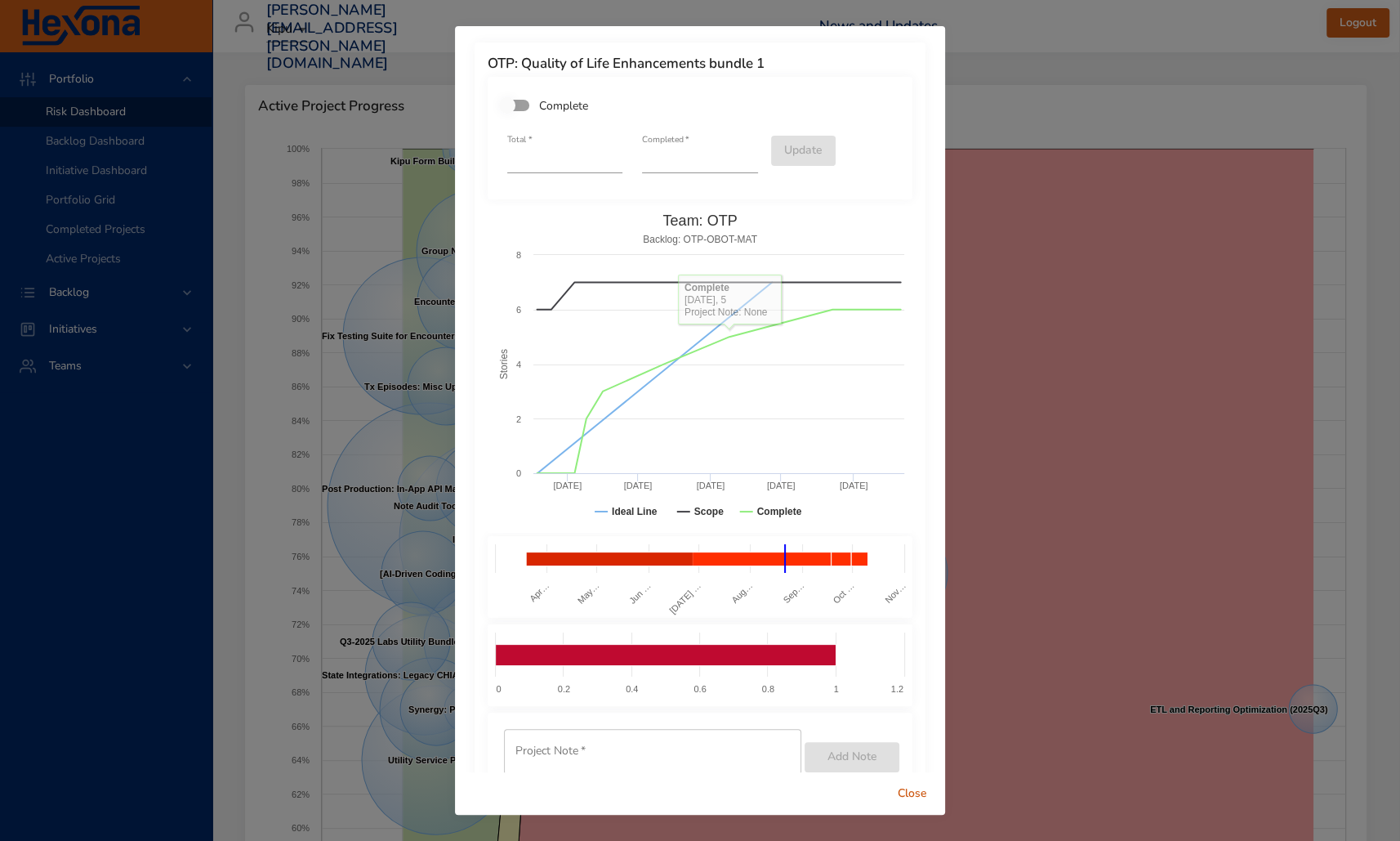
click at [912, 794] on span "Close" at bounding box center [912, 793] width 39 height 20
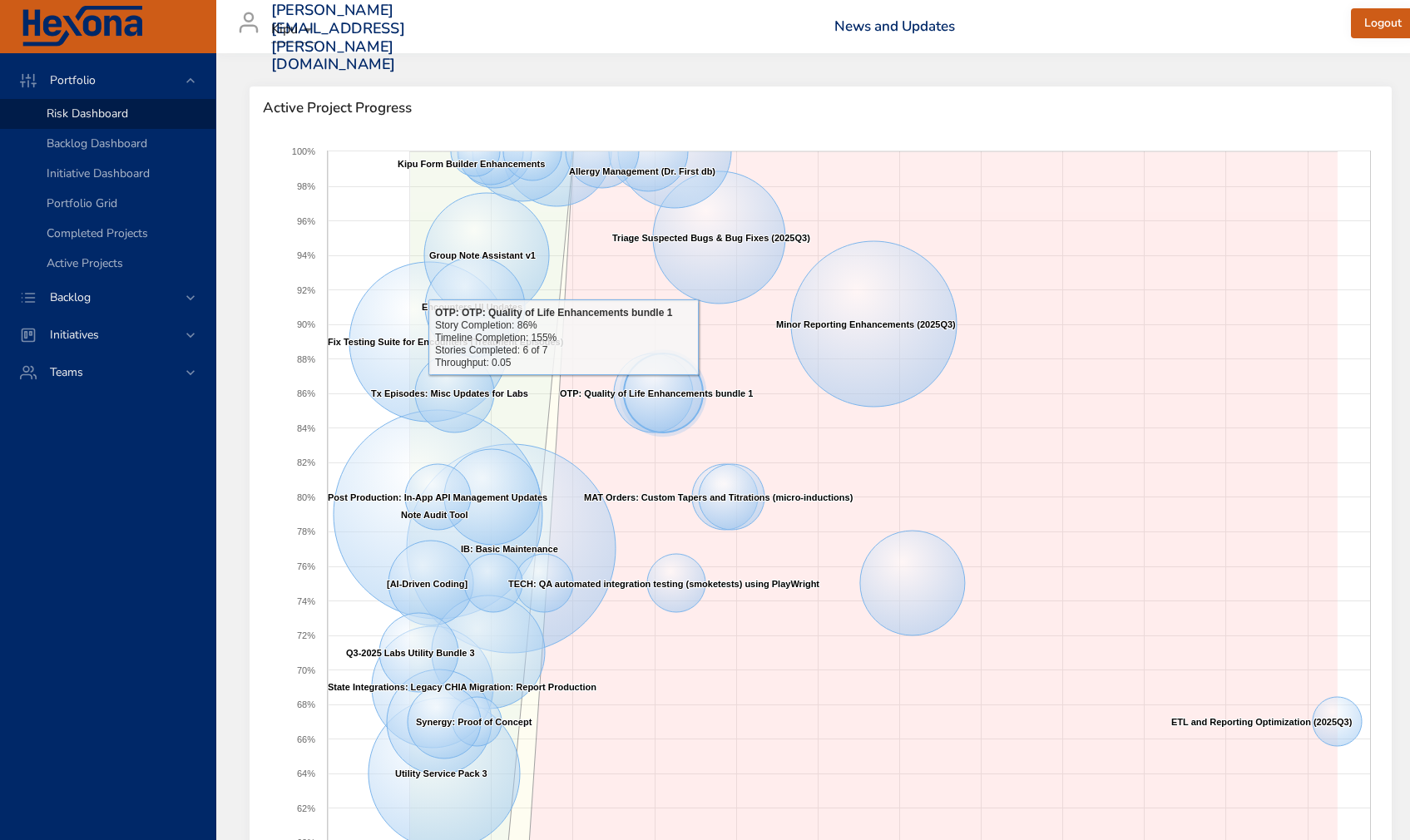
drag, startPoint x: 552, startPoint y: 414, endPoint x: 556, endPoint y: 431, distance: 17.5
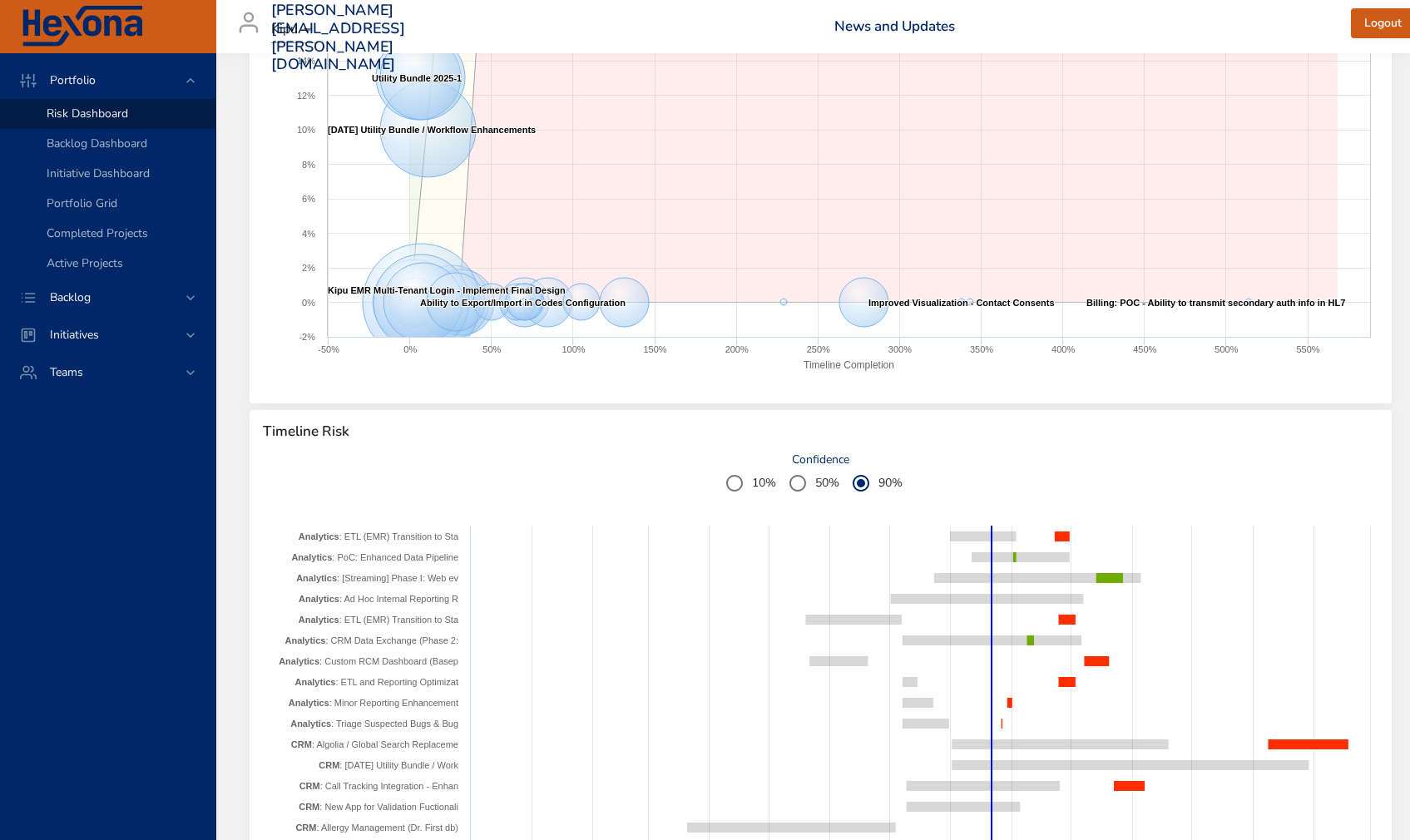
scroll to position [1587, 0]
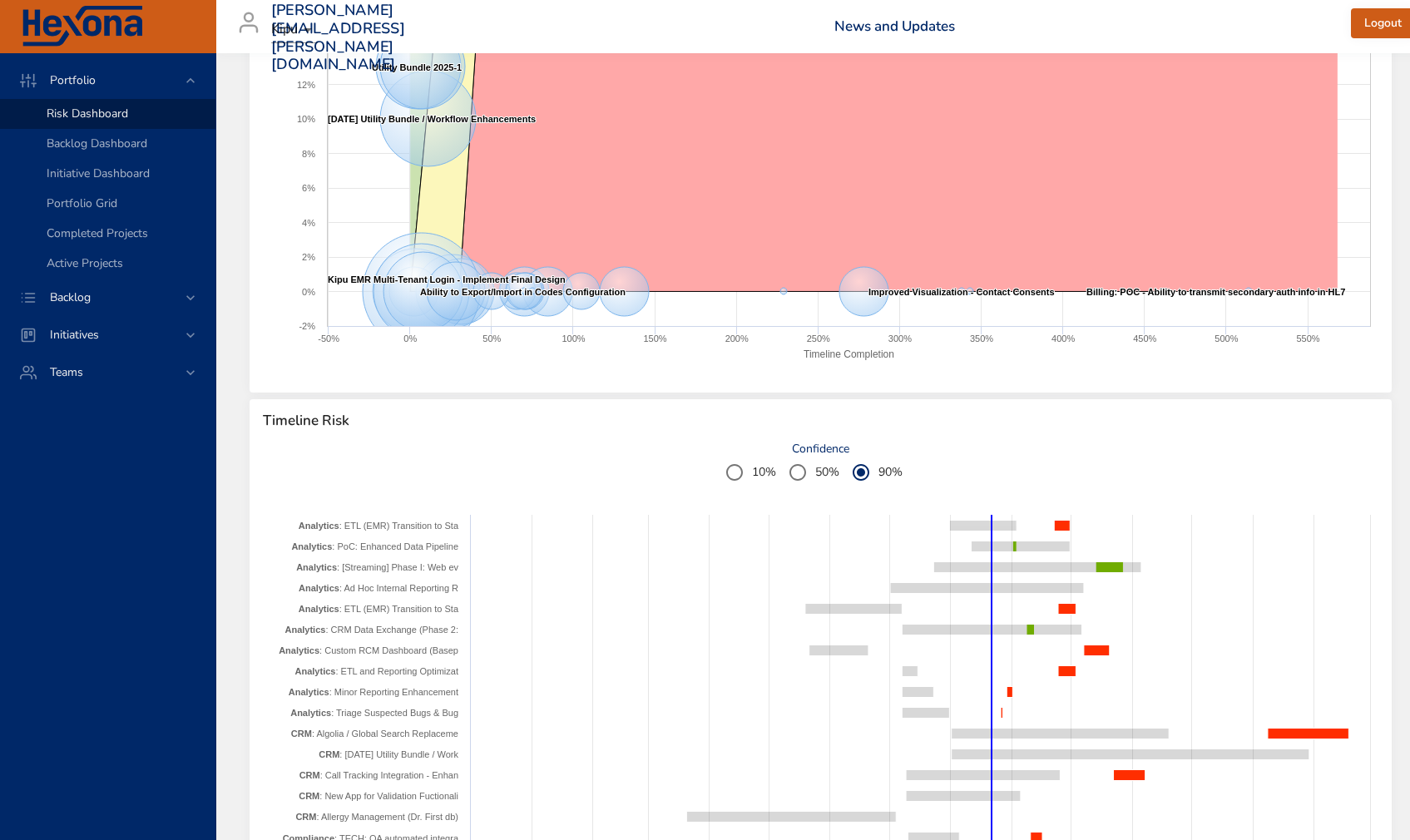
click at [656, 338] on text "150%" at bounding box center [656, 338] width 23 height 10
drag, startPoint x: 735, startPoint y: 306, endPoint x: 792, endPoint y: 293, distance: 58.5
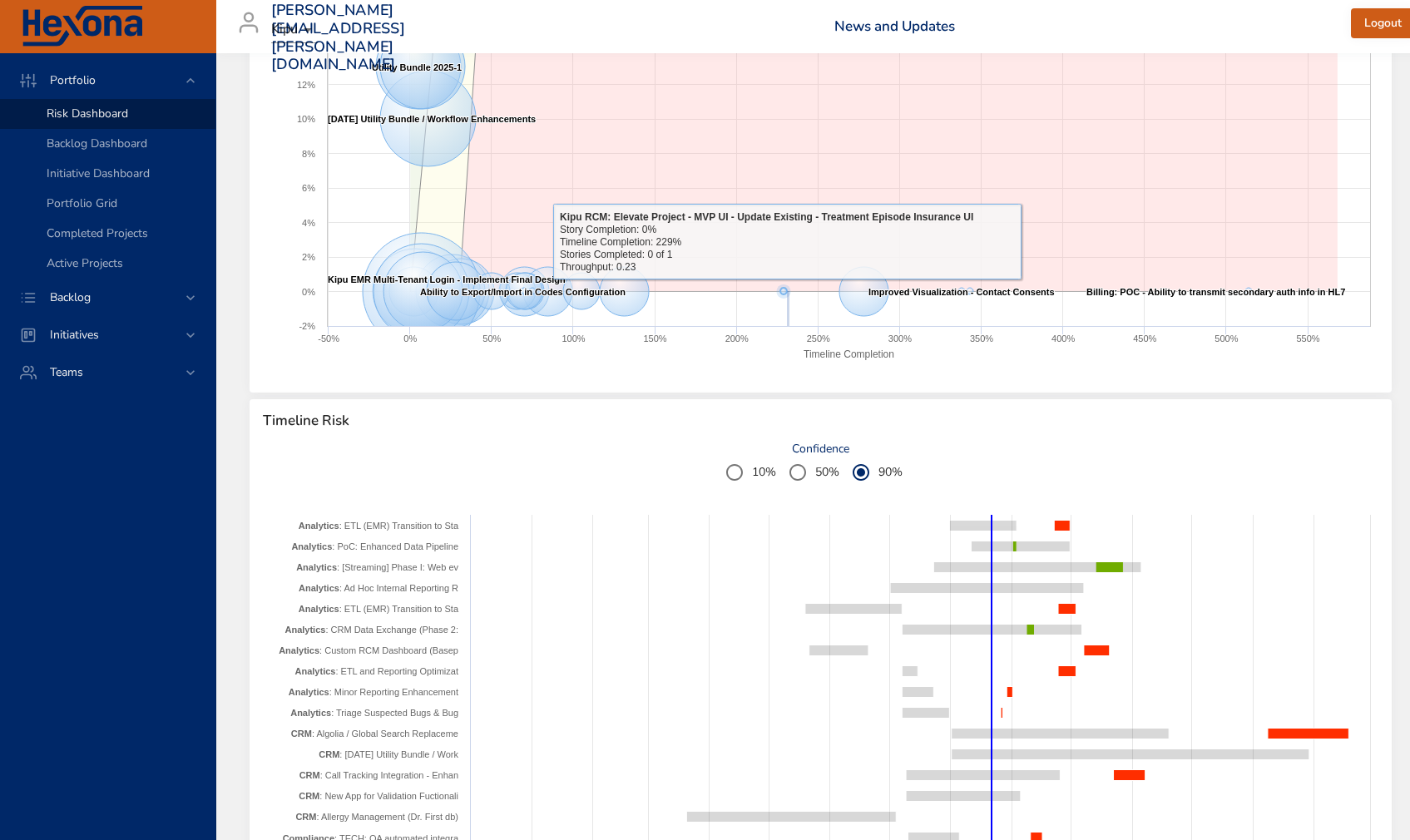
drag, startPoint x: 787, startPoint y: 295, endPoint x: 791, endPoint y: 344, distance: 49.2
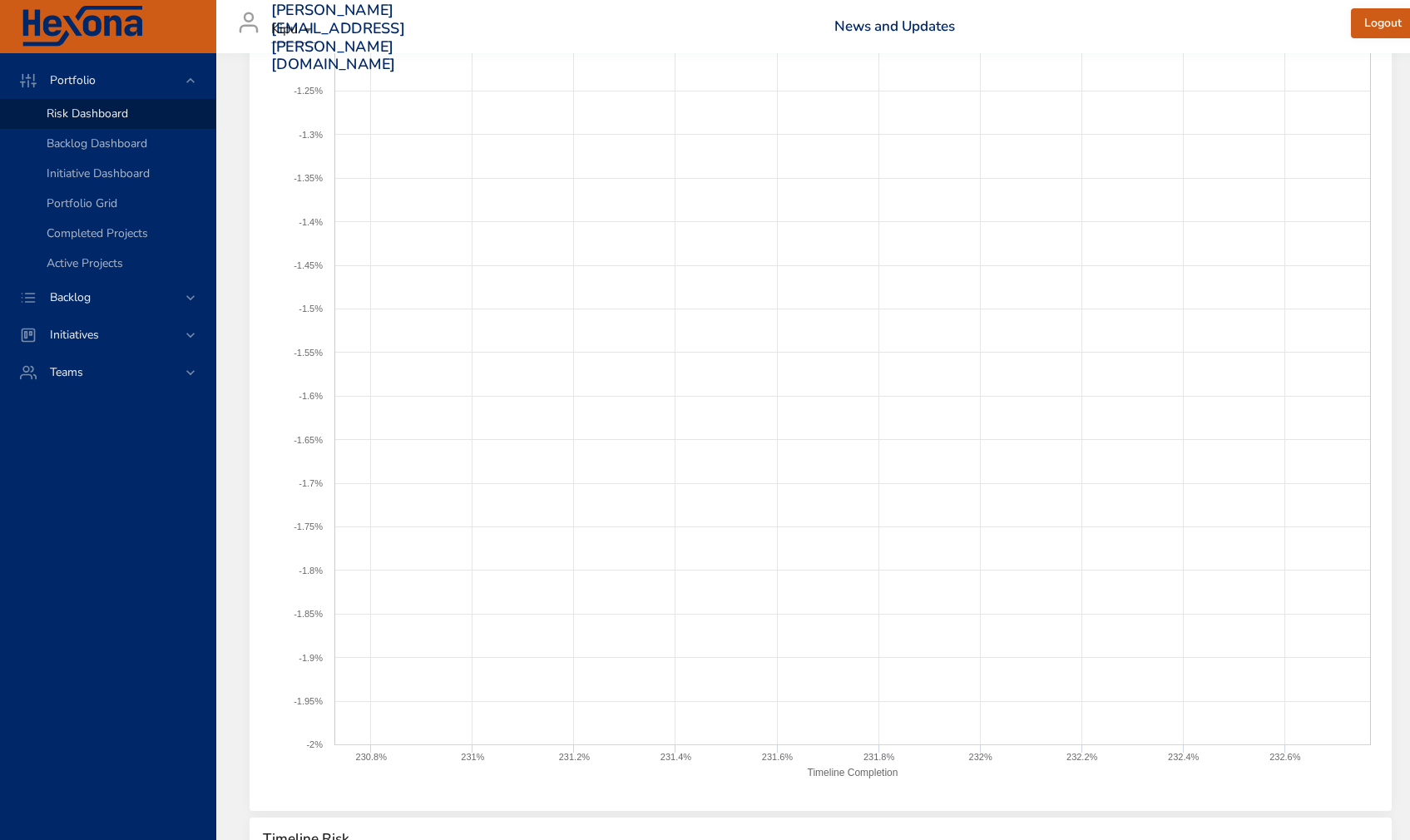
scroll to position [0, 0]
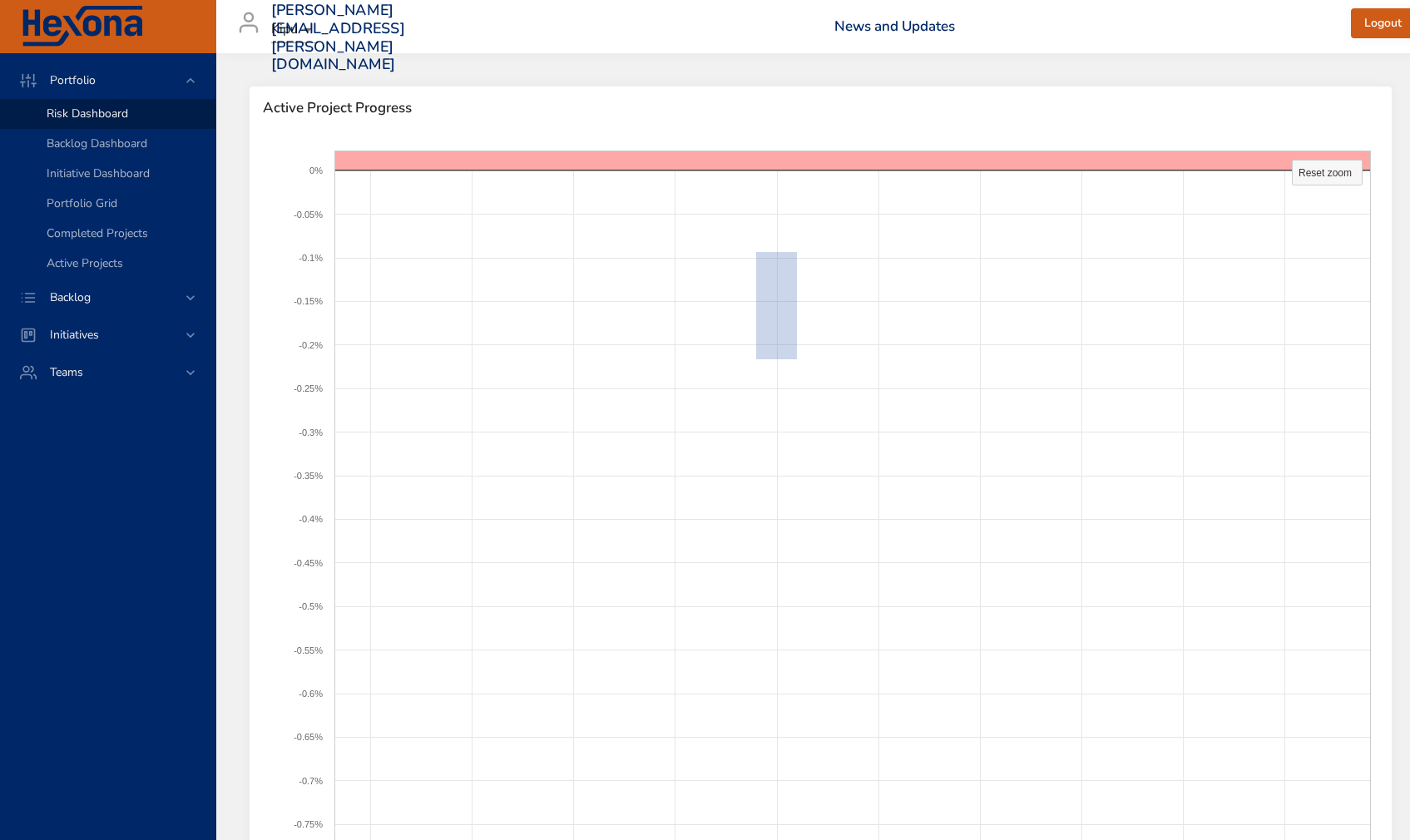
drag, startPoint x: 757, startPoint y: 252, endPoint x: 835, endPoint y: 379, distance: 149.0
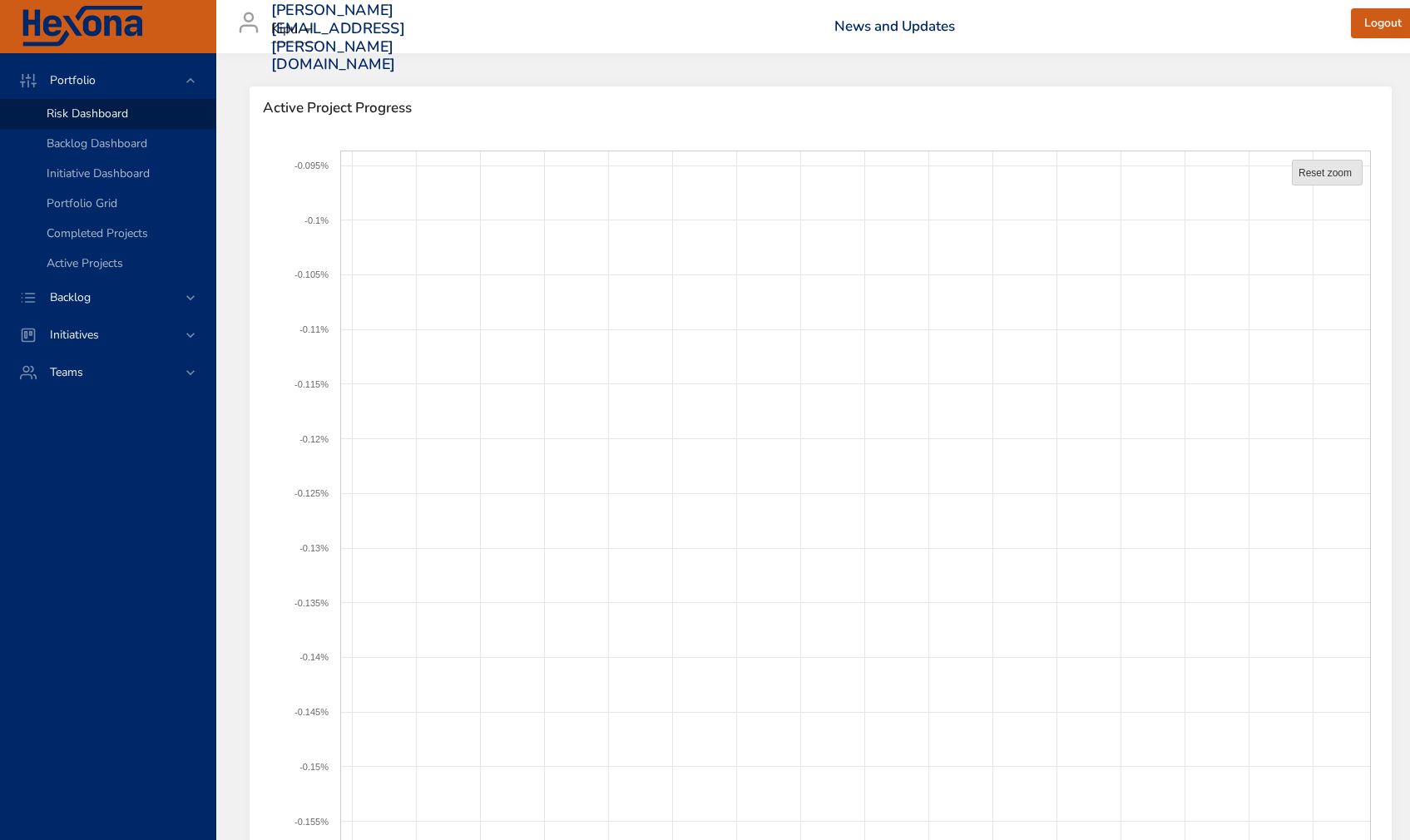
click at [1315, 178] on g "Reset zoom level 1:1 Reset zoom" at bounding box center [1328, 173] width 70 height 25
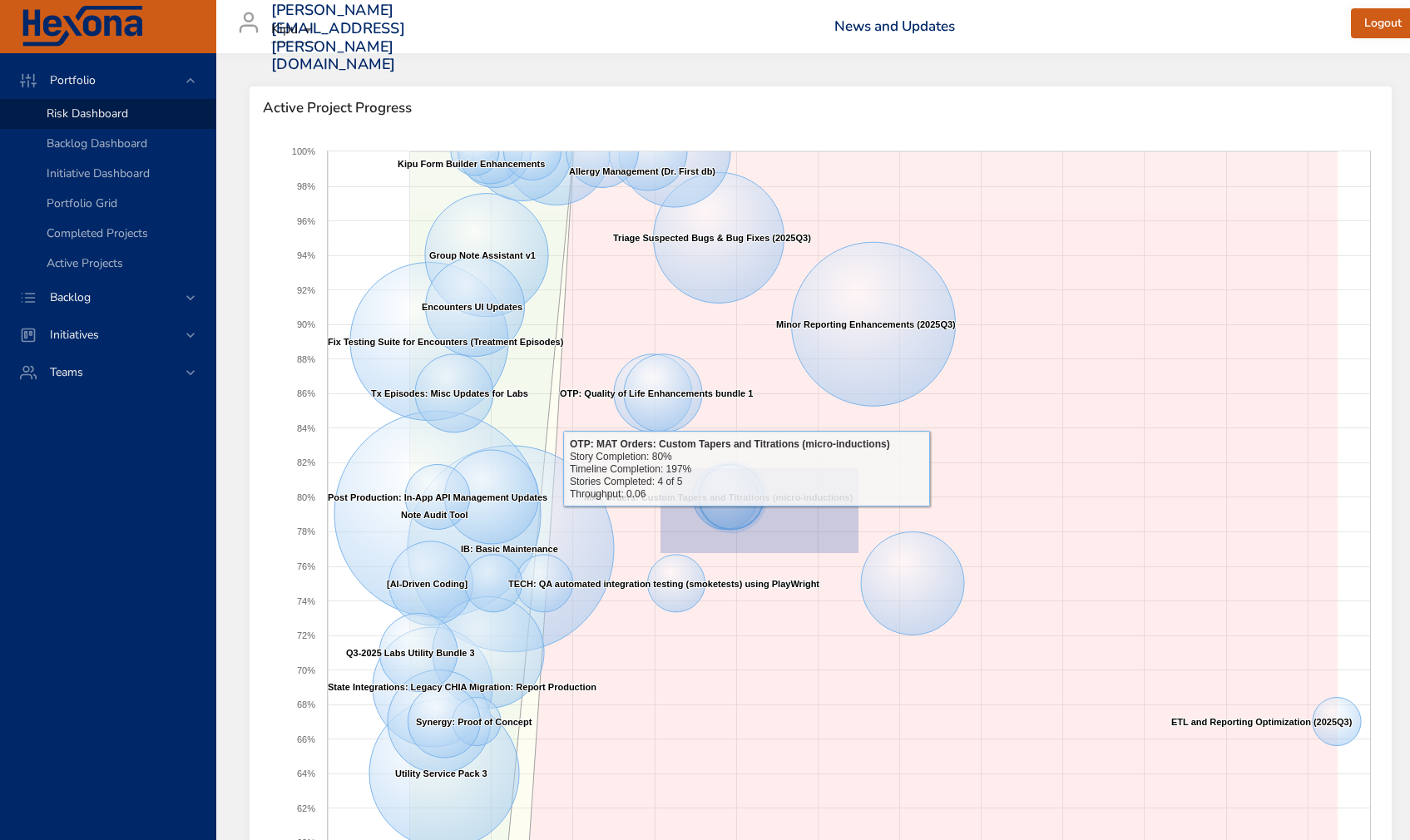
drag, startPoint x: 662, startPoint y: 469, endPoint x: 858, endPoint y: 553, distance: 213.2
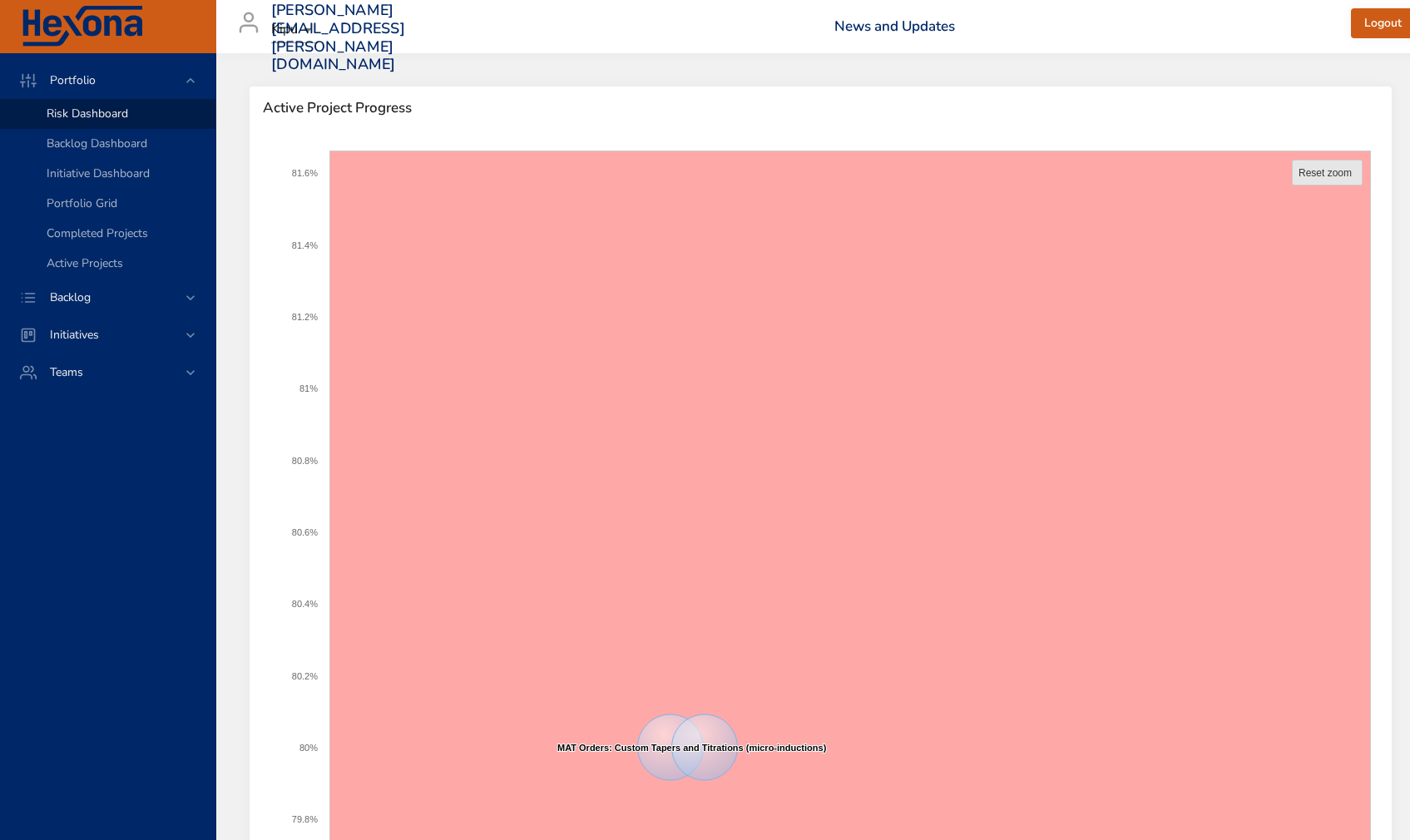
drag, startPoint x: 1335, startPoint y: 176, endPoint x: 1298, endPoint y: 219, distance: 56.7
click at [1335, 178] on text "Reset zoom" at bounding box center [1325, 173] width 53 height 12
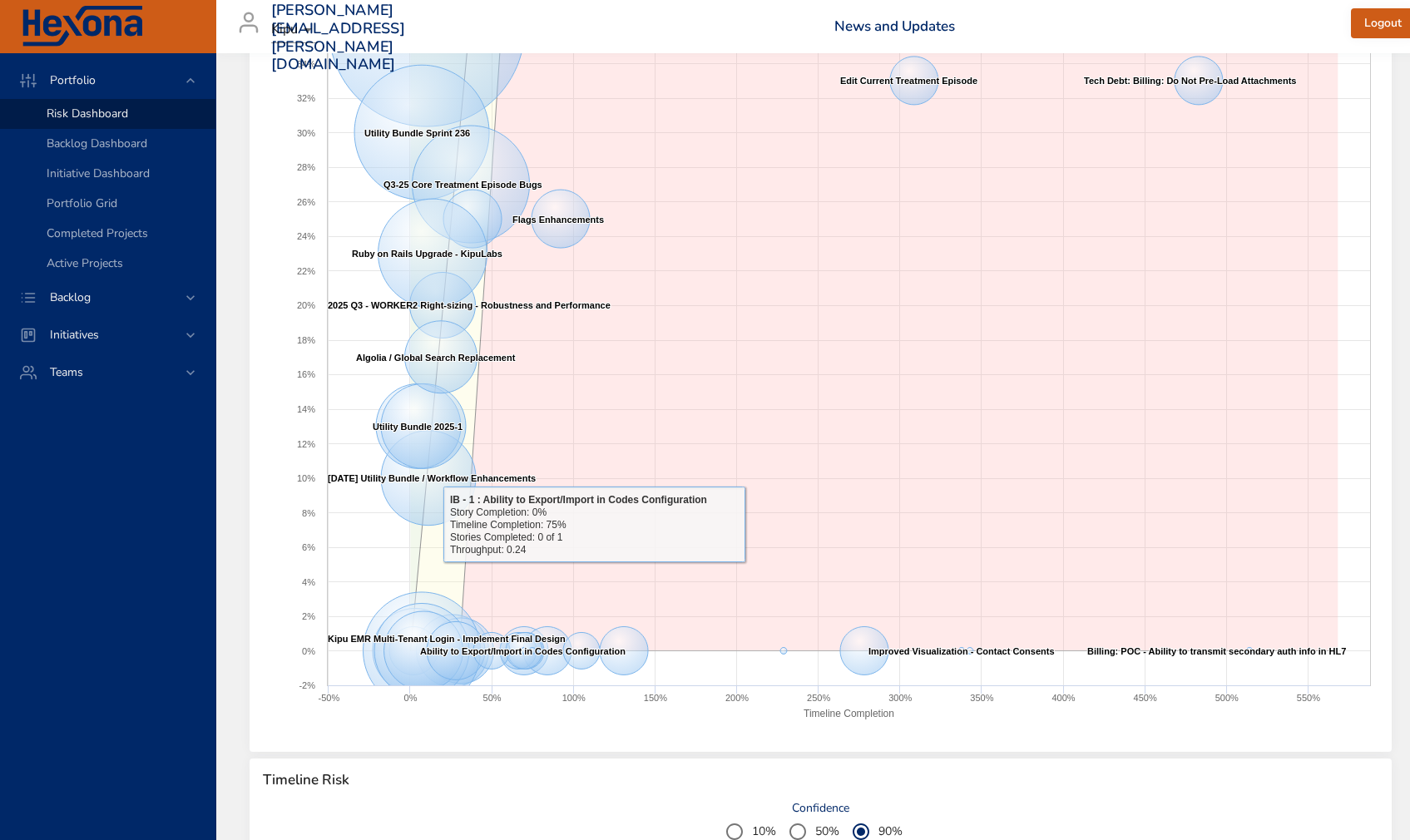
scroll to position [1245, 0]
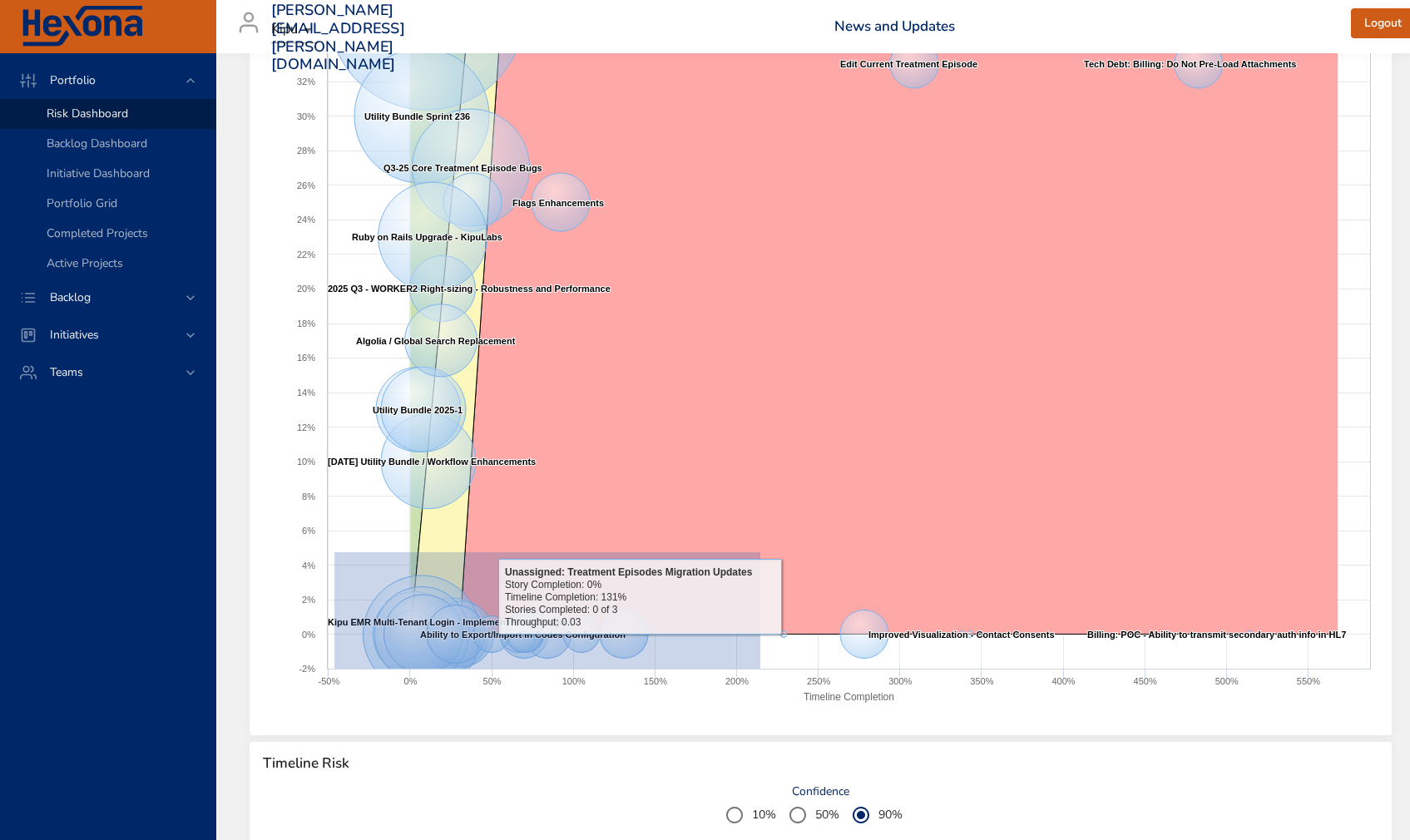
drag, startPoint x: 335, startPoint y: 551, endPoint x: 758, endPoint y: 695, distance: 446.8
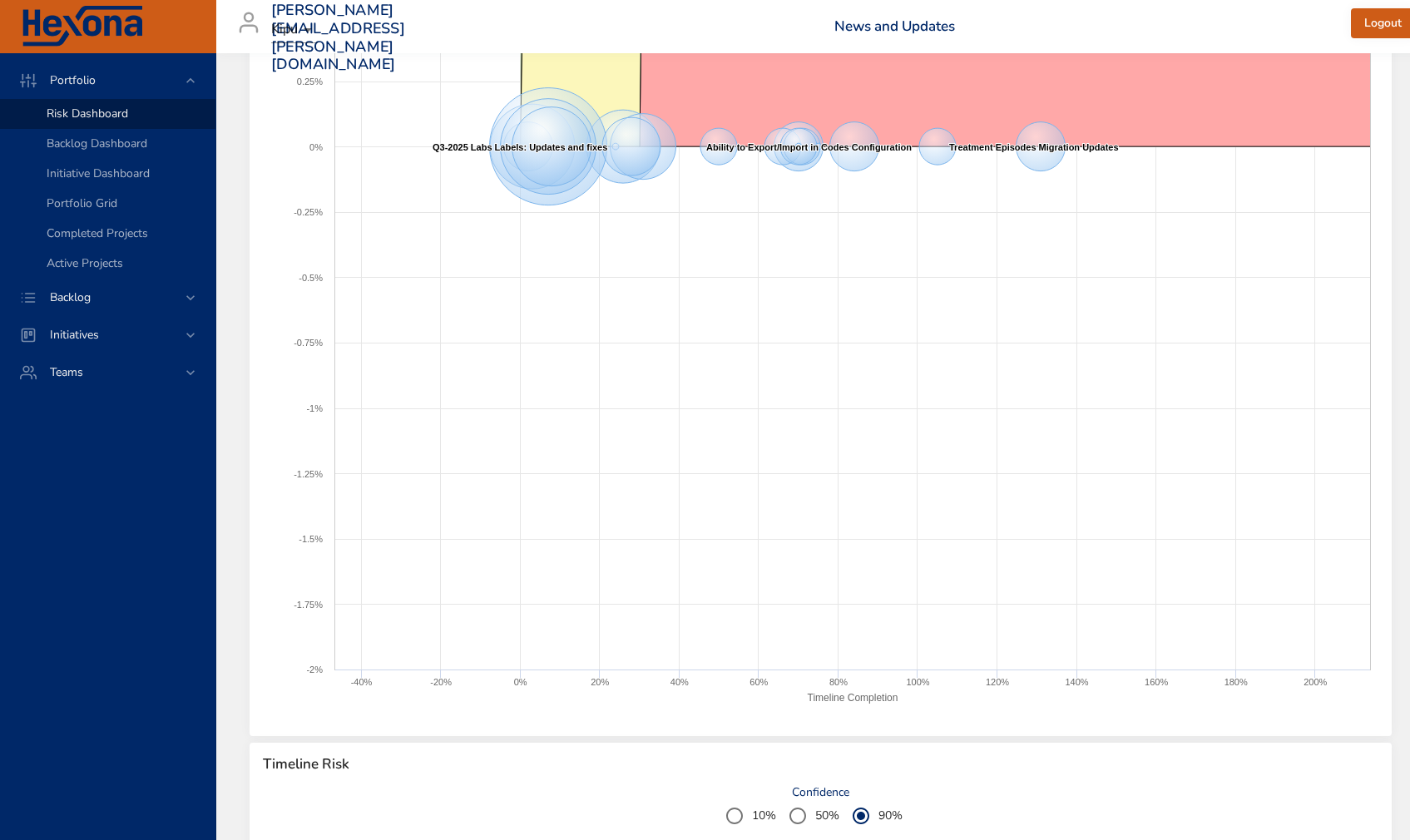
scroll to position [917, 0]
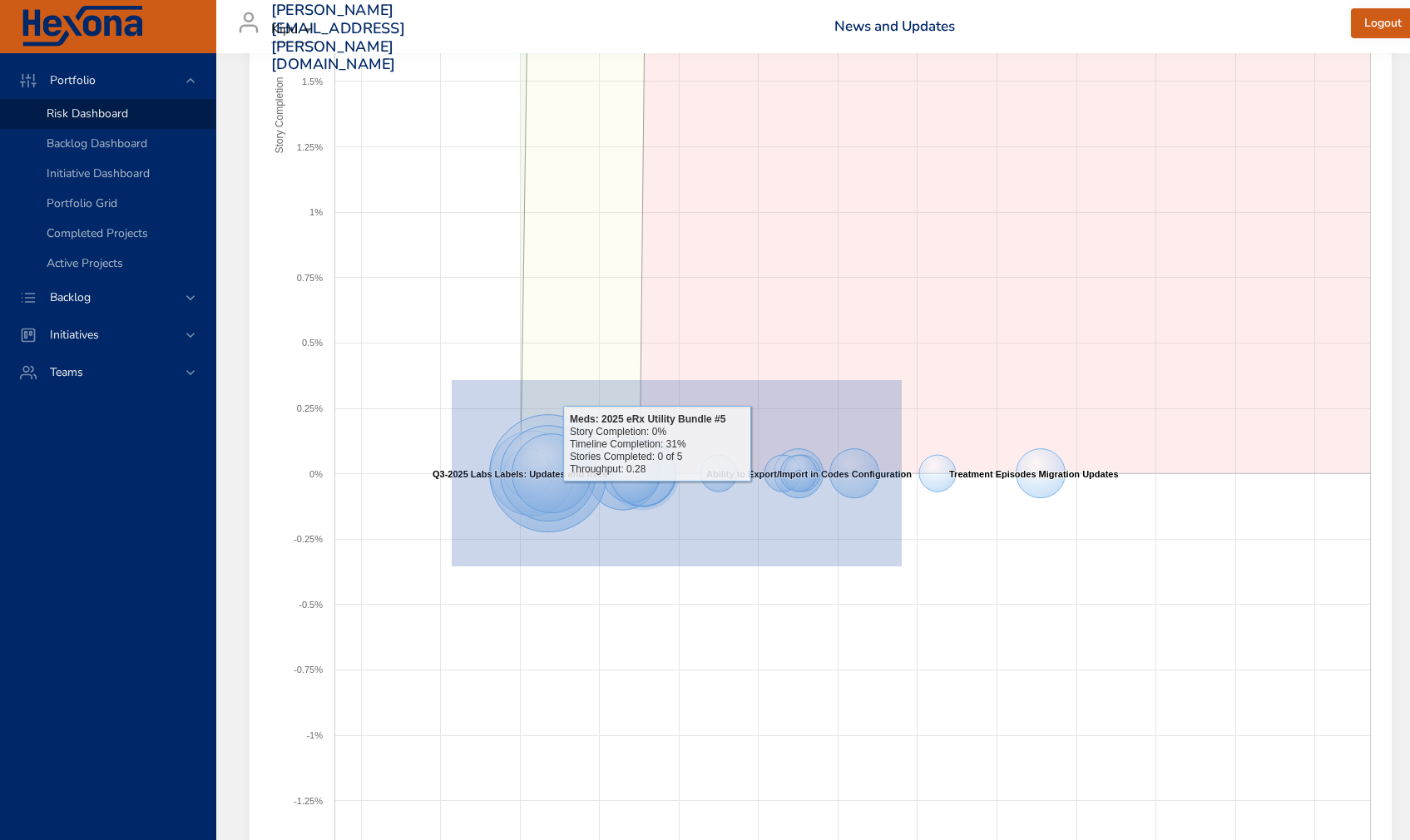
drag, startPoint x: 452, startPoint y: 380, endPoint x: 902, endPoint y: 567, distance: 487.3
click at [902, 567] on rect at bounding box center [821, 134] width 1116 height 1818
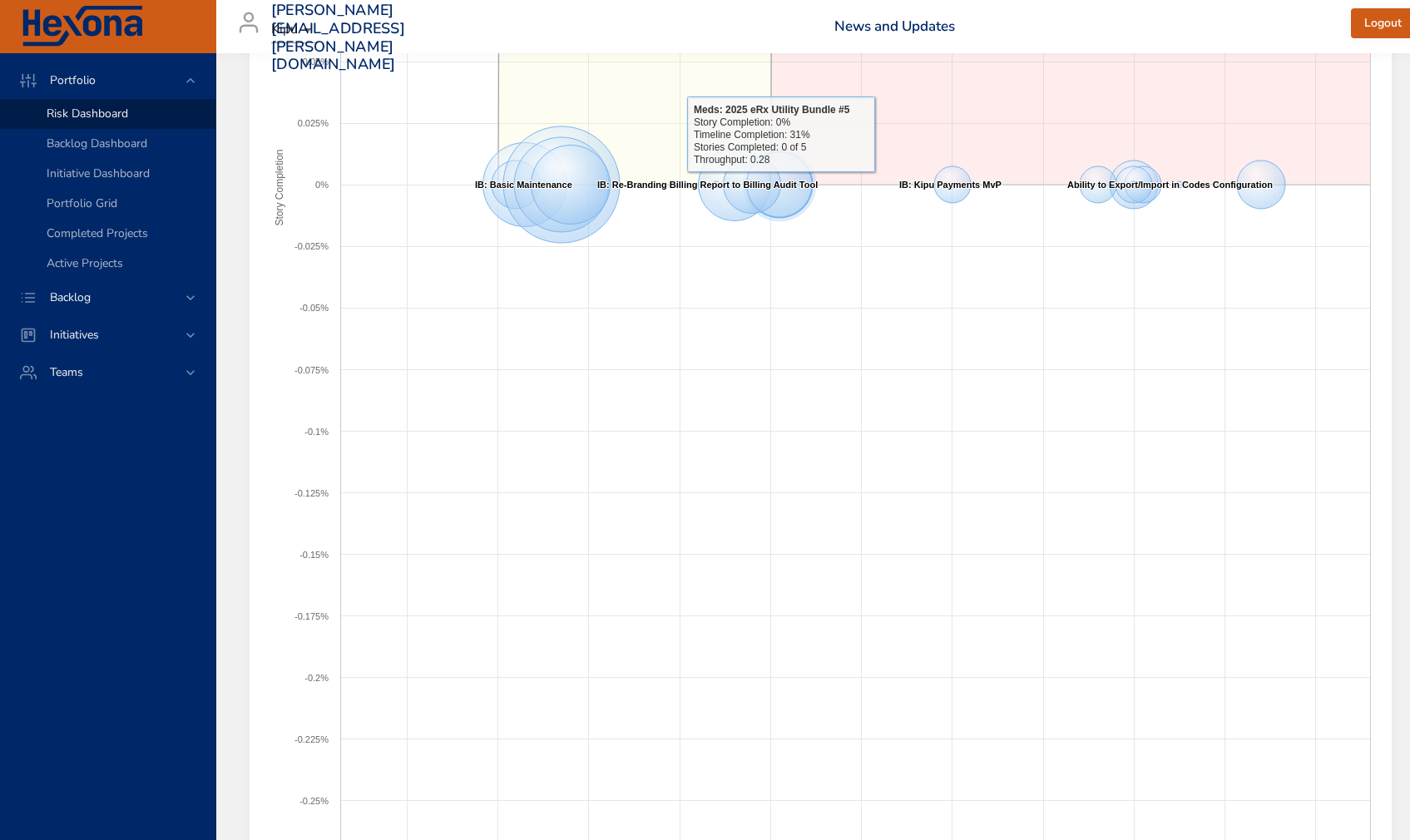
scroll to position [567, 0]
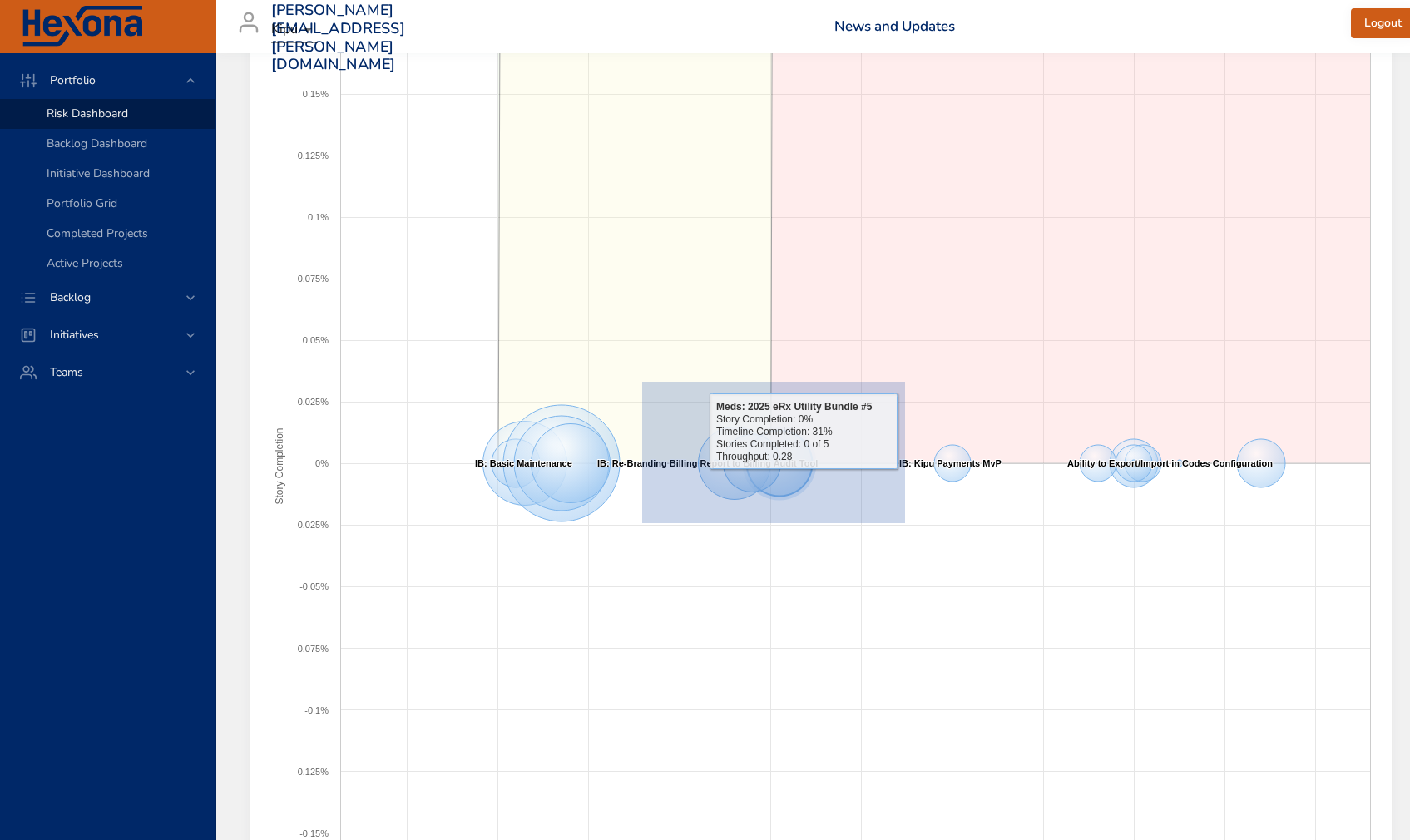
drag, startPoint x: 650, startPoint y: 386, endPoint x: 902, endPoint y: 523, distance: 286.8
click at [904, 523] on icon "Created with Highcharts 9.0.1 Timeline Completion Story Completion IB: Basic Ma…" at bounding box center [821, 485] width 1116 height 1818
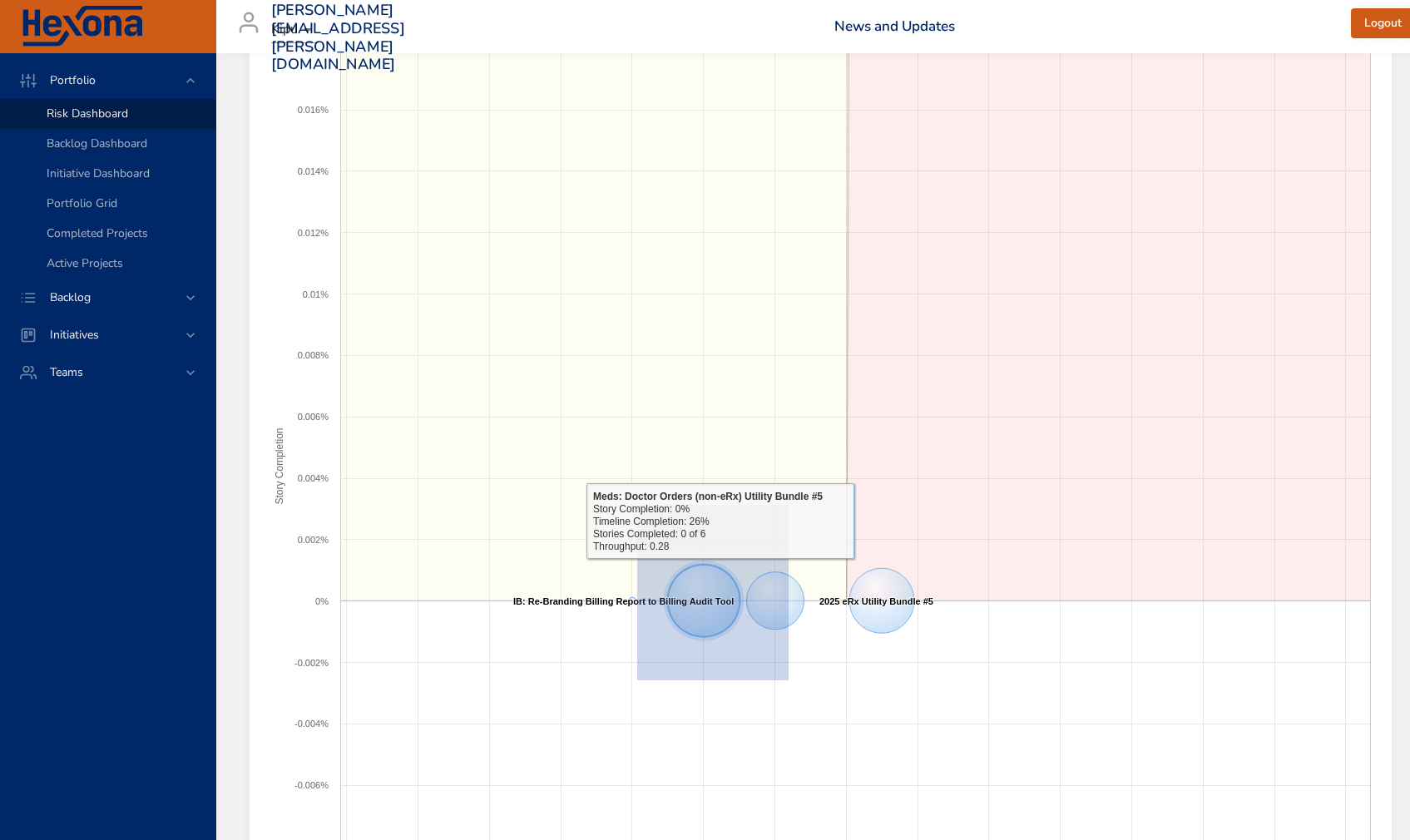
drag, startPoint x: 637, startPoint y: 680, endPoint x: 786, endPoint y: 509, distance: 226.8
click at [788, 505] on icon "Created with Highcharts 9.0.1 Timeline Completion Story Completion IB: Basic Ma…" at bounding box center [821, 485] width 1116 height 1818
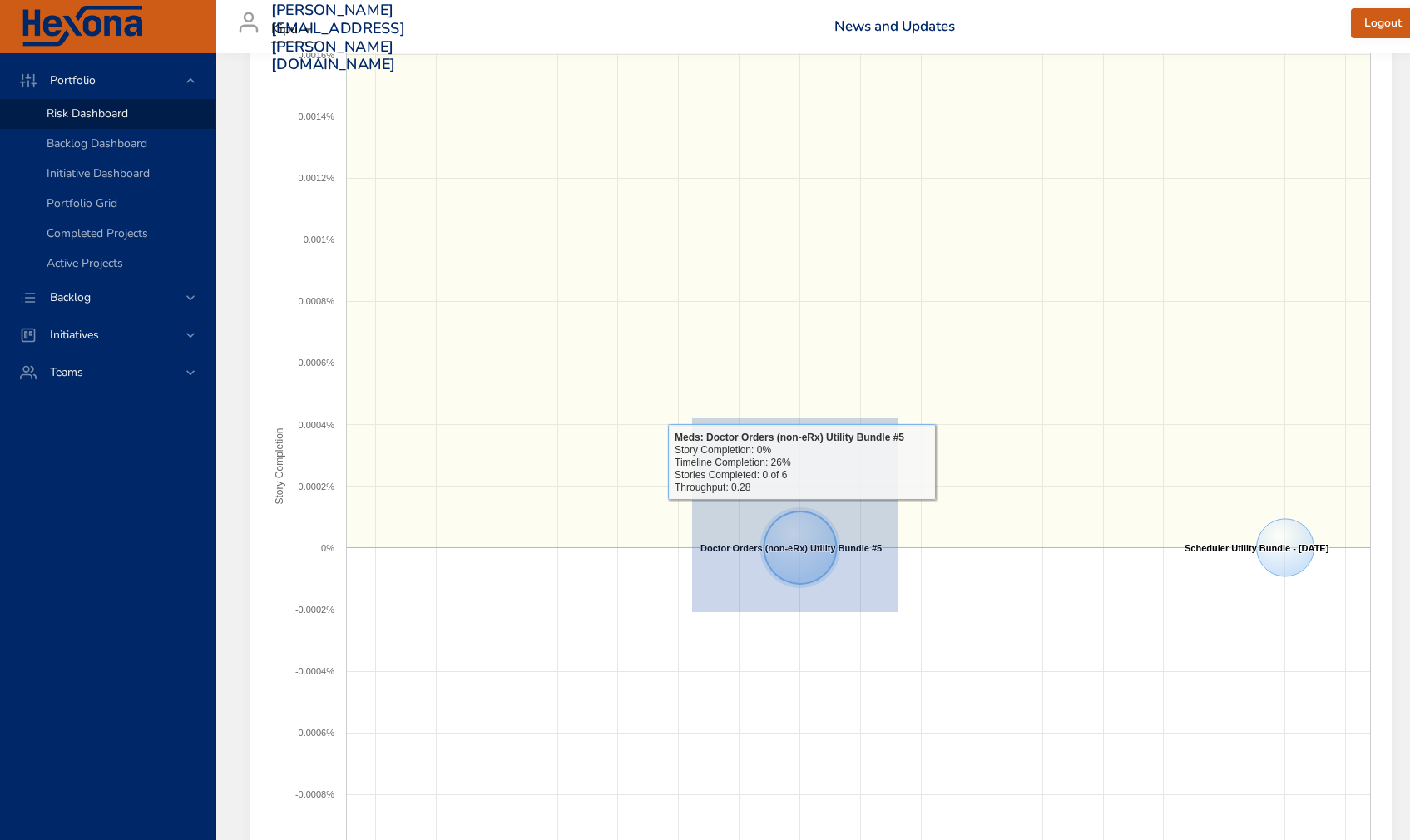
drag, startPoint x: 692, startPoint y: 612, endPoint x: 910, endPoint y: 404, distance: 301.3
click at [910, 404] on icon "Created with Highcharts 9.0.1 Timeline Completion Story Completion IB: Basic Ma…" at bounding box center [821, 485] width 1116 height 1818
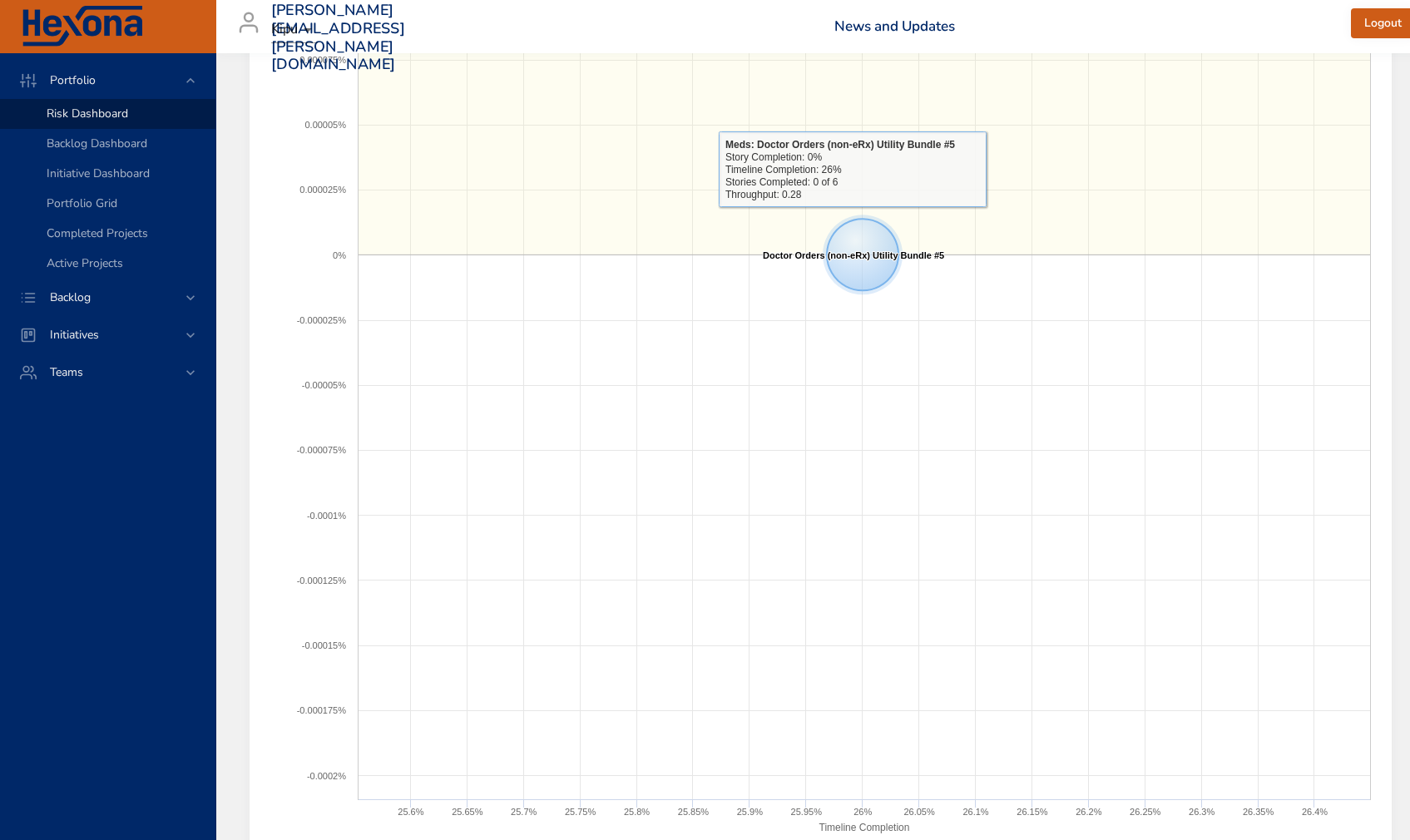
scroll to position [1117, 0]
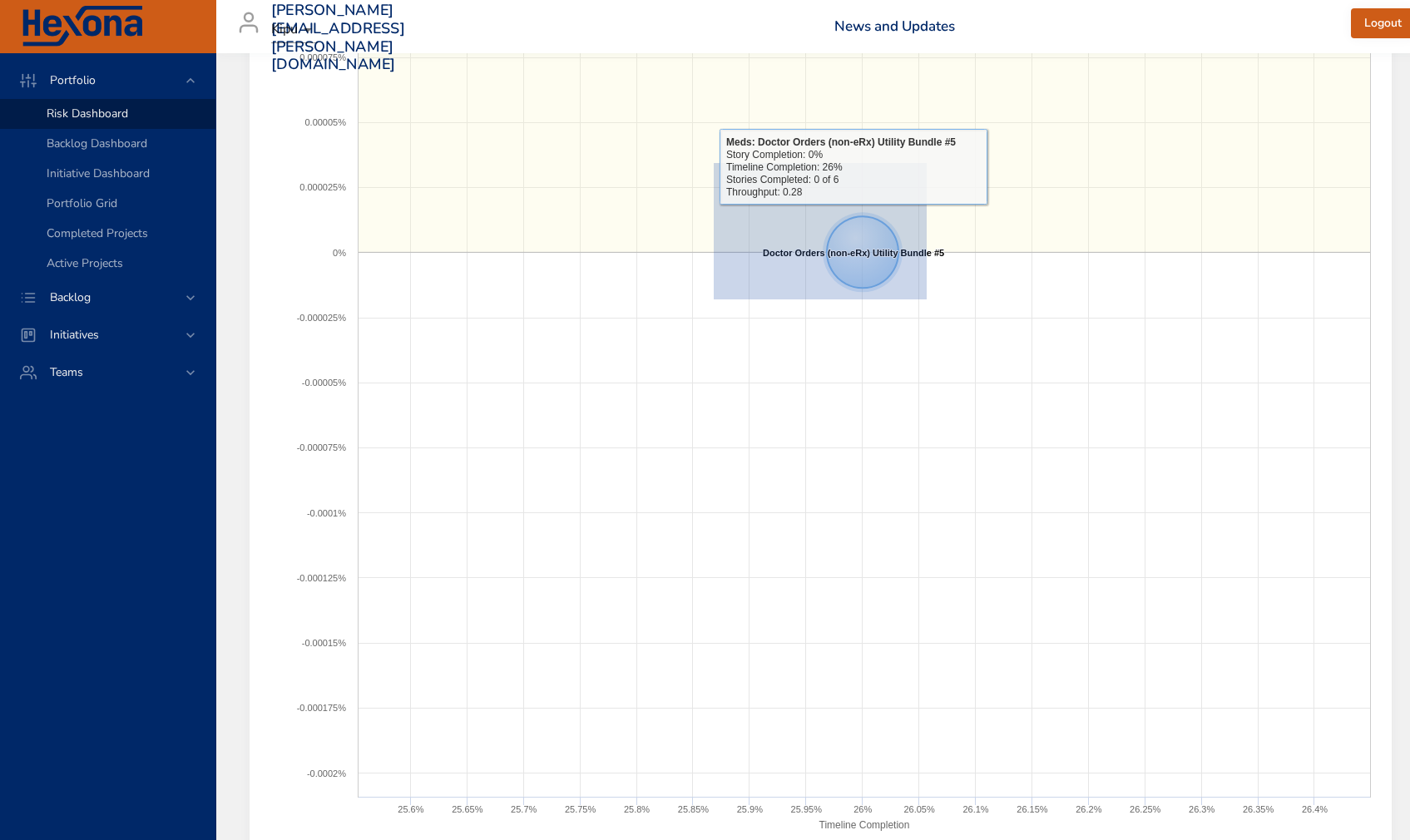
drag, startPoint x: 927, startPoint y: 299, endPoint x: 714, endPoint y: 162, distance: 253.3
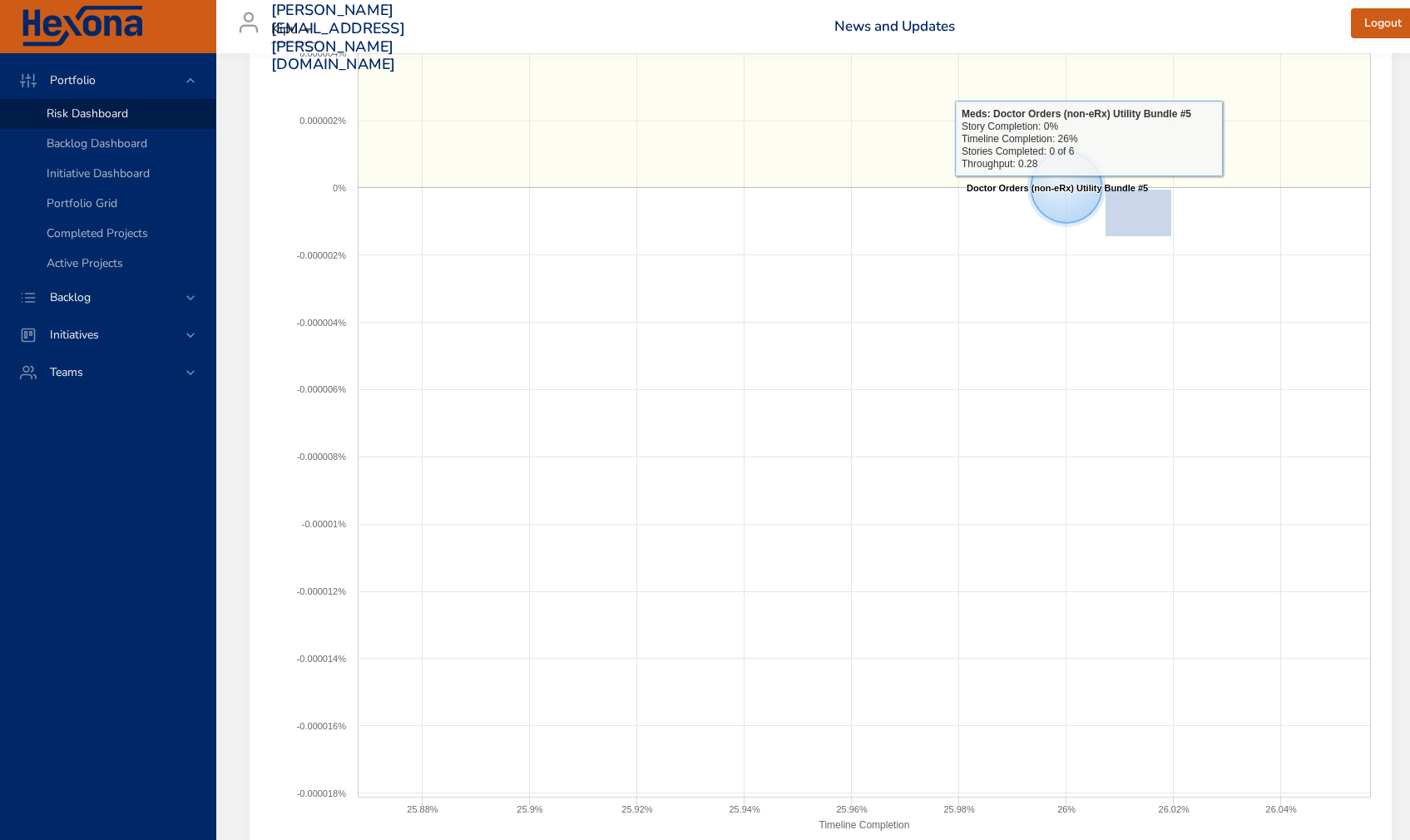
drag, startPoint x: 1149, startPoint y: 214, endPoint x: 1000, endPoint y: 124, distance: 174.1
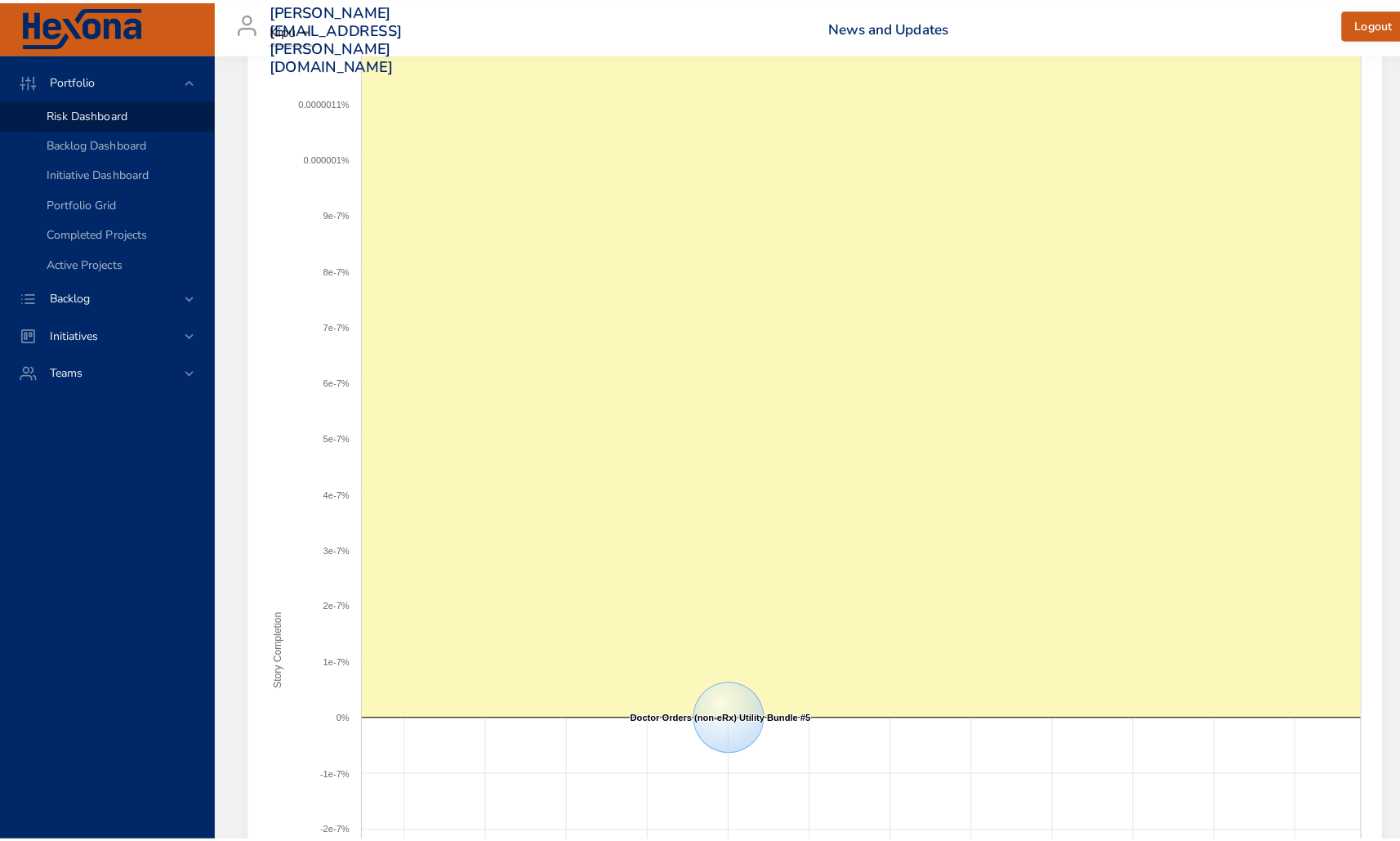
scroll to position [671, 0]
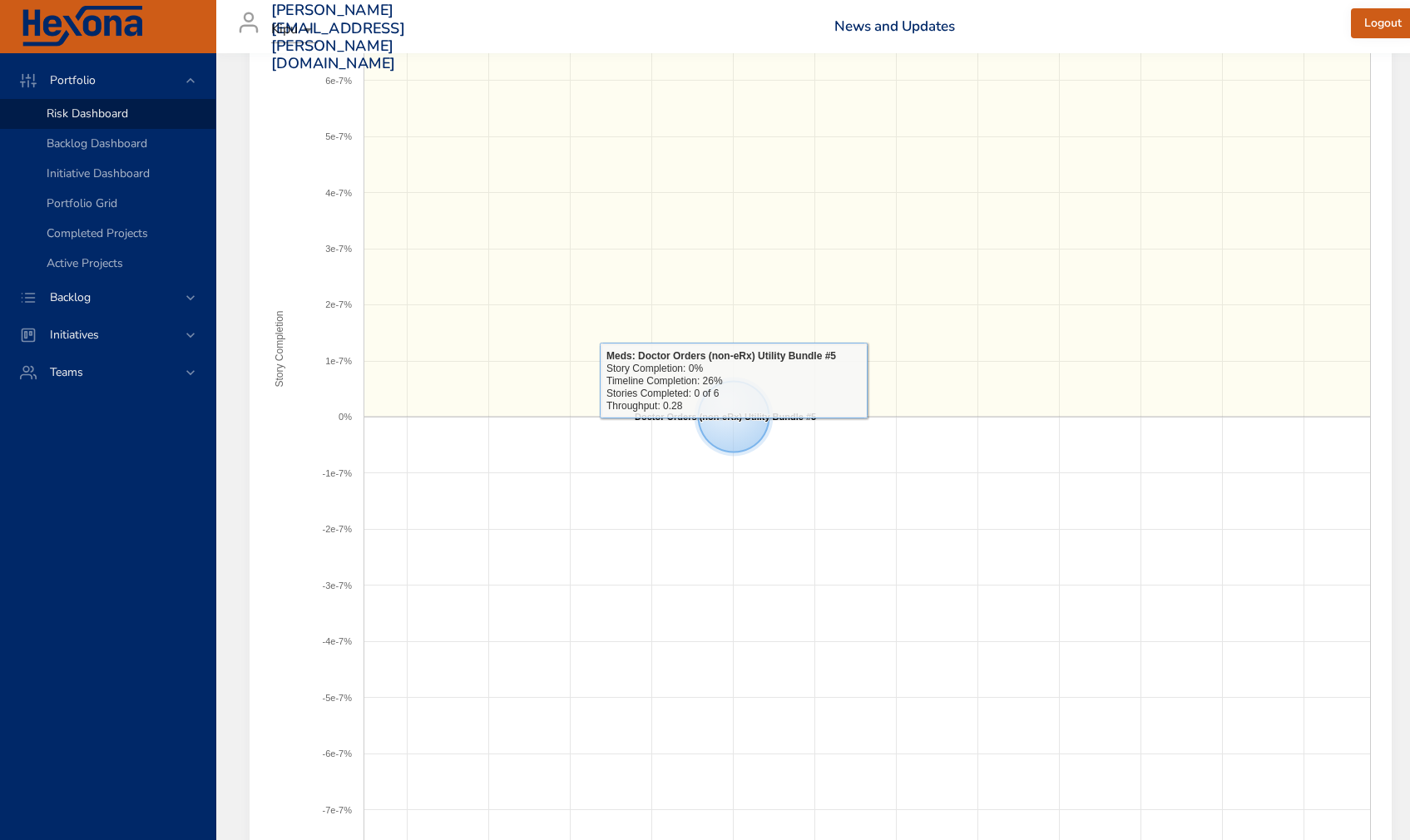
click at [733, 430] on icon at bounding box center [734, 416] width 71 height 71
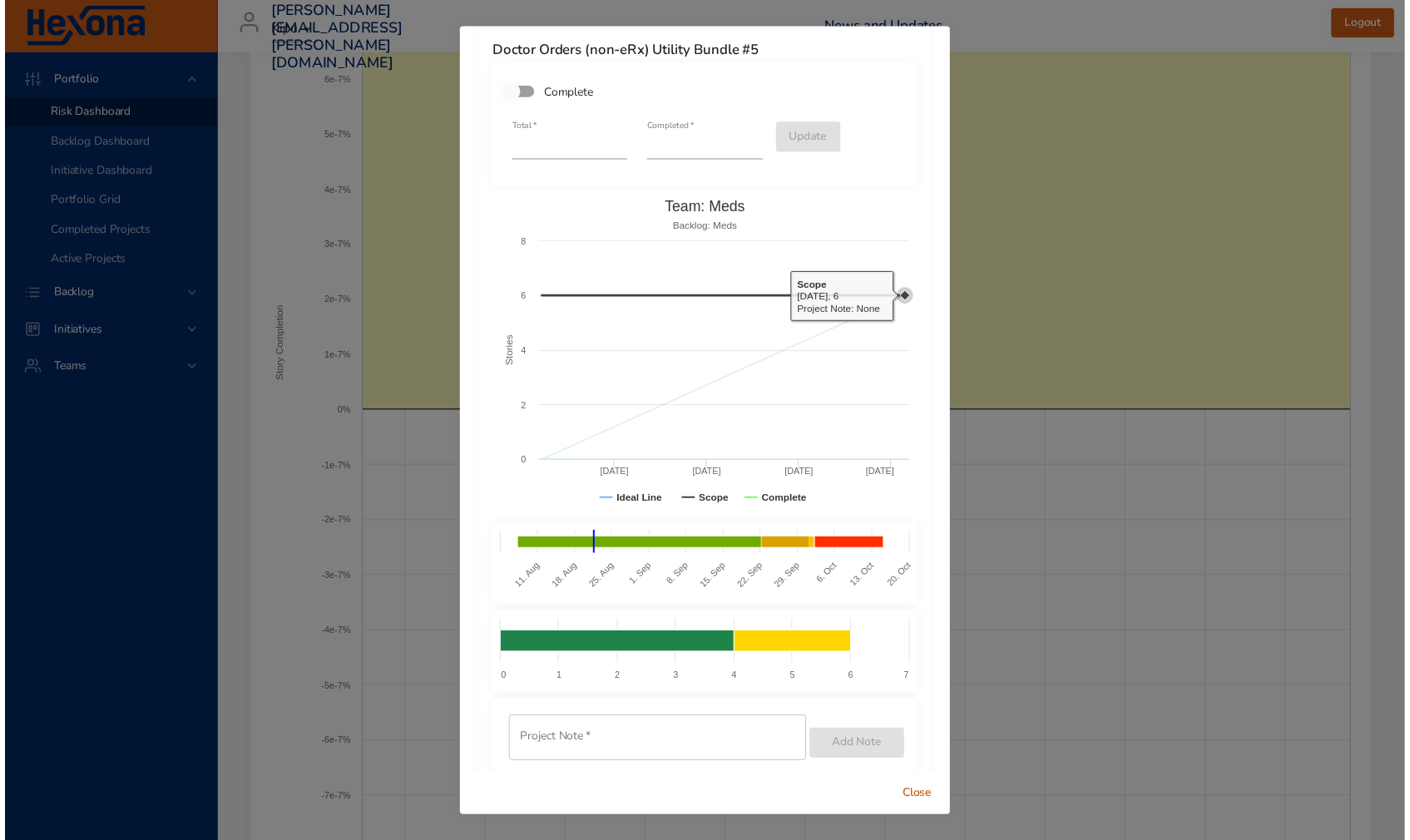
scroll to position [0, 0]
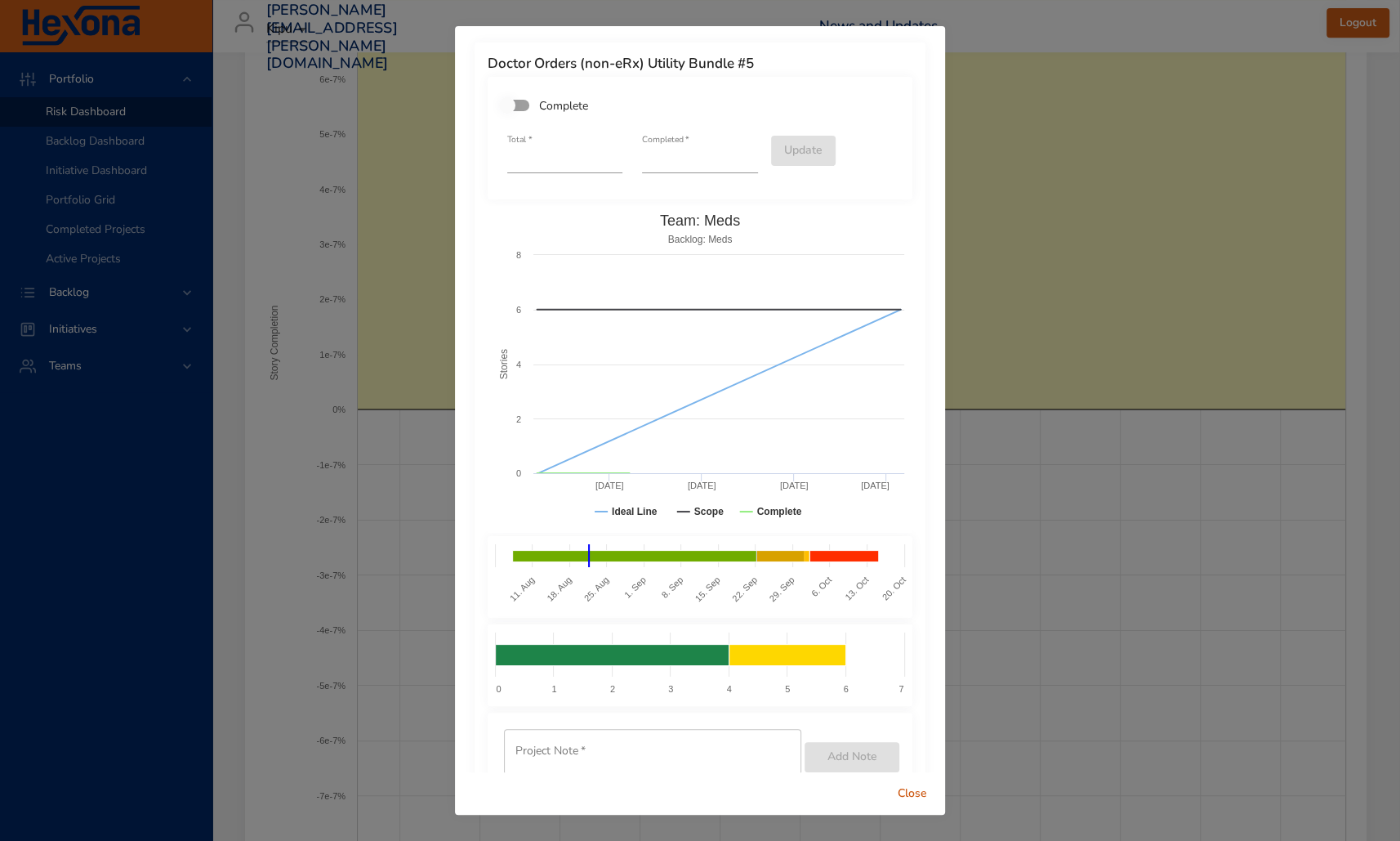
click at [906, 798] on span "Close" at bounding box center [912, 793] width 39 height 20
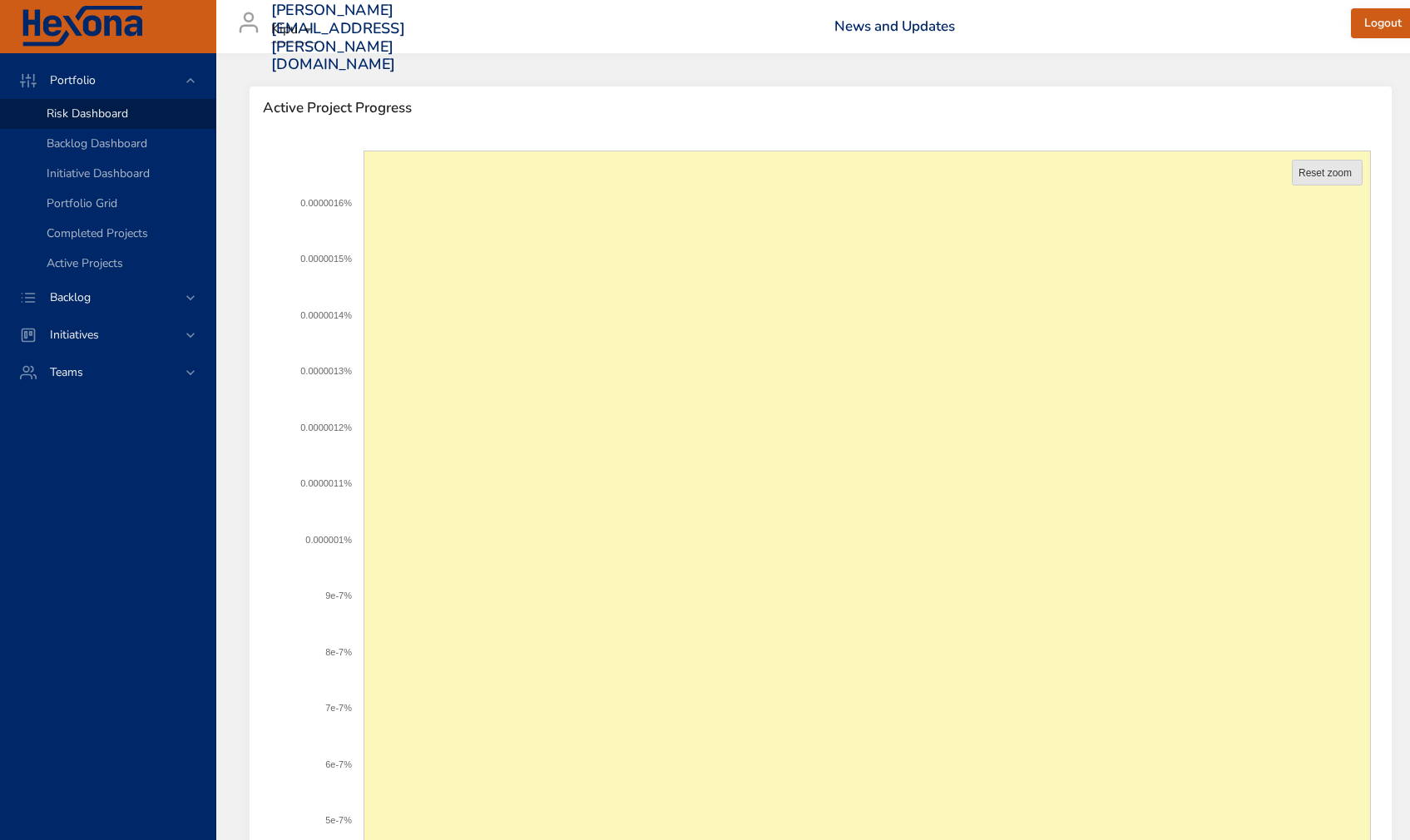
click at [1326, 175] on text "Reset zoom" at bounding box center [1325, 173] width 53 height 12
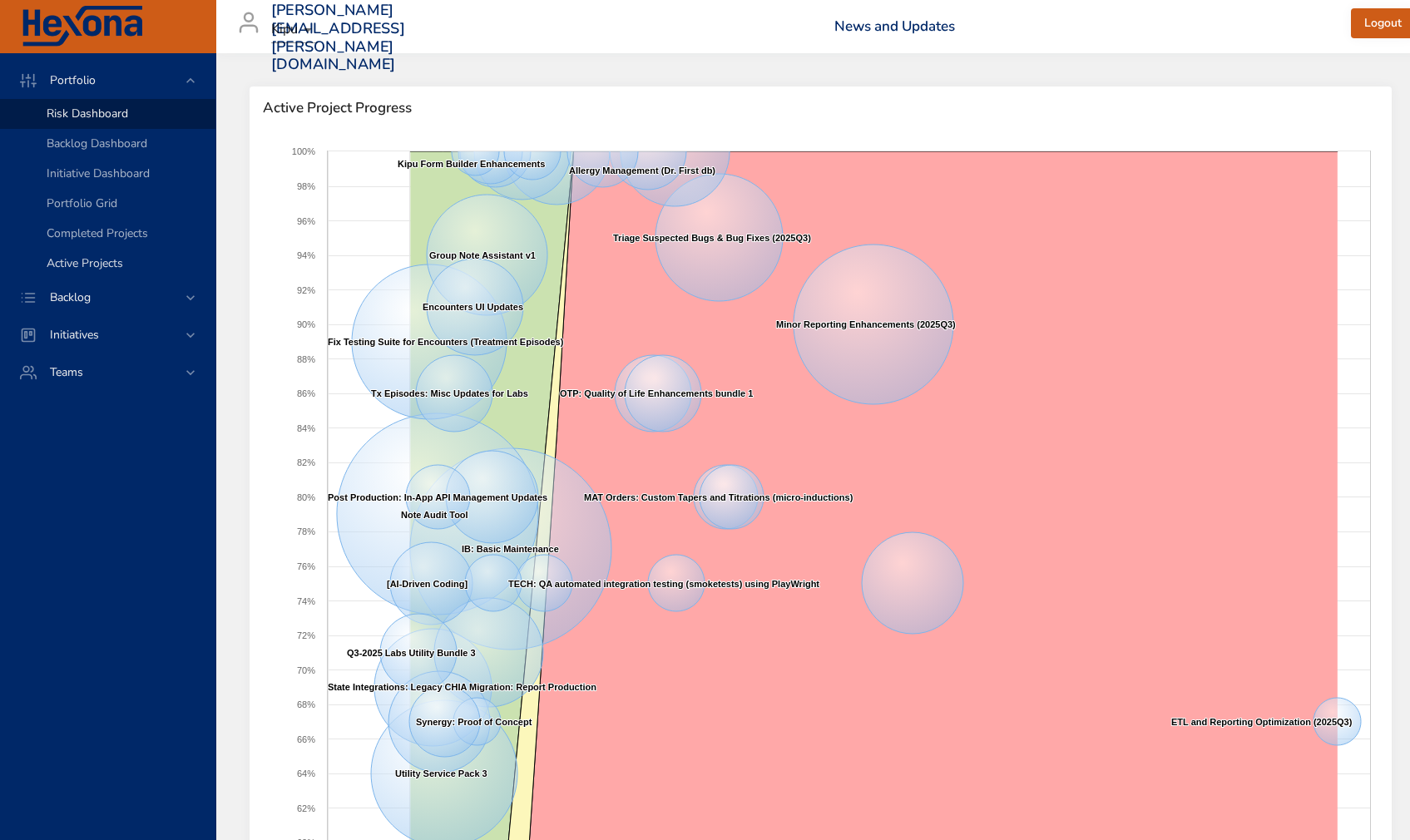
click at [94, 267] on span "Active Projects" at bounding box center [85, 264] width 76 height 16
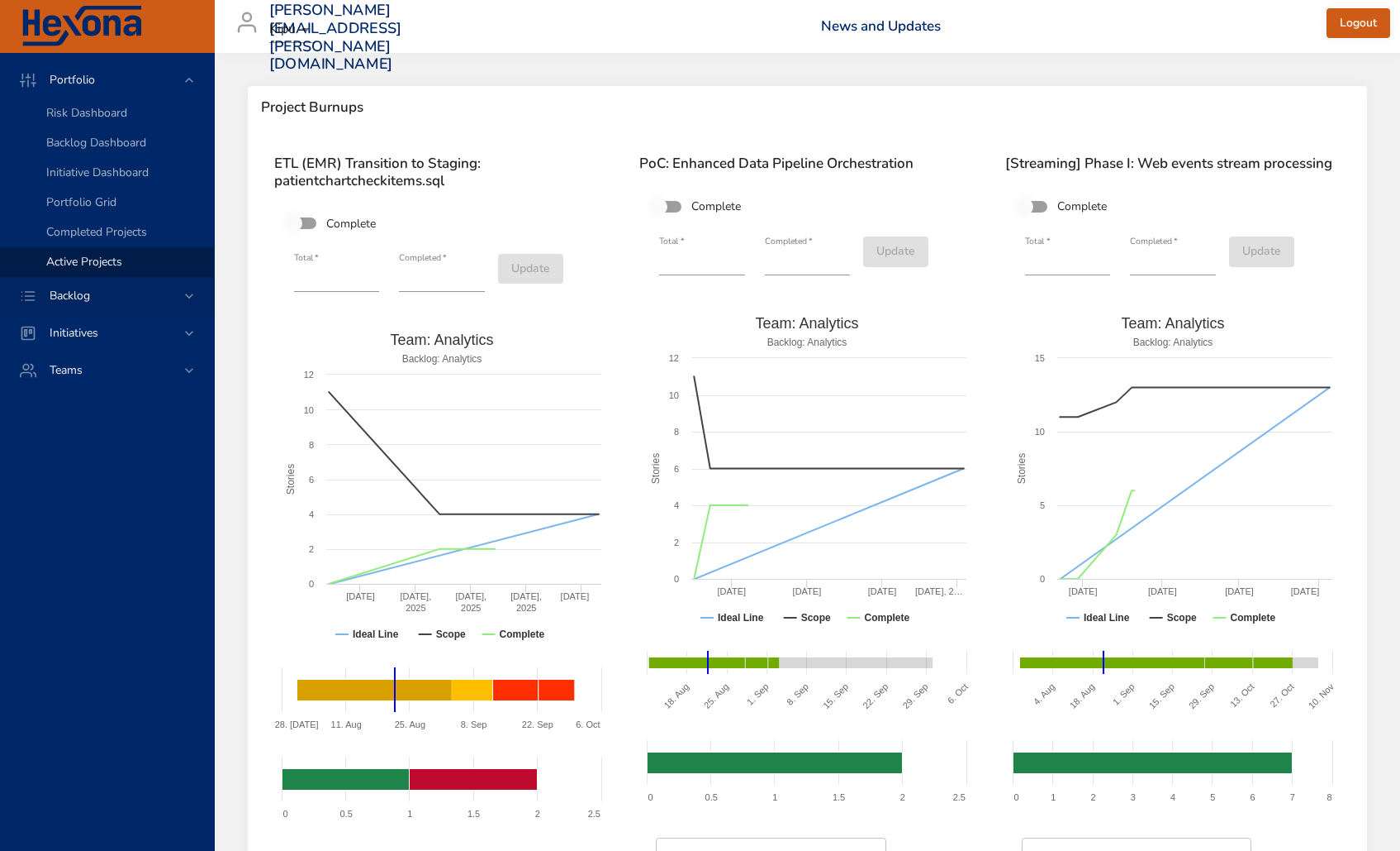
scroll to position [270, 0]
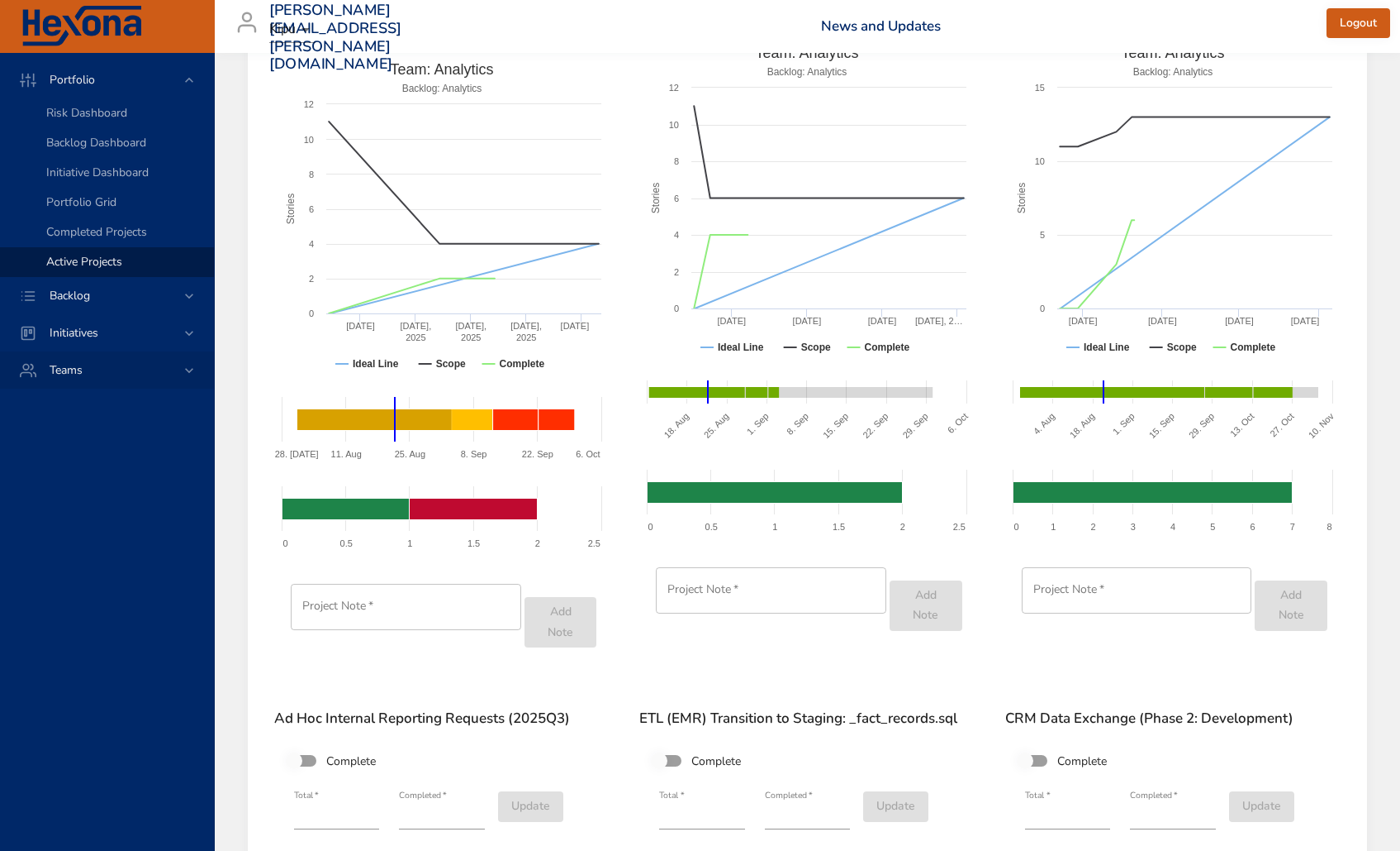
click at [53, 375] on span "Teams" at bounding box center [66, 370] width 60 height 16
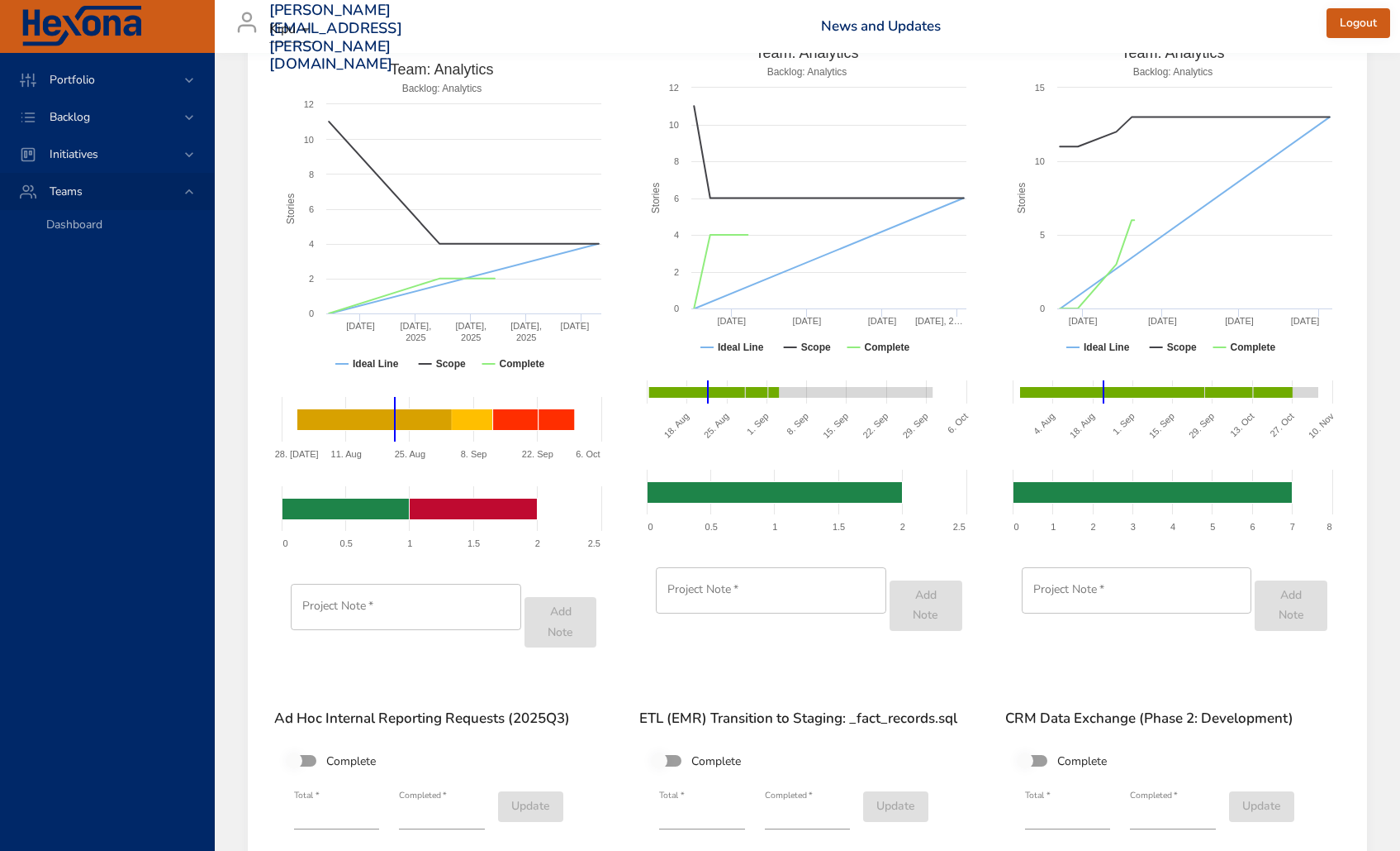
click at [77, 189] on span "Teams" at bounding box center [66, 191] width 60 height 16
click at [105, 217] on div "Dashboard" at bounding box center [123, 224] width 155 height 16
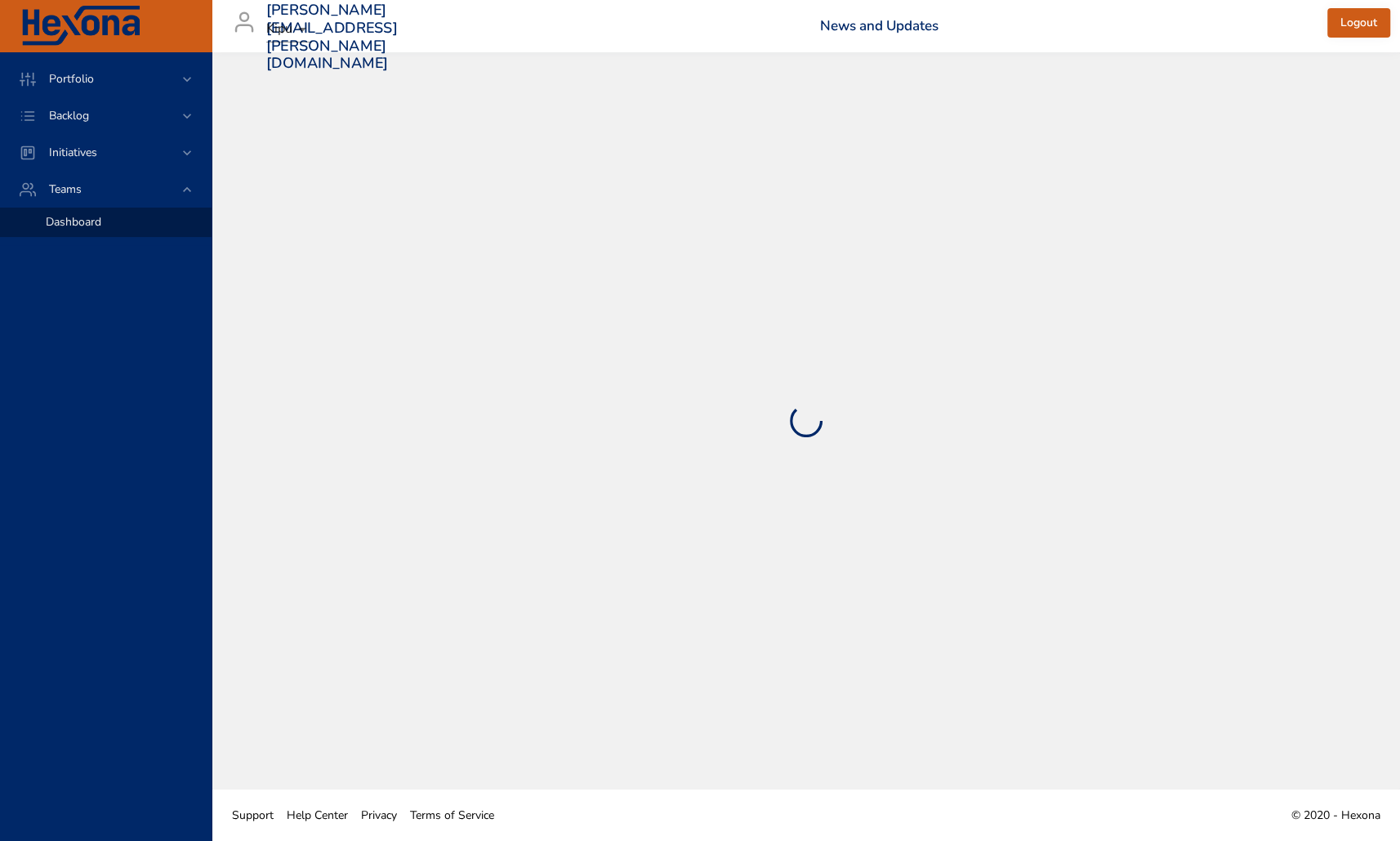
select select "***"
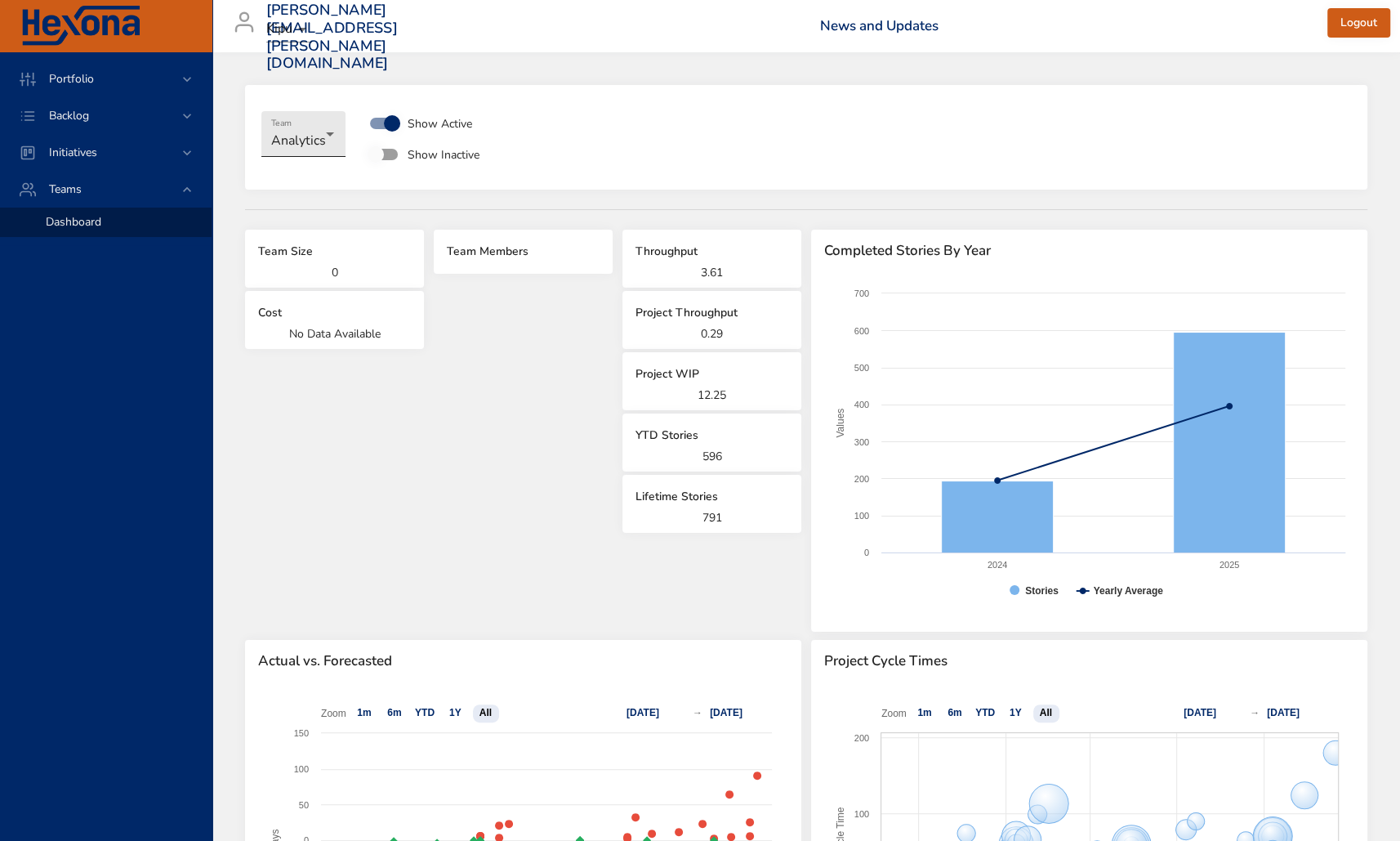
click at [331, 135] on body "**********" at bounding box center [700, 420] width 1400 height 841
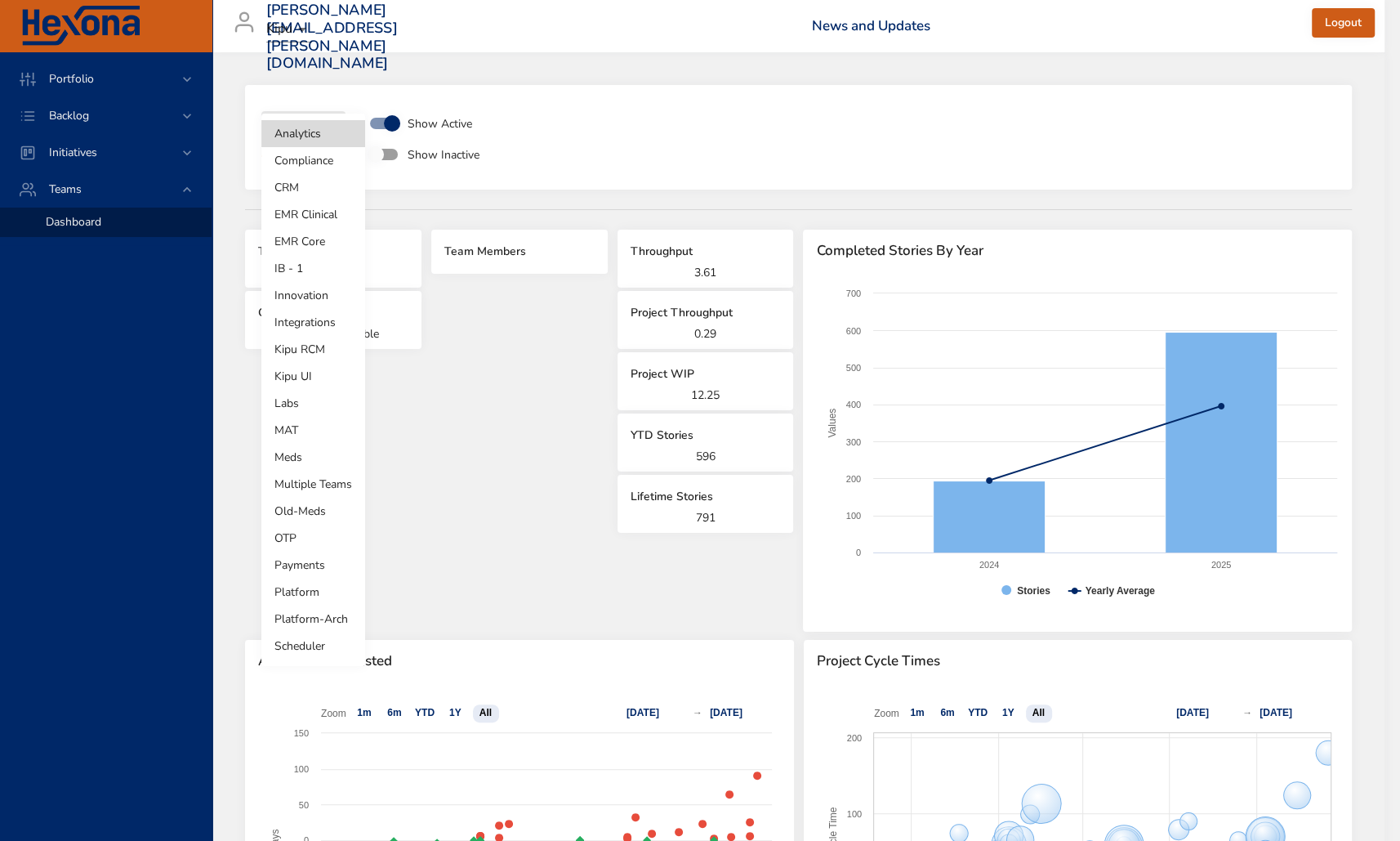
click at [331, 453] on li "Meds" at bounding box center [313, 457] width 103 height 27
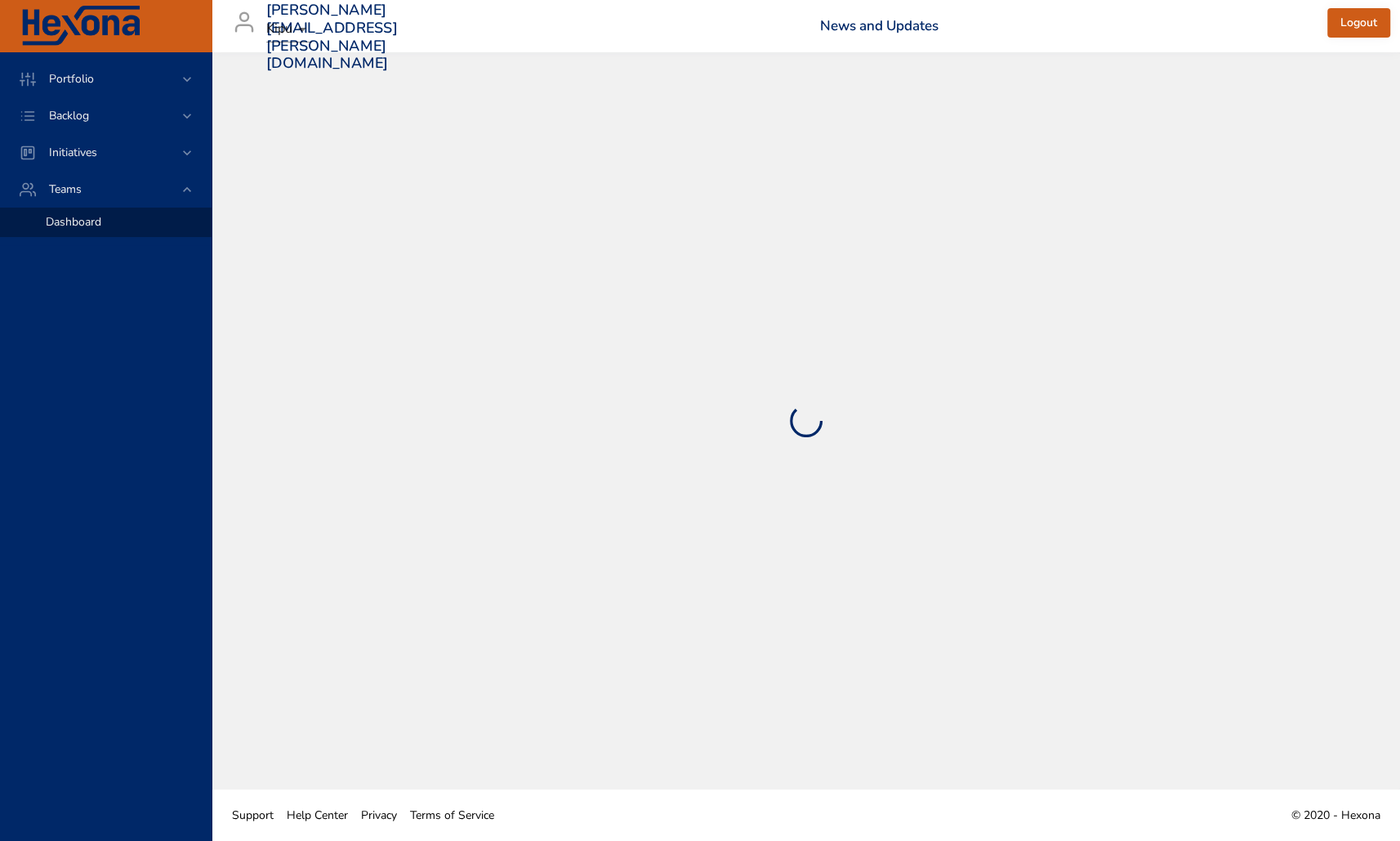
select select "***"
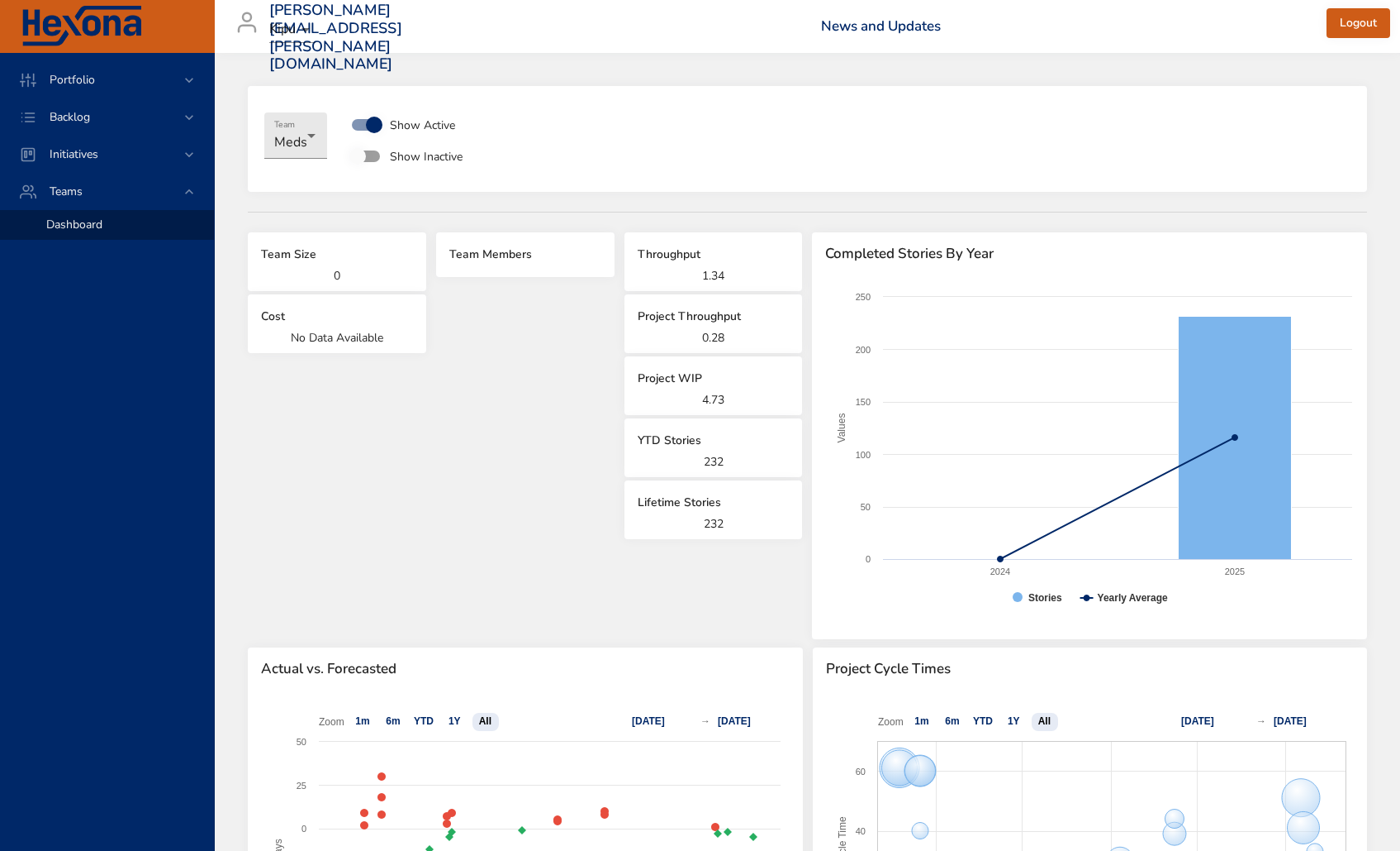
drag, startPoint x: 511, startPoint y: 254, endPoint x: 482, endPoint y: 269, distance: 32.6
click at [508, 256] on h6 "Team Members" at bounding box center [525, 255] width 152 height 18
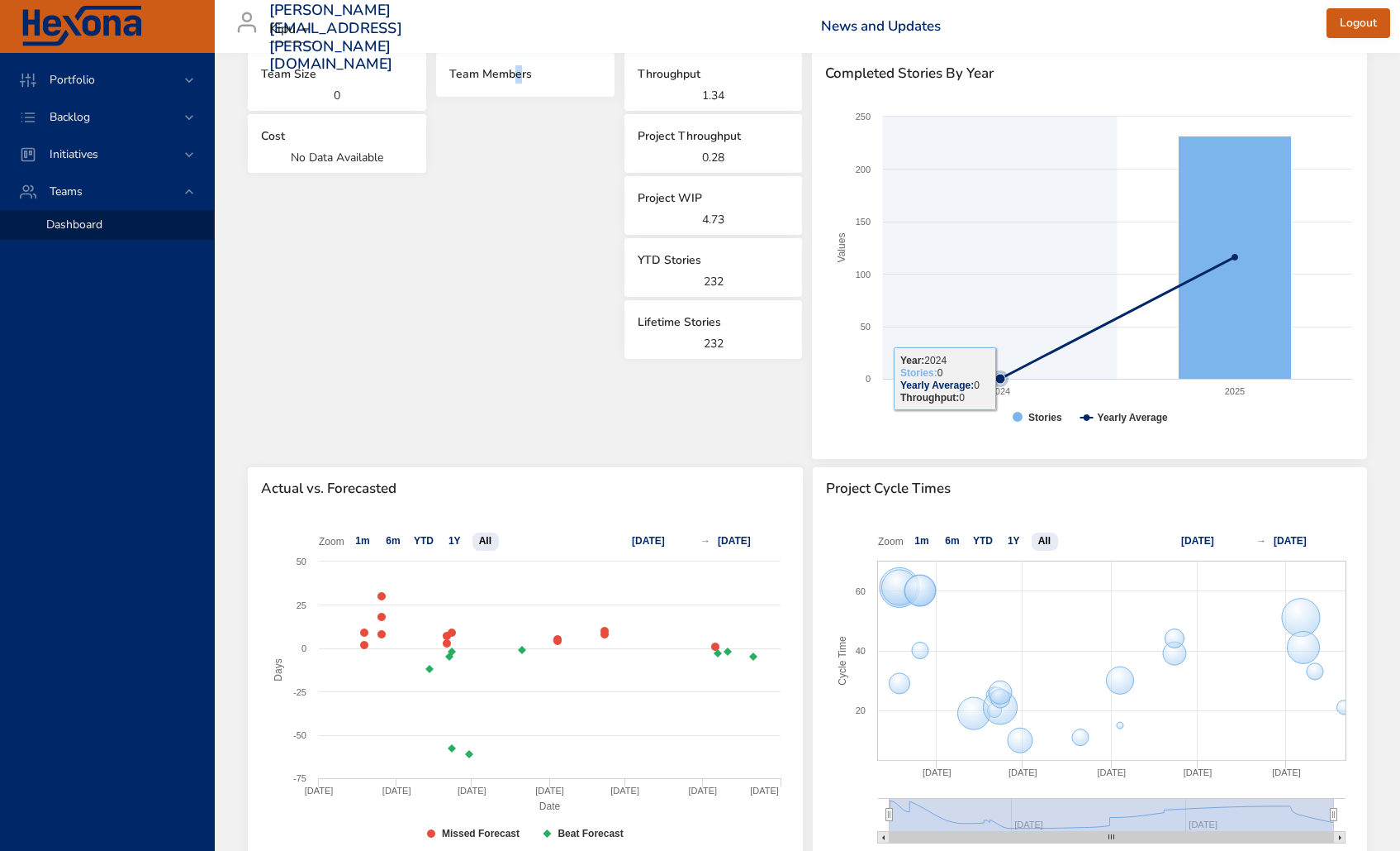
scroll to position [476, 0]
